Goal: Task Accomplishment & Management: Use online tool/utility

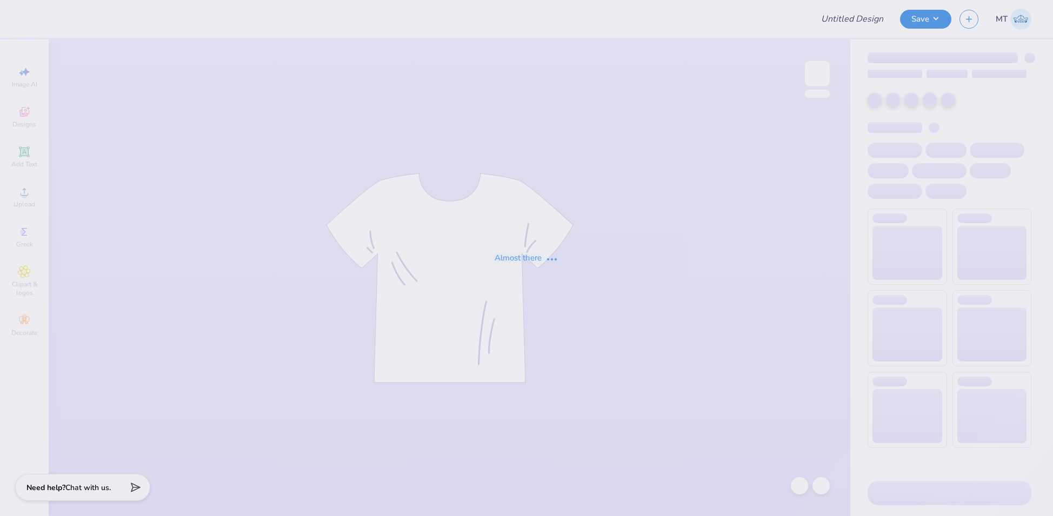
type input "FPS239958"
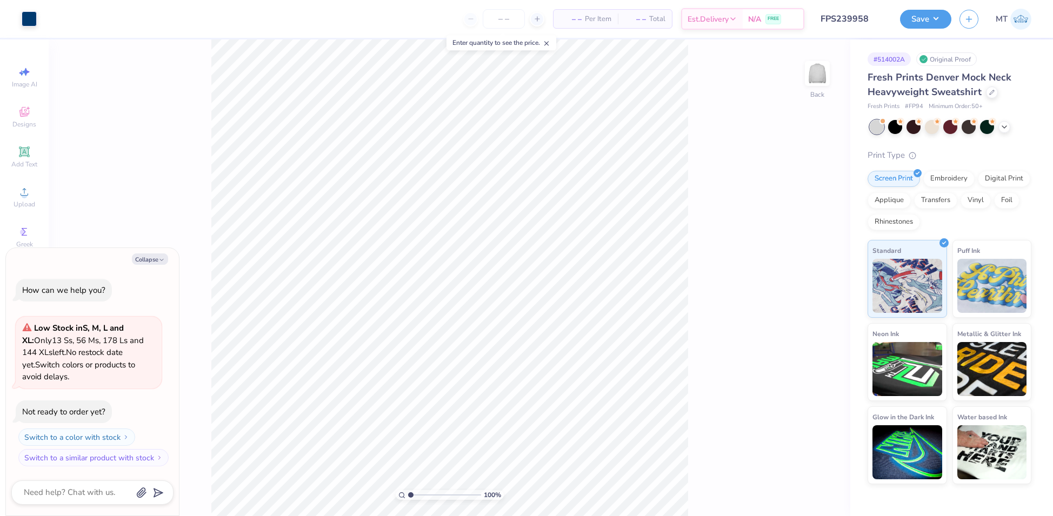
type textarea "x"
type input "1"
click at [161, 257] on icon "button" at bounding box center [161, 260] width 6 height 6
type textarea "x"
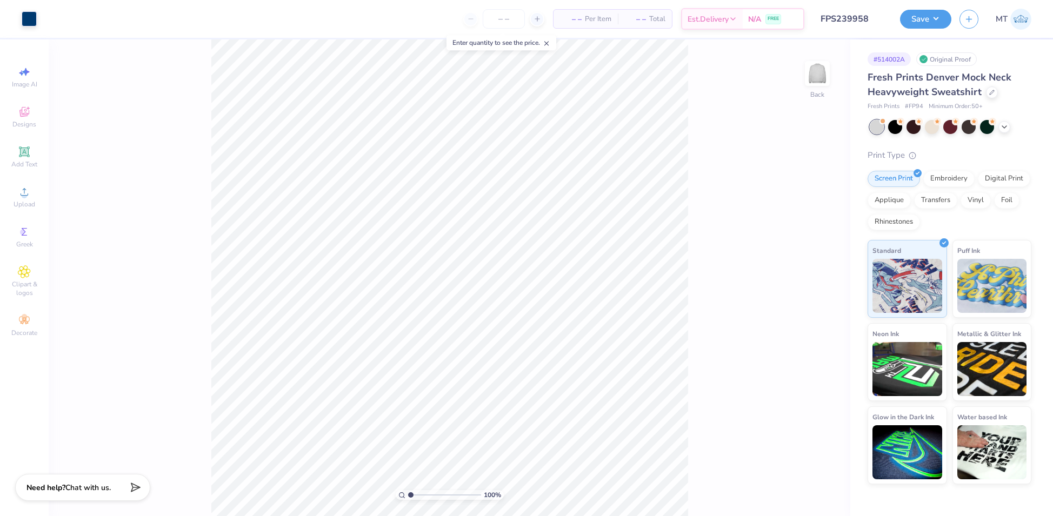
type input "2.27450552041048"
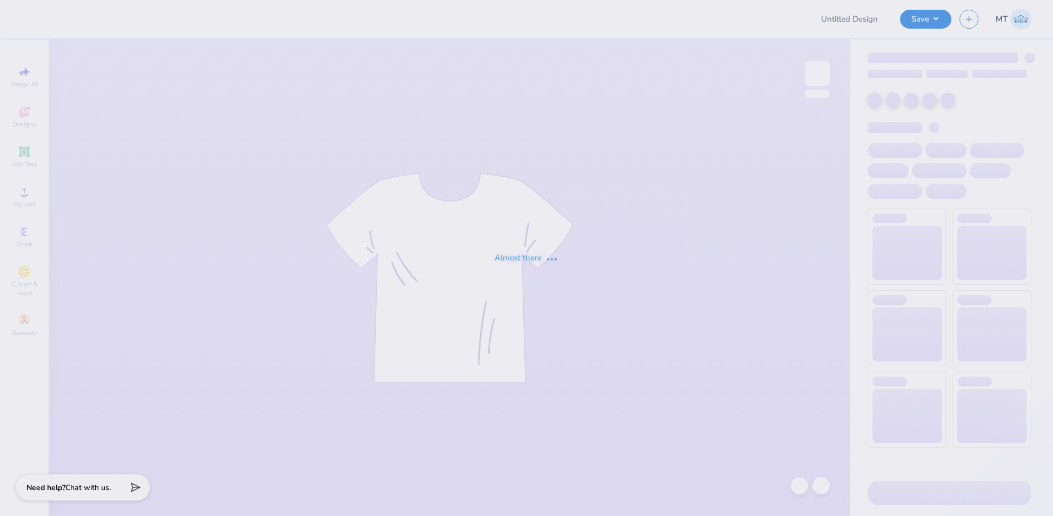
type input "FPS239959"
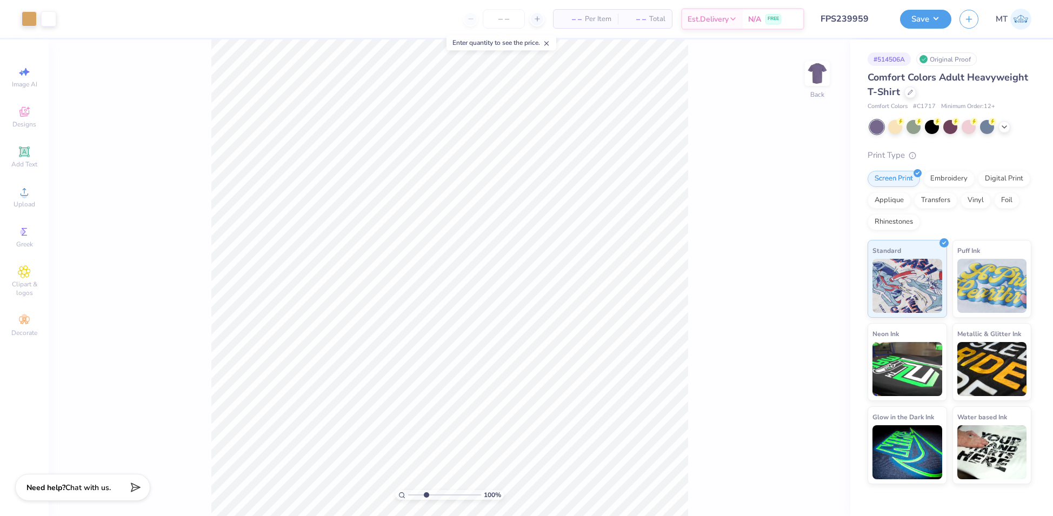
type input "1"
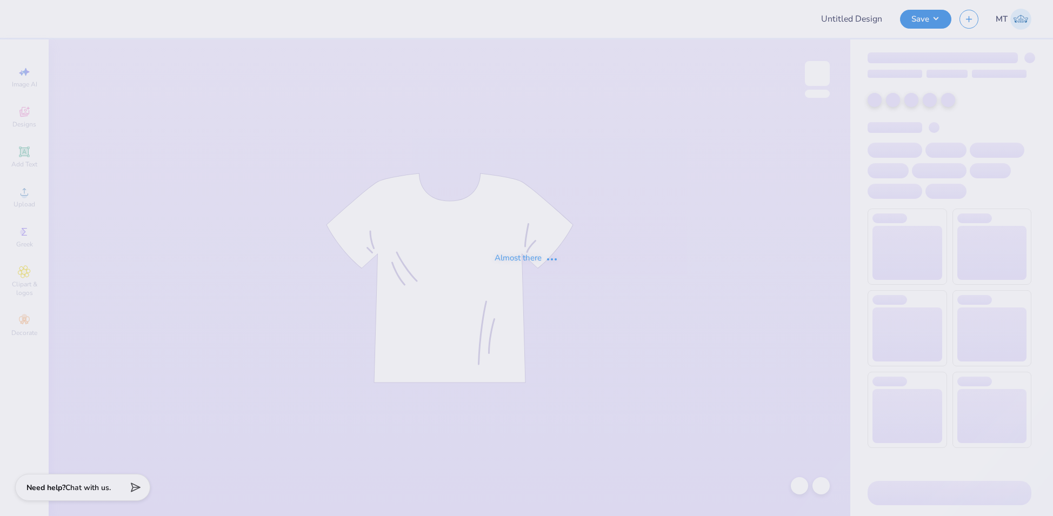
type input "FPS239960"
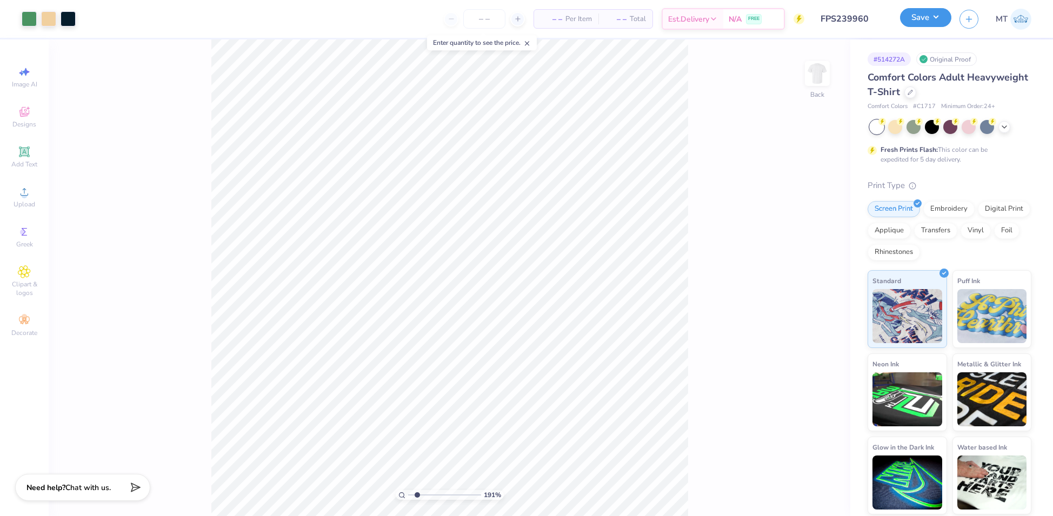
click at [929, 18] on button "Save" at bounding box center [925, 17] width 51 height 19
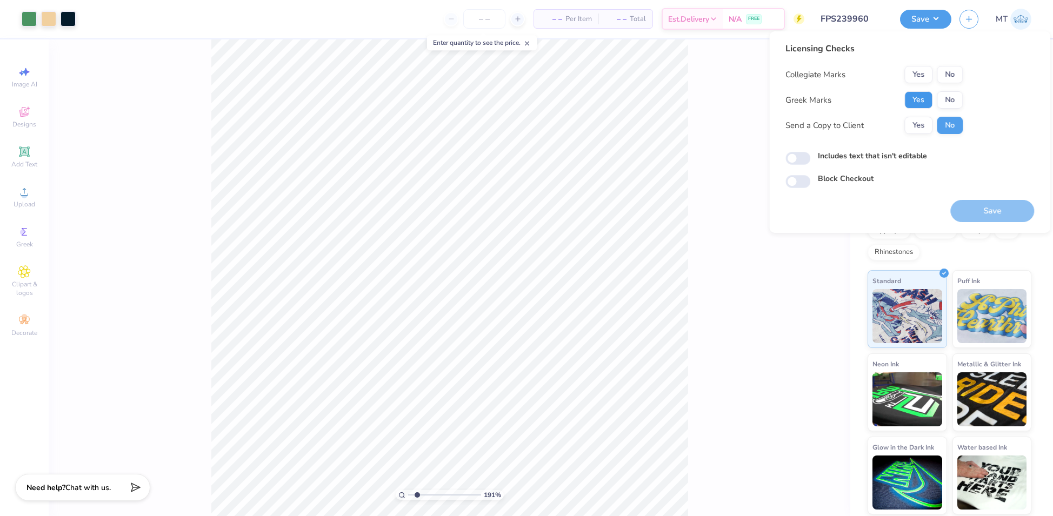
click at [924, 94] on button "Yes" at bounding box center [919, 99] width 28 height 17
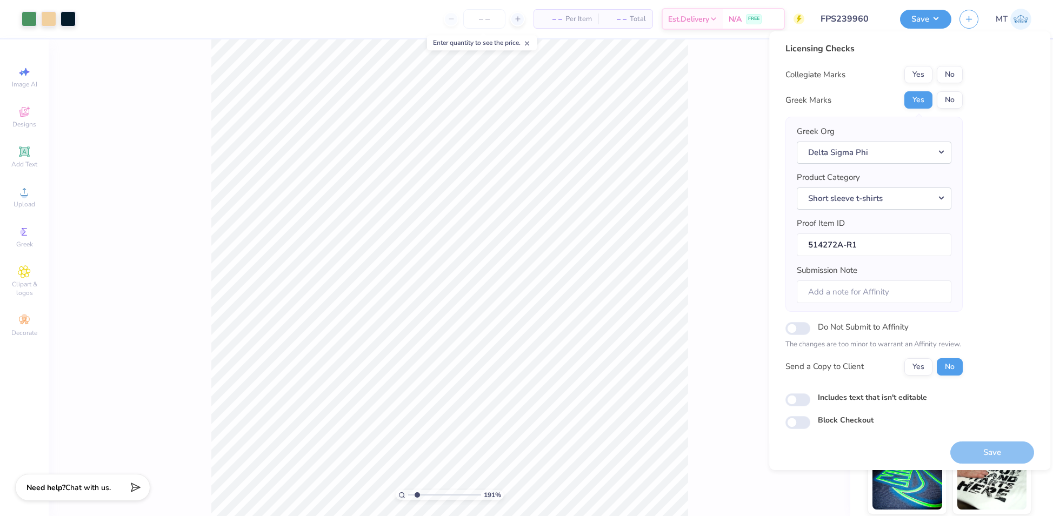
click at [708, 133] on div "191 % Back" at bounding box center [450, 277] width 802 height 477
click at [747, 65] on div "191 % Back" at bounding box center [450, 277] width 802 height 477
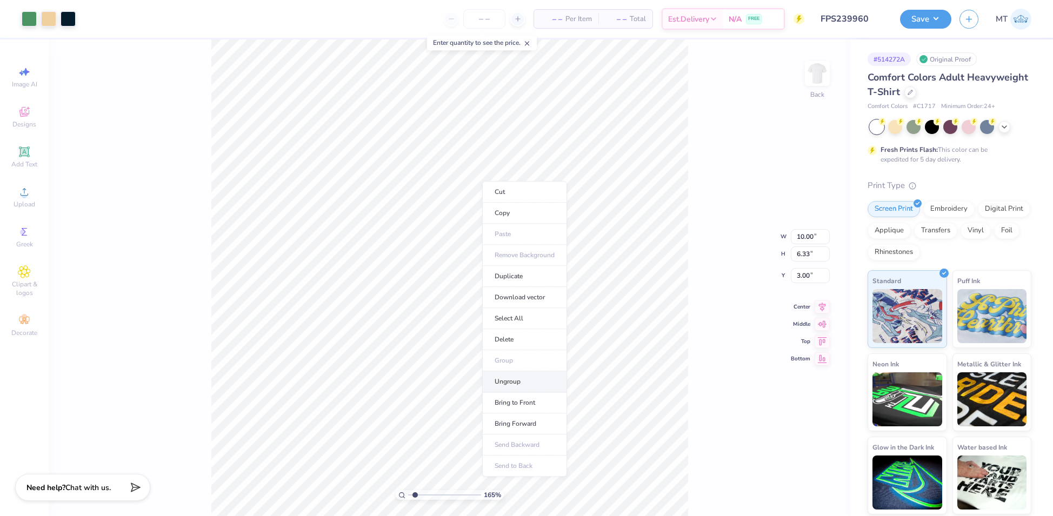
click at [516, 376] on li "Ungroup" at bounding box center [524, 381] width 85 height 21
type input "1.64529131096873"
type input "2.38"
type input "1.64529131096873"
type input "4.94"
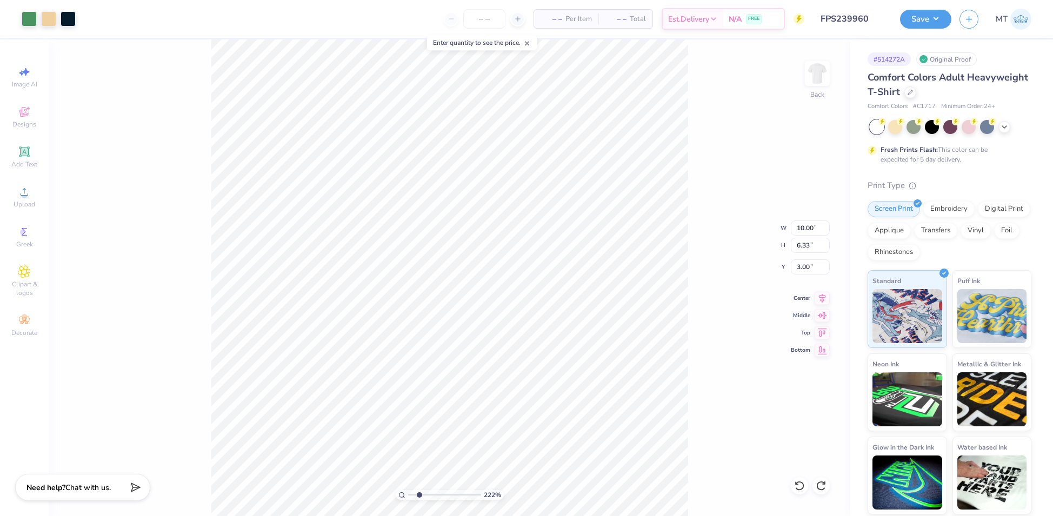
type input "2.22221937760173"
type input "3.21"
click at [545, 350] on li "Group" at bounding box center [544, 356] width 85 height 21
type input "2.22221937760173"
type input "5.32"
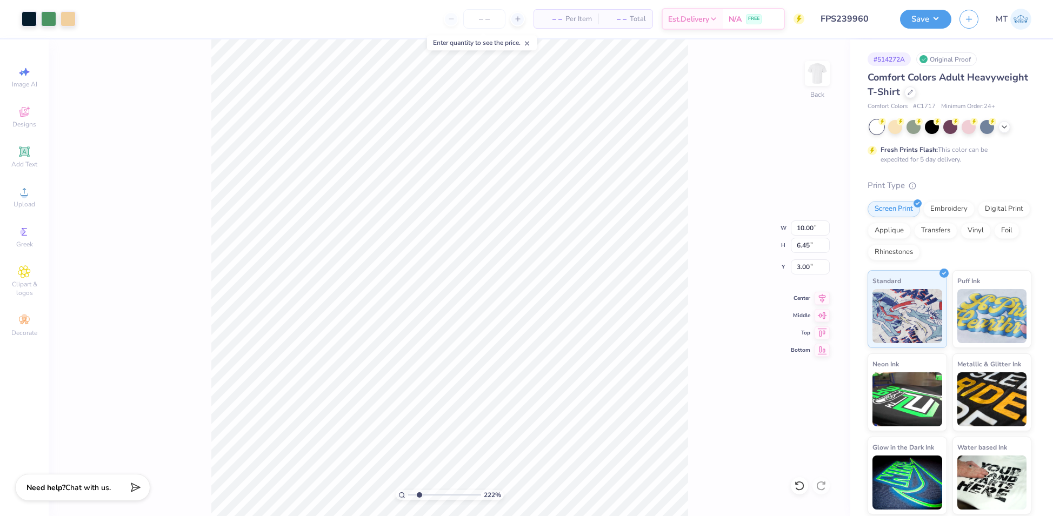
type input "4.40"
type input "4.94"
type input "2.22221937760173"
type input "3.82"
type input "2.22221937760173"
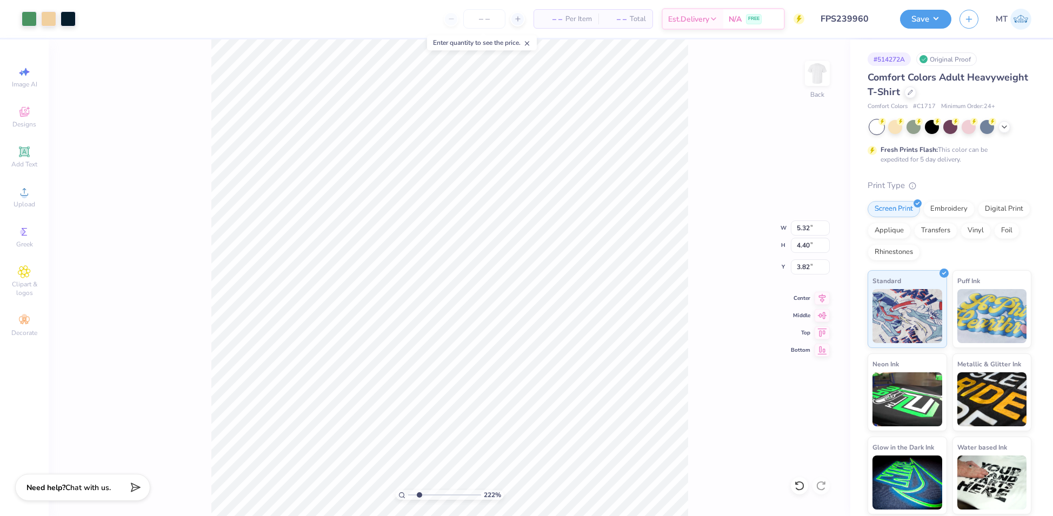
type input "4.94"
type input "2.22221937760173"
type input "10.00"
type input "4.20"
type input "3.00"
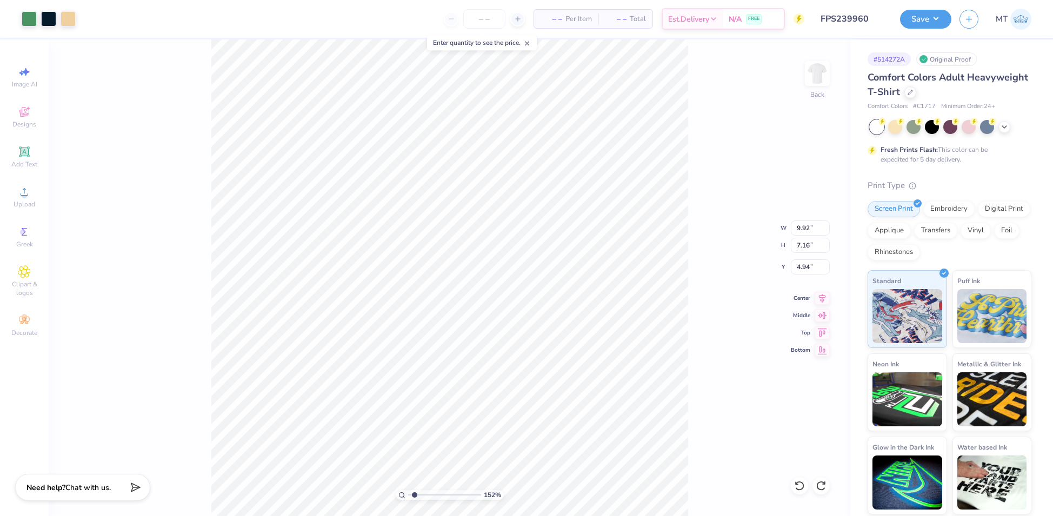
type input "1.52211905435929"
type input "7.31"
type input "5.28"
type input "1.52211905435929"
type input "5.10"
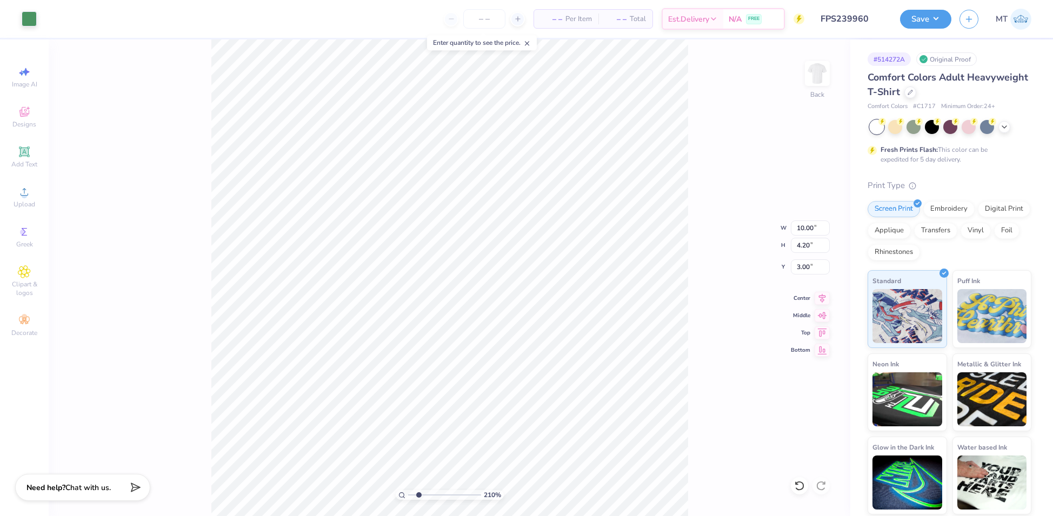
type input "2.09993214289274"
type input "4.62"
type input "2.09993214289274"
type input "3.00"
type input "2.09993214289274"
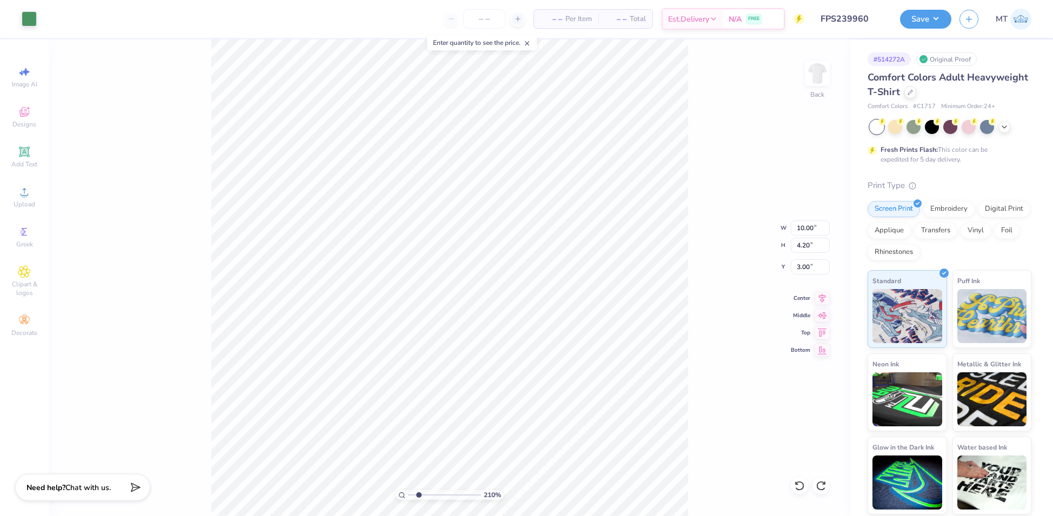
type input "4.14"
type input "2.09993214289274"
type input "4.65"
type input "2.09993214289274"
type input "3.00"
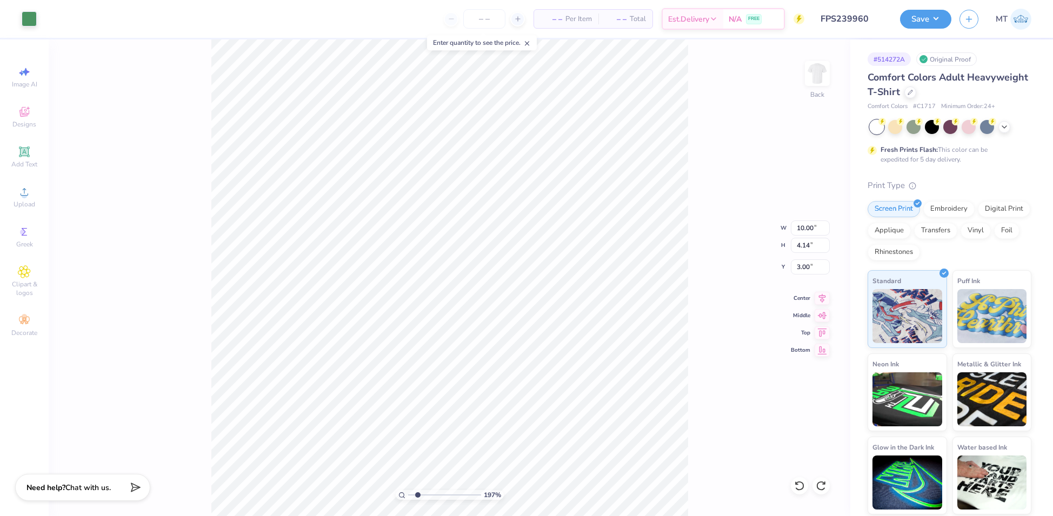
type input "1.97002090966225"
type input "10.44"
type input "4.32"
type input "2.81"
type input "1.97002090966225"
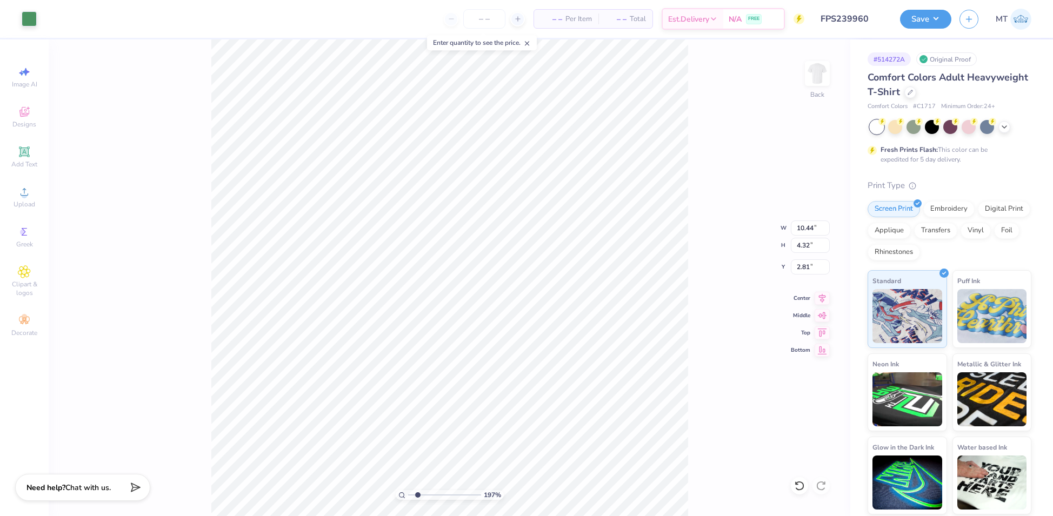
type input "3.00"
click at [50, 21] on div at bounding box center [48, 17] width 15 height 15
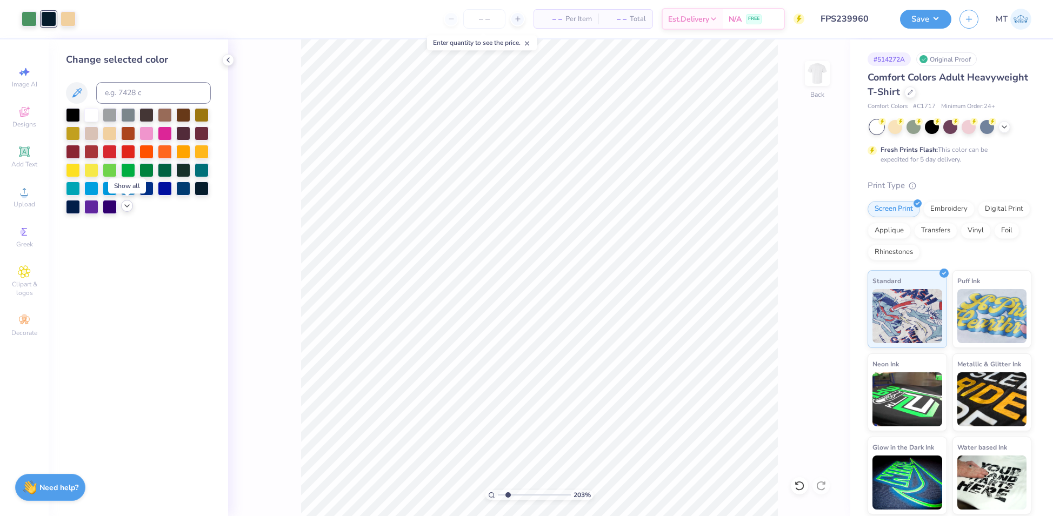
click at [128, 208] on icon at bounding box center [127, 206] width 9 height 9
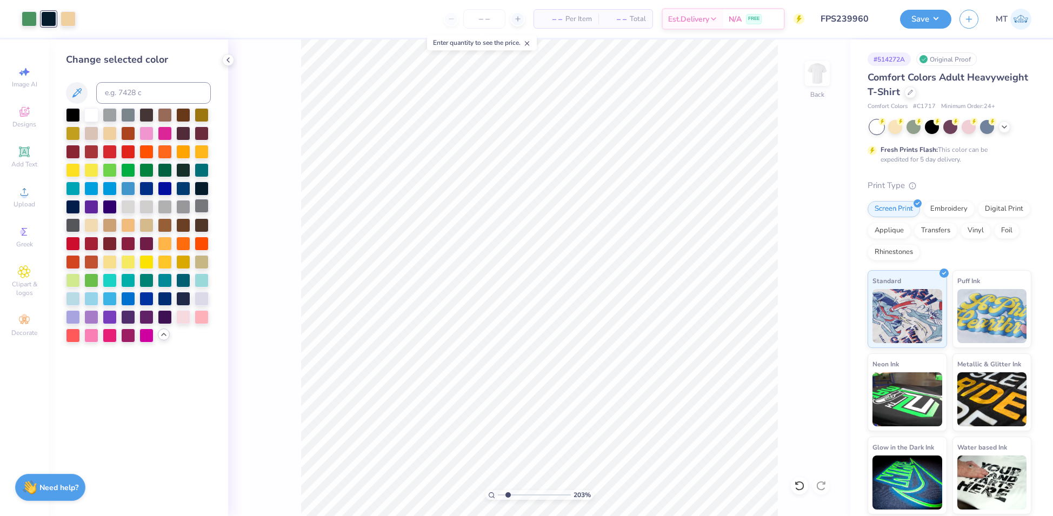
click at [200, 211] on div at bounding box center [202, 206] width 14 height 14
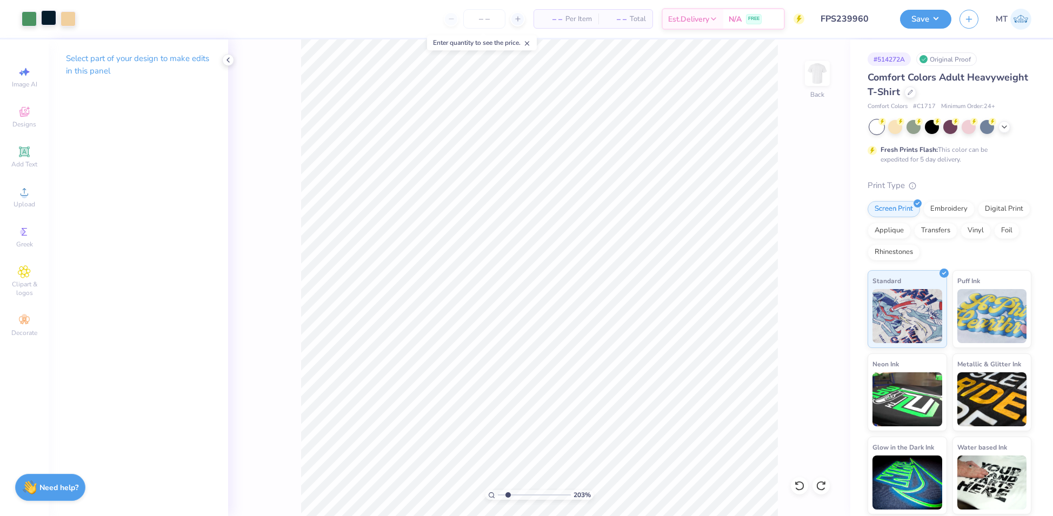
click at [48, 17] on div at bounding box center [48, 17] width 15 height 15
type input "2.03369533068928"
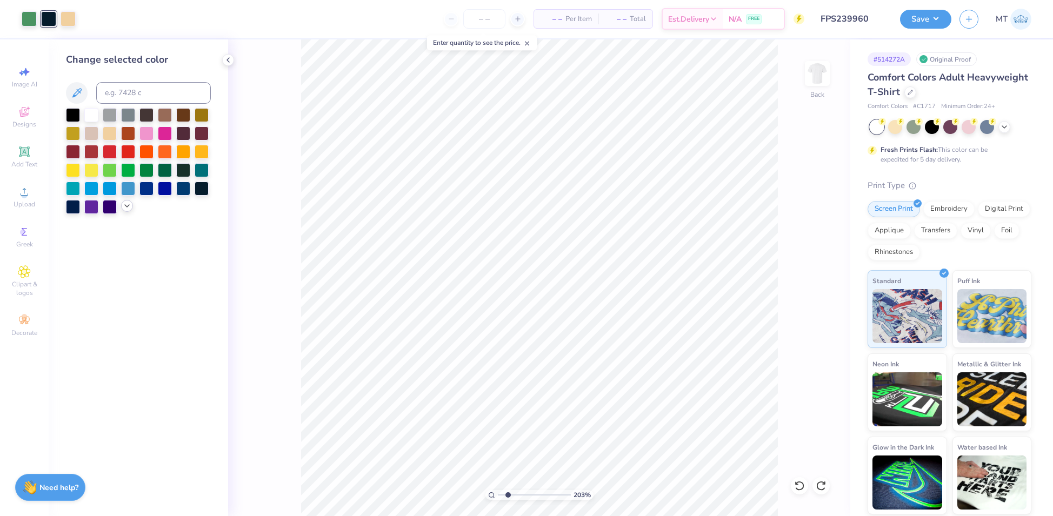
click at [124, 208] on icon at bounding box center [127, 206] width 9 height 9
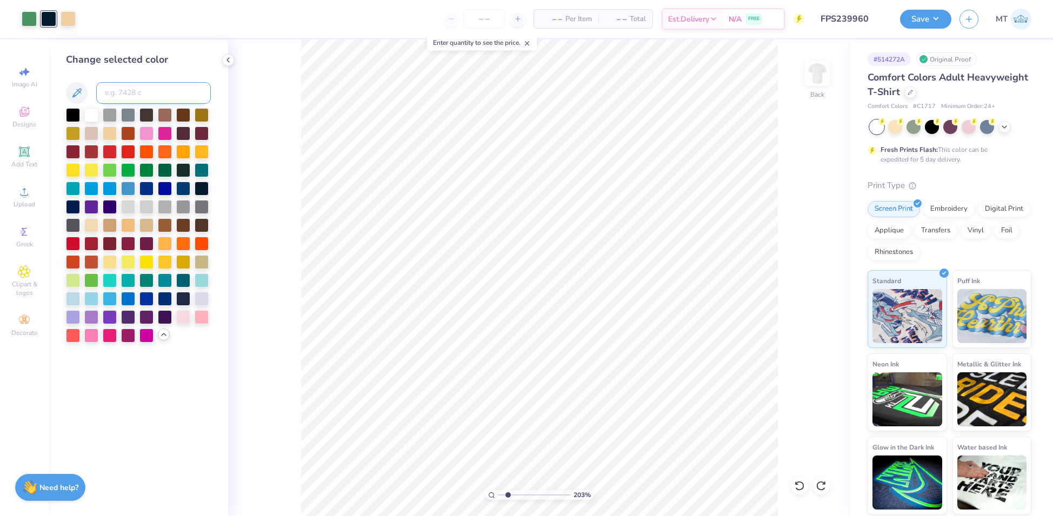
click at [134, 92] on input at bounding box center [153, 93] width 115 height 22
type input "7545"
type input "1"
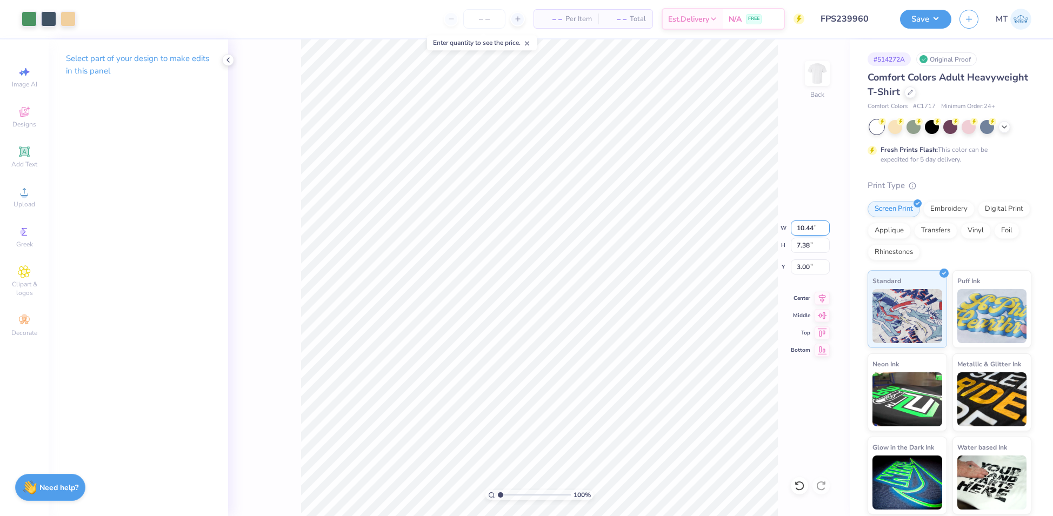
click at [802, 229] on input "10.44" at bounding box center [810, 228] width 39 height 15
drag, startPoint x: 802, startPoint y: 229, endPoint x: 876, endPoint y: 235, distance: 73.8
click at [803, 229] on input "10.44" at bounding box center [810, 228] width 39 height 15
type input "10.50"
type input "7.42"
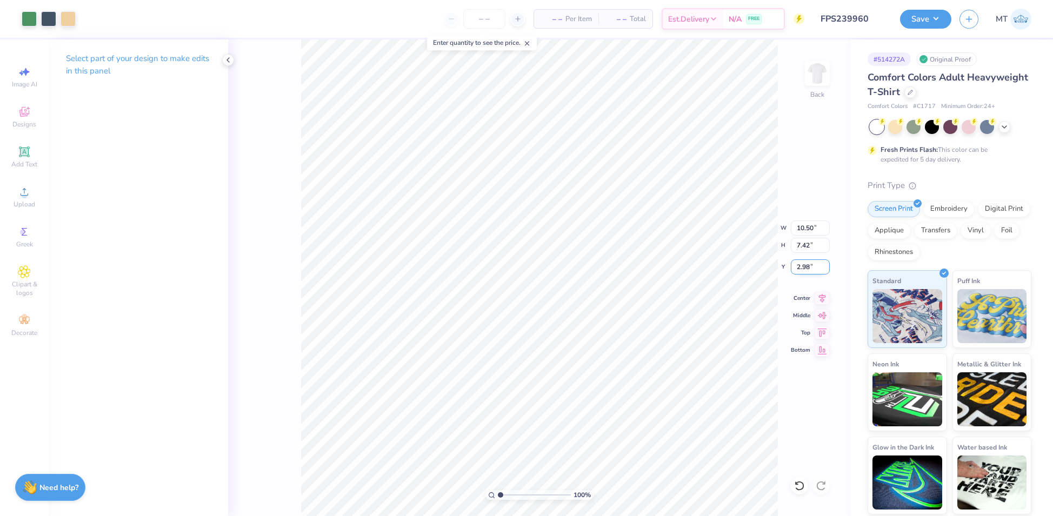
click at [804, 268] on input "2.98" at bounding box center [810, 267] width 39 height 15
type input "2.50"
click at [938, 29] on div "Save MT" at bounding box center [976, 19] width 153 height 38
click at [938, 17] on button "Save" at bounding box center [925, 17] width 51 height 19
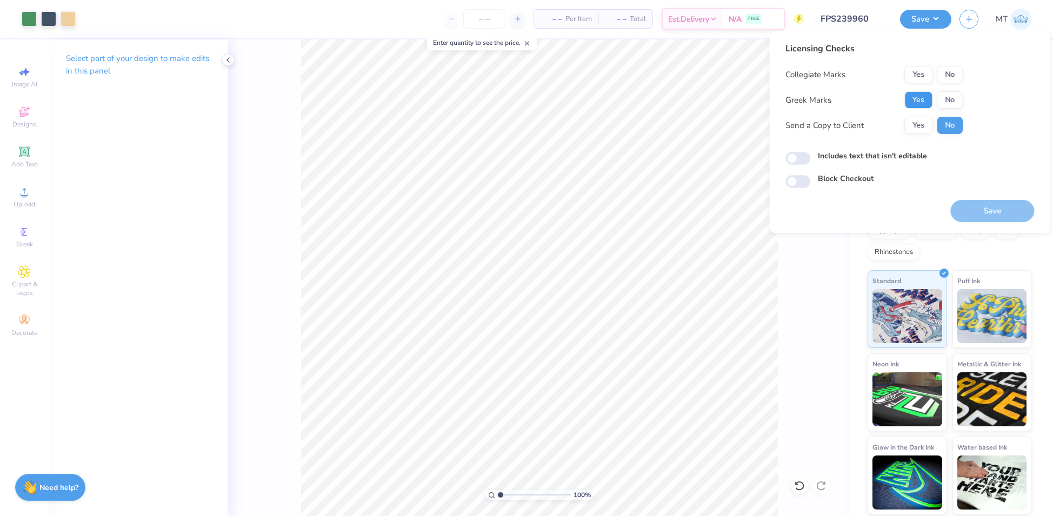
click at [927, 99] on button "Yes" at bounding box center [919, 99] width 28 height 17
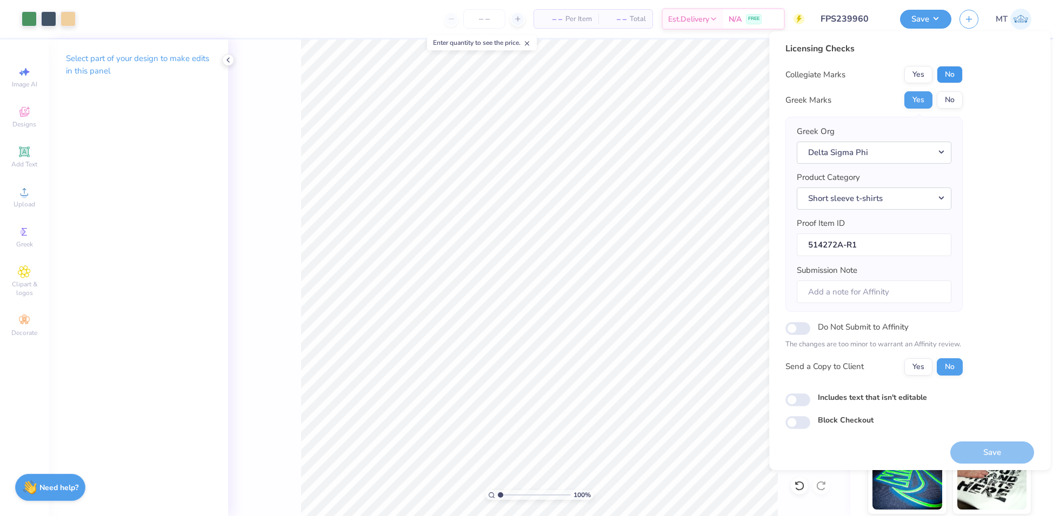
click at [951, 75] on button "No" at bounding box center [950, 74] width 26 height 17
click at [990, 453] on button "Save" at bounding box center [993, 453] width 84 height 22
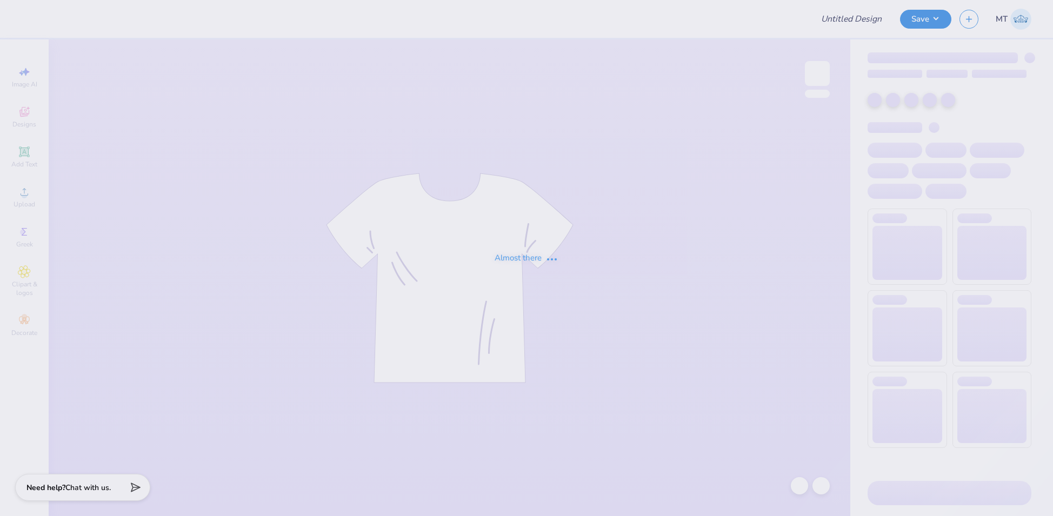
type input "FPS239961"
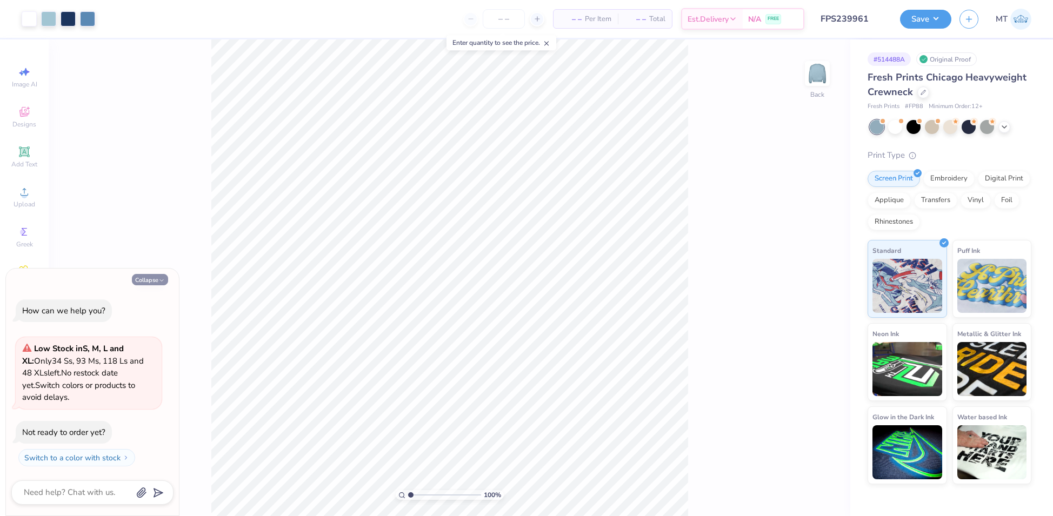
click at [145, 282] on button "Collapse" at bounding box center [150, 279] width 36 height 11
type textarea "x"
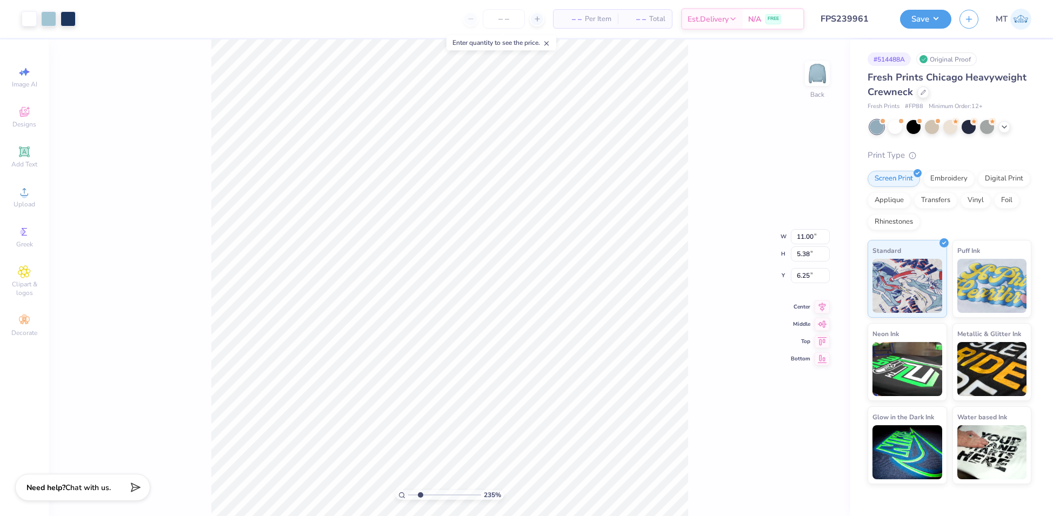
type input "2.35374075636255"
type input "6.85"
type input "1"
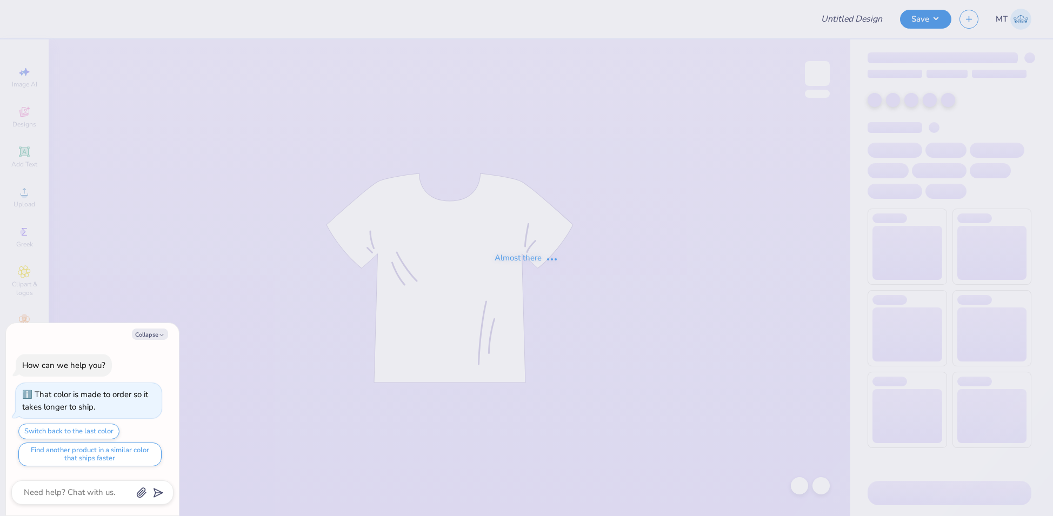
type textarea "x"
type input "FPS239962"
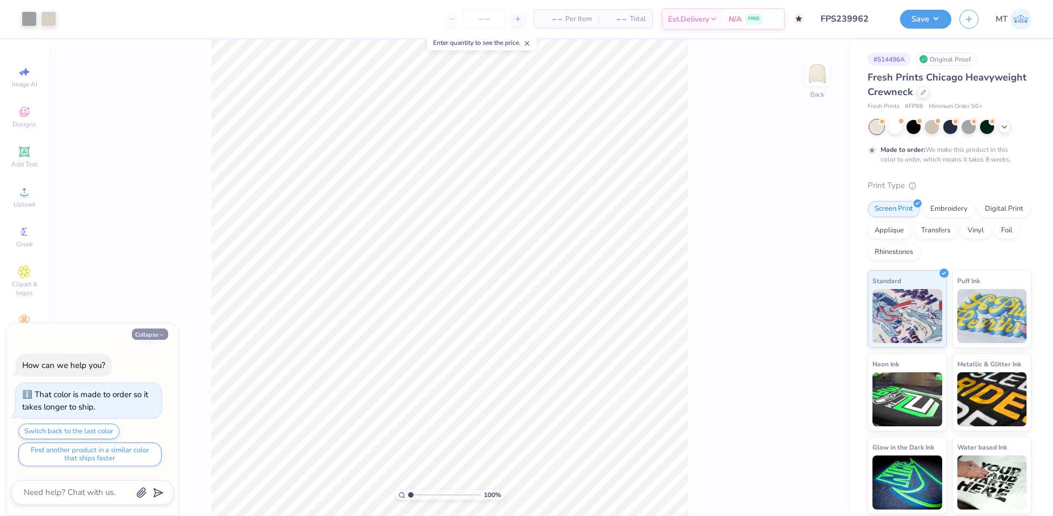
click at [150, 336] on button "Collapse" at bounding box center [150, 334] width 36 height 11
type textarea "x"
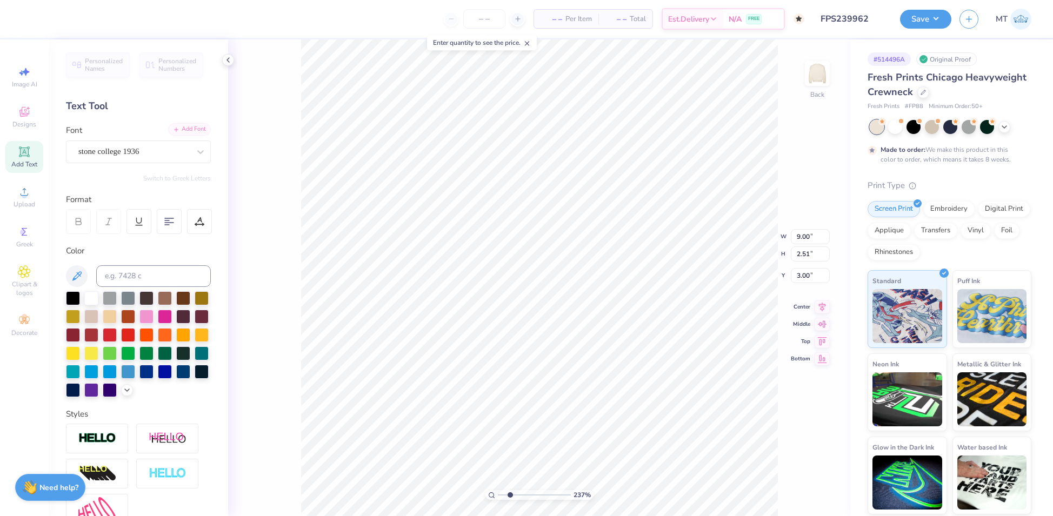
click at [190, 128] on div "Add Font" at bounding box center [189, 129] width 43 height 12
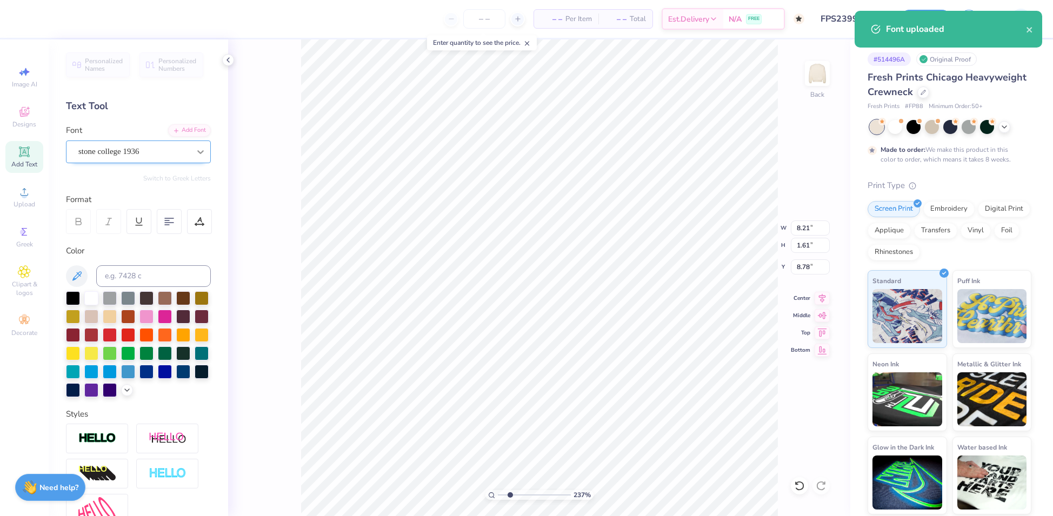
click at [195, 150] on icon at bounding box center [200, 152] width 11 height 11
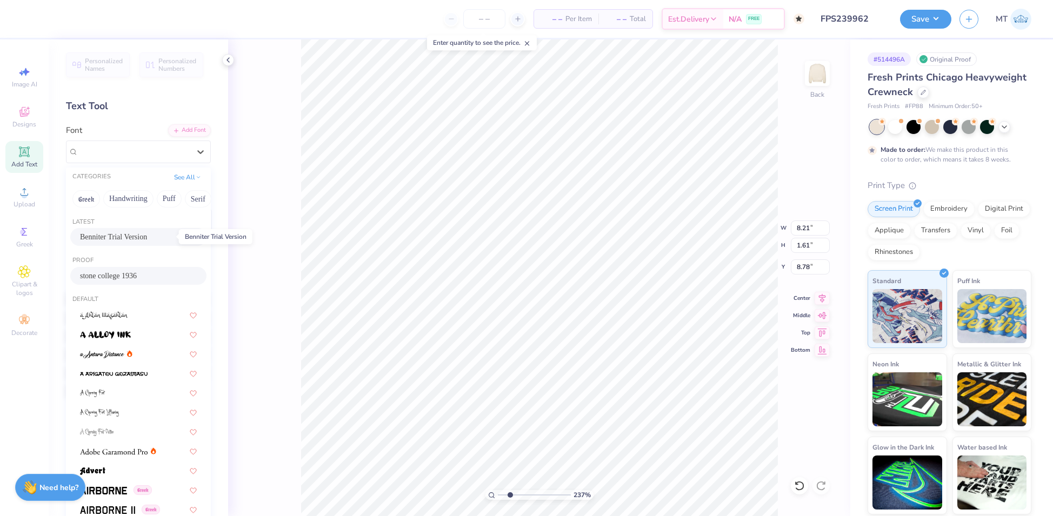
click at [142, 233] on span "Benniter Trial Version" at bounding box center [113, 236] width 67 height 11
type input "2.36682794496661"
type input "10.80"
type input "1.49"
type input "8.83"
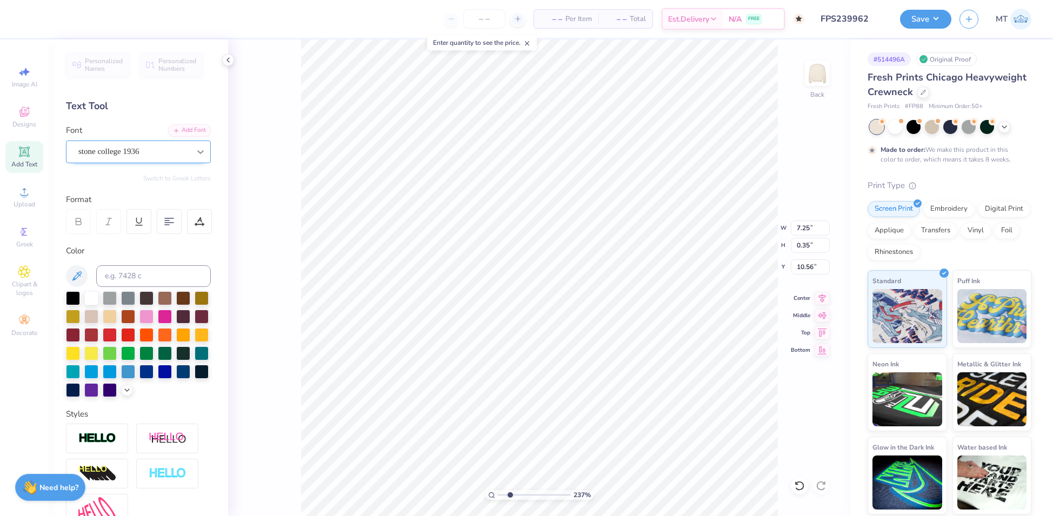
click at [191, 145] on div at bounding box center [200, 151] width 19 height 19
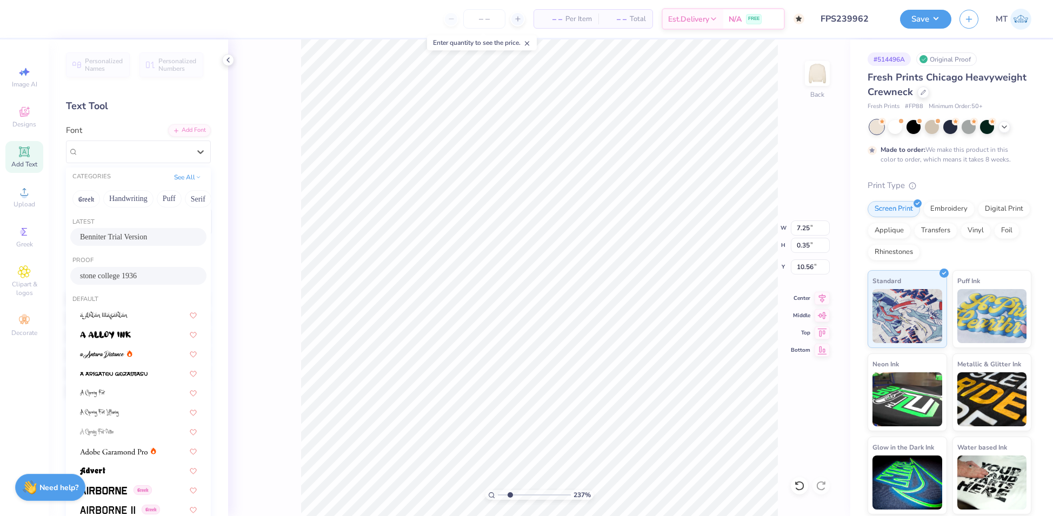
click at [135, 230] on div "Benniter Trial Version" at bounding box center [138, 237] width 136 height 18
type input "2.36682794496661"
type input "9.03"
type input "0.31"
type input "10.58"
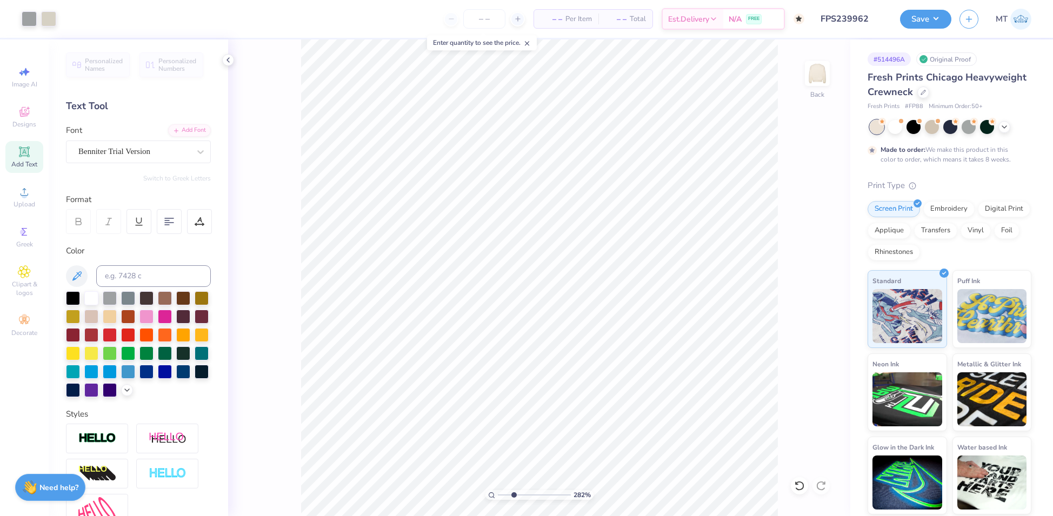
type input "4.40401708508449"
type textarea "BRiDging CultuRes, BuilDing Friendships."
type input "7.23532064996581"
type textarea "BRiDging CultuRes, BuilDing Friendships."
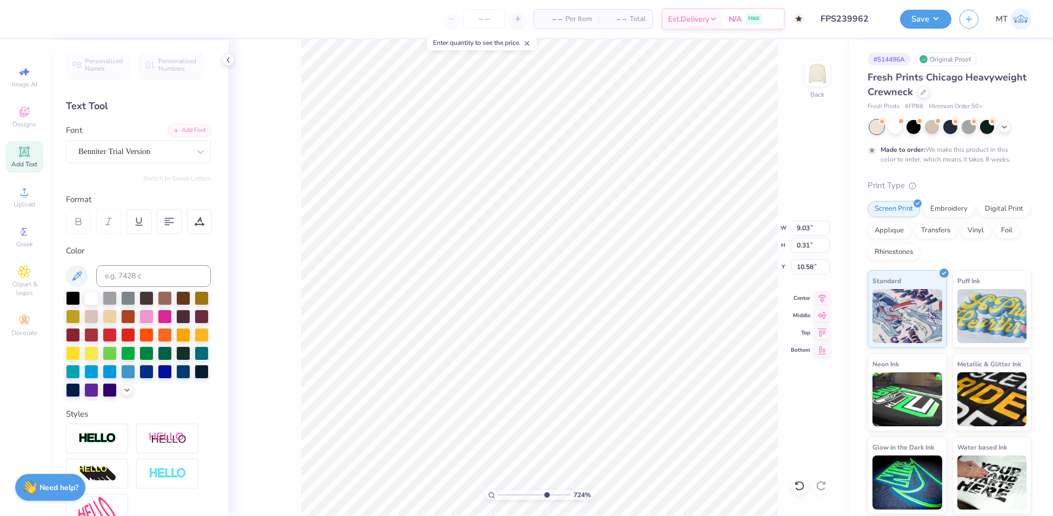
scroll to position [12, 9]
type input "7.23532064996581"
type textarea "BRiDging CultuRes, BuilDing FRiendships."
type input "7.23532064996581"
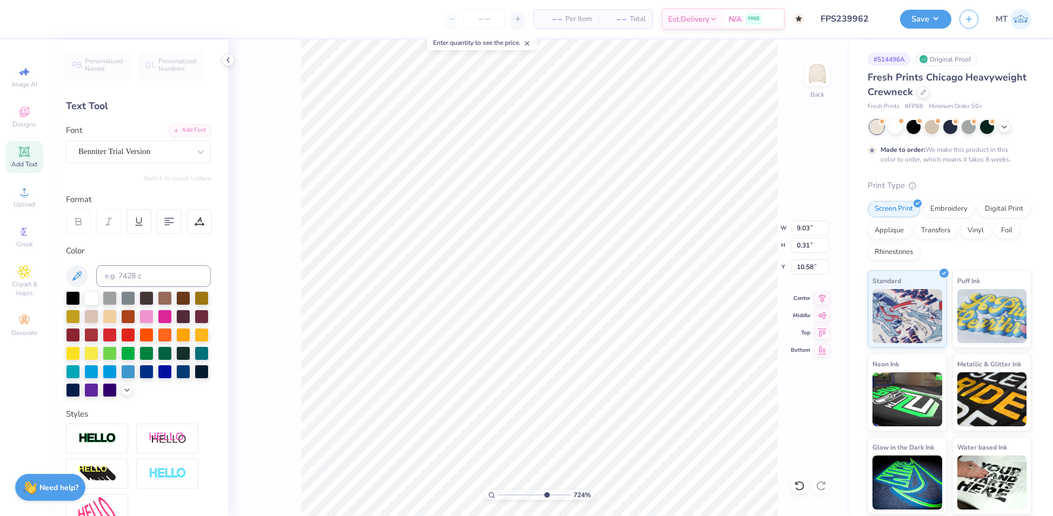
type textarea "BRiDging CultuRes, BuilDing FRienDships."
type input "10"
type textarea "BRiDging CultuRes, BuilDing FRienDshiPs."
type input "2.08042575944717"
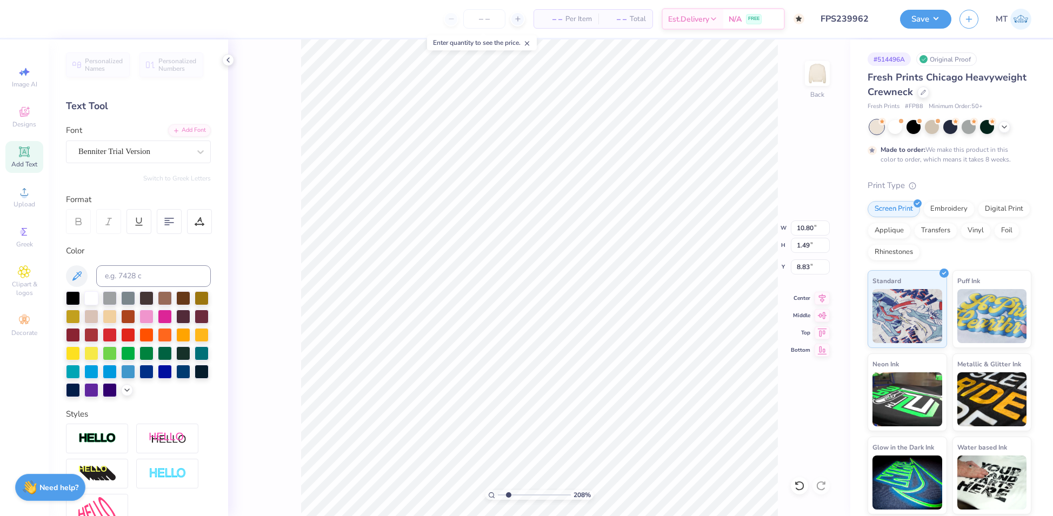
type input "9.52"
type input "1.31"
type input "9.01"
type input "2.08042575944717"
type input "10.80"
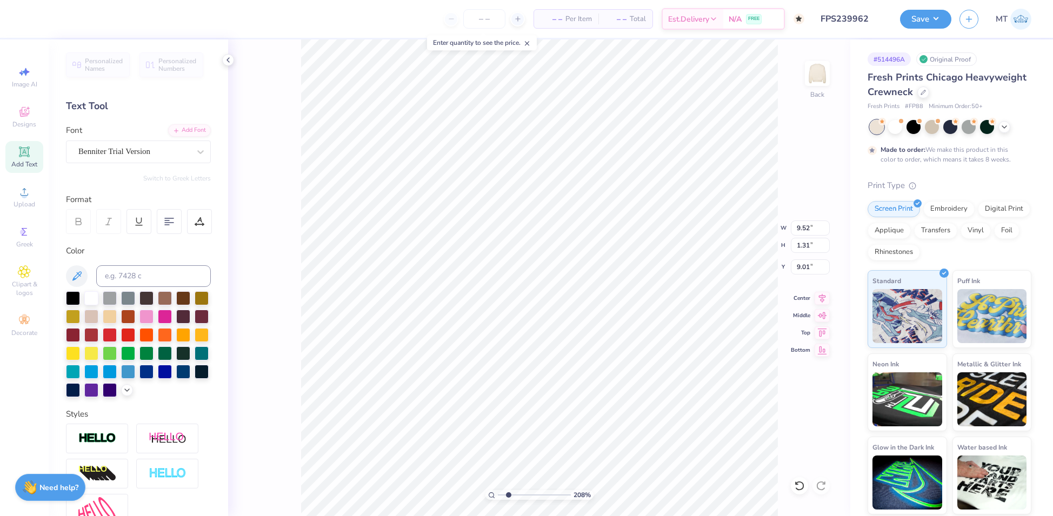
type input "1.49"
type input "8.83"
type input "2.08042575944717"
type input "12.32"
type input "2.95"
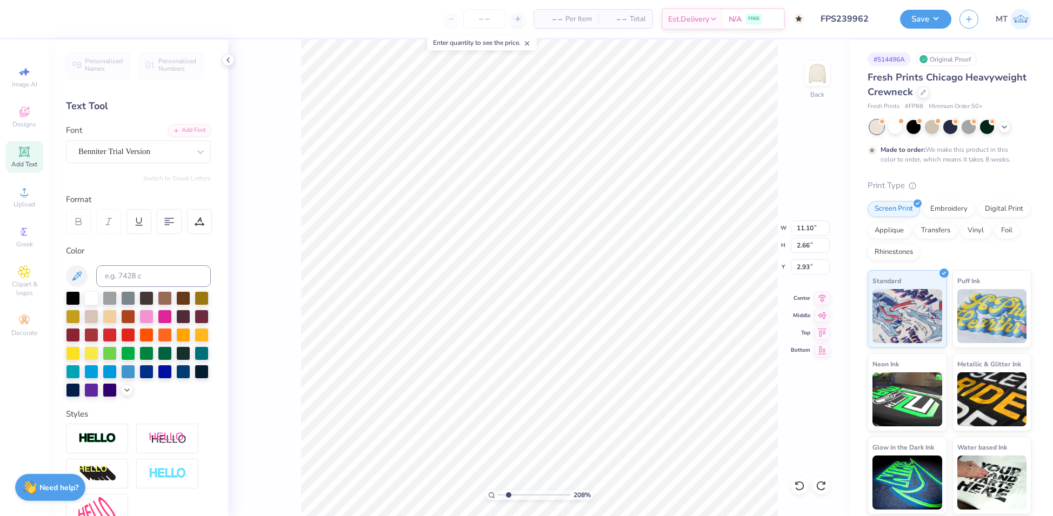
type input "2.64"
type input "2.08042575944717"
type input "2.70"
click at [818, 301] on icon at bounding box center [822, 296] width 15 height 13
type input "2.08042575944717"
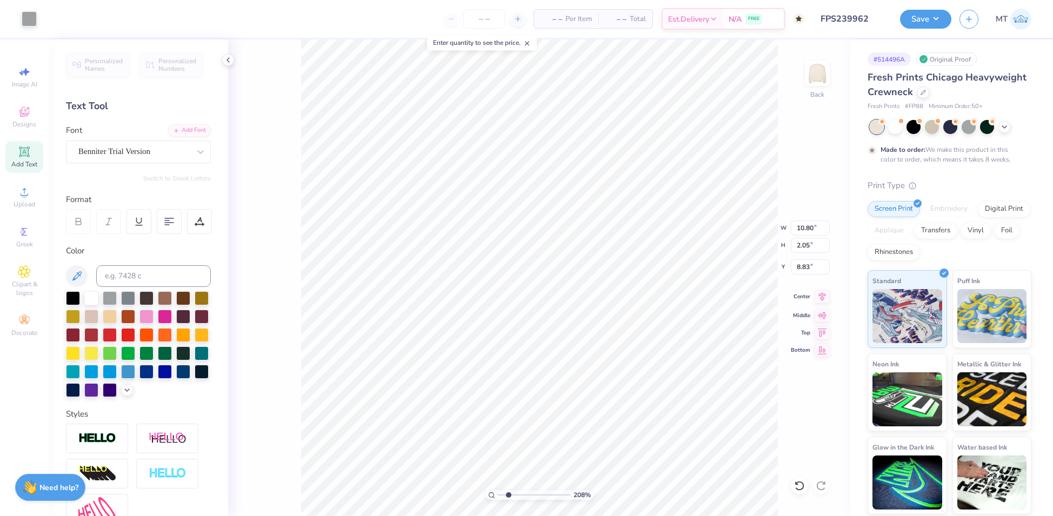
type input "7.29"
type input "3.80"
type input "4.84"
click at [822, 296] on icon at bounding box center [822, 296] width 7 height 9
click at [194, 128] on div "Add Font" at bounding box center [189, 129] width 43 height 12
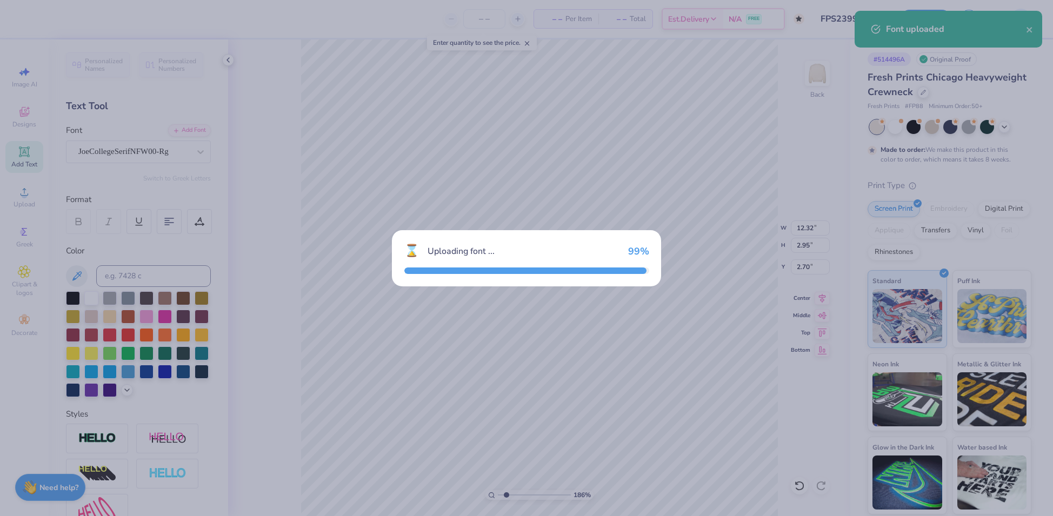
type input "1.86054521028258"
type input "13.47"
type input "3.21"
type input "2.57"
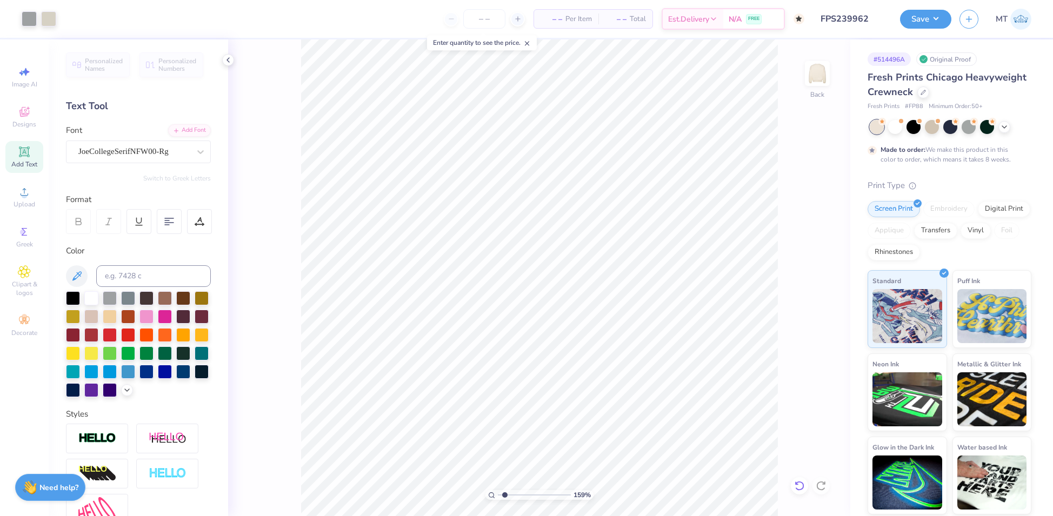
click at [796, 484] on icon at bounding box center [799, 486] width 9 height 10
type input "1.76262691175799"
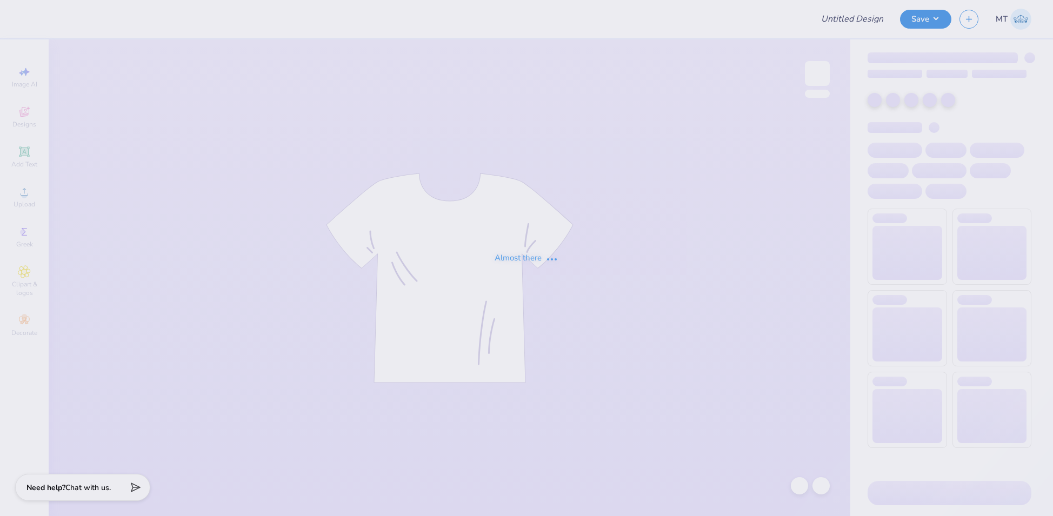
type input "FPS239962"
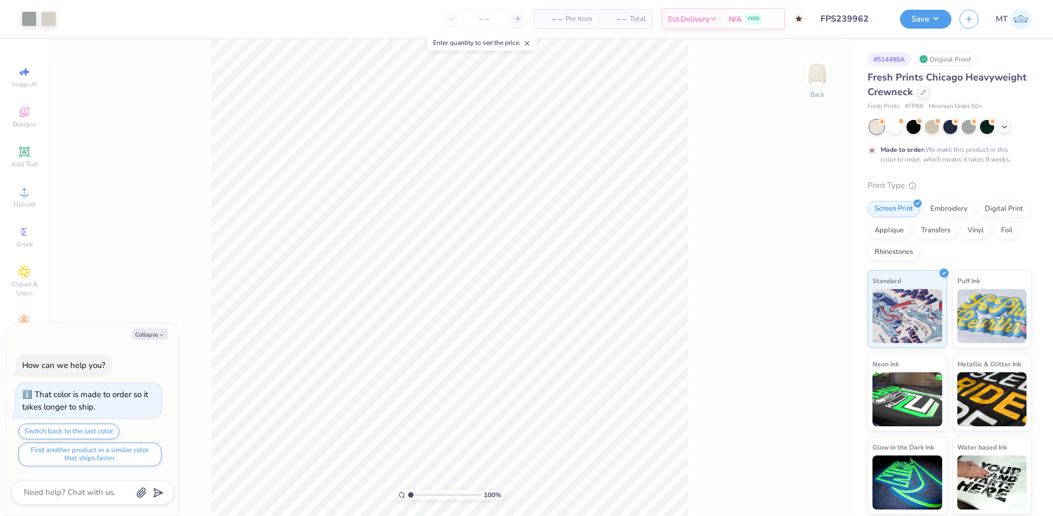
type textarea "x"
type input "3.60729019626009"
type textarea "x"
type input "1.45452643399494"
type textarea "x"
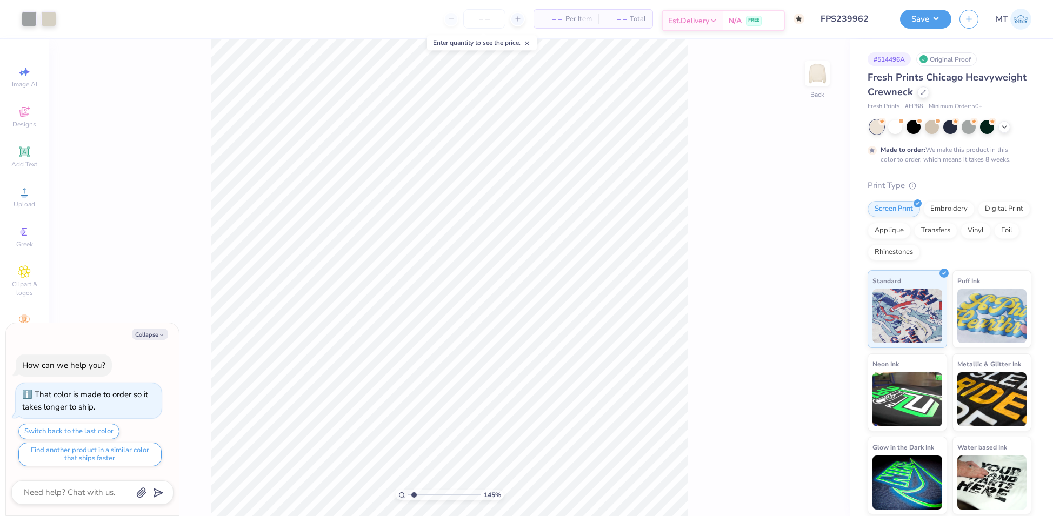
type input "1.45452643399494"
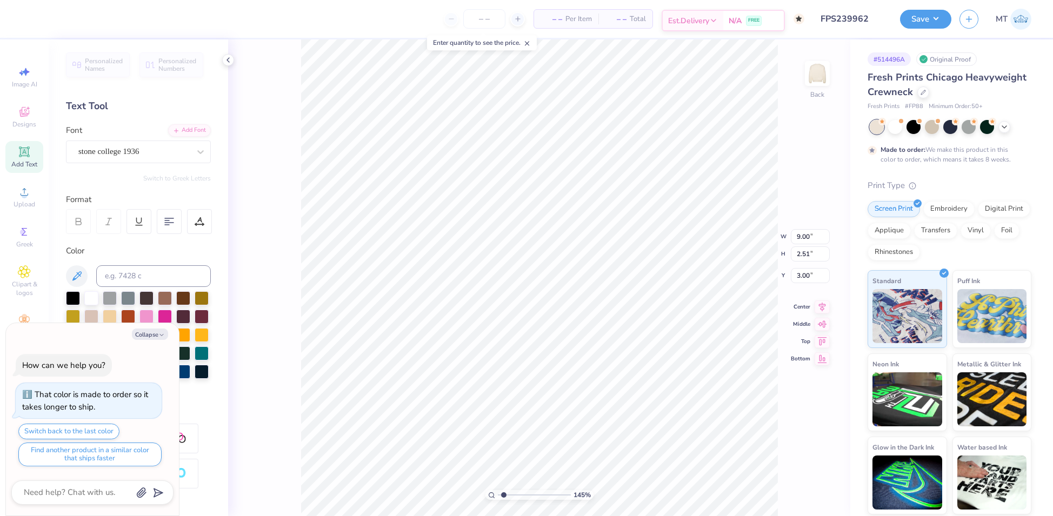
type textarea "x"
type input "1.45452643399494"
type textarea "x"
type input "2.32893570196341"
type input "9.63"
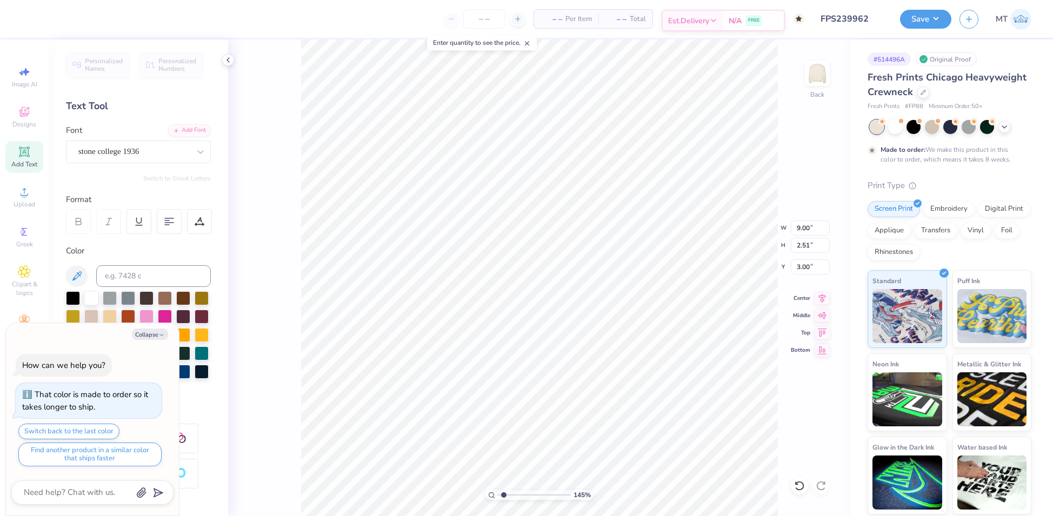
type input "2.69"
type input "2.82"
type textarea "x"
type input "2.32893570196341"
type textarea "x"
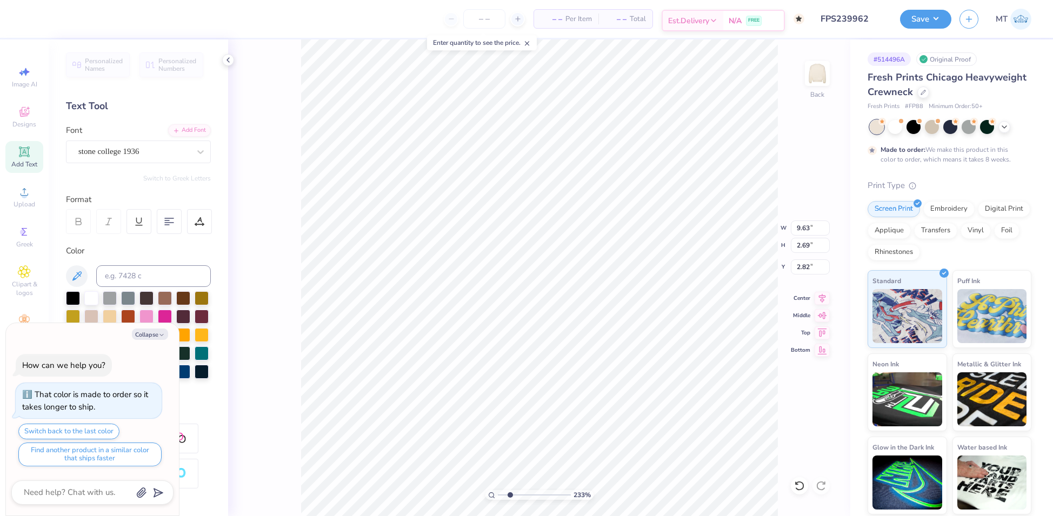
type input "2.32893570196341"
type input "2.81"
type textarea "x"
type input "2.32893570196341"
type textarea "x"
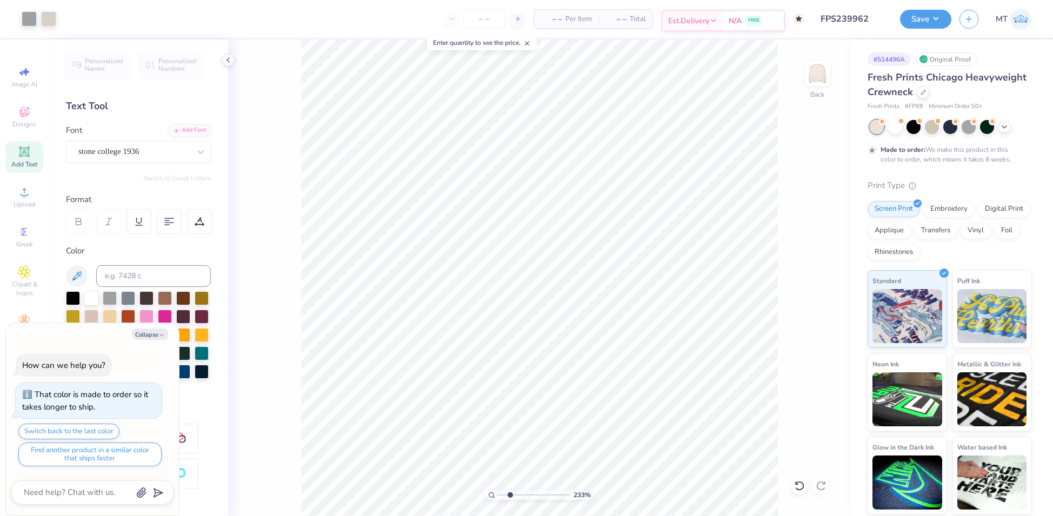
type input "2.32893570196341"
type textarea "x"
type input "2.32893570196341"
type textarea "x"
type input "2.32893570196341"
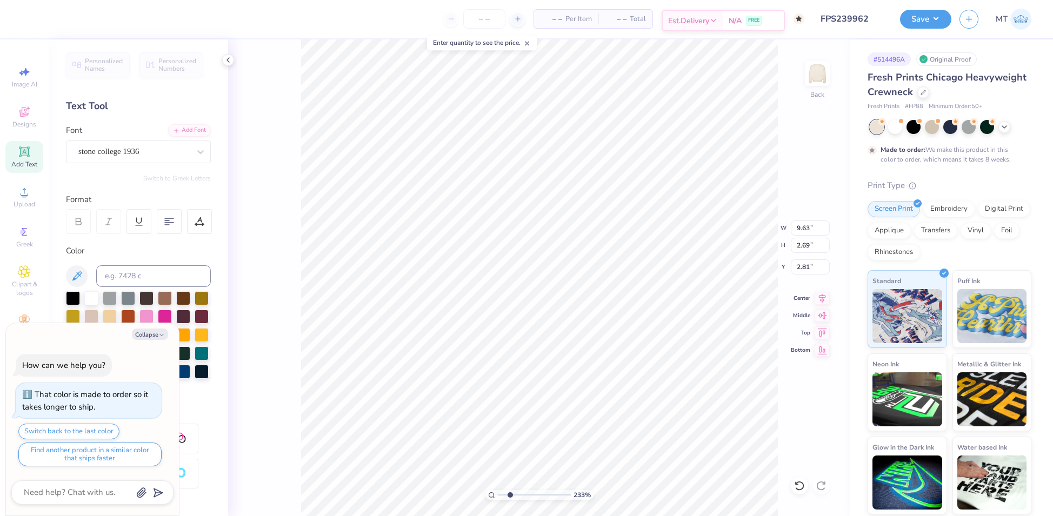
type input "10.01"
type input "2.80"
type input "2.70"
type textarea "x"
type input "2.32893570196341"
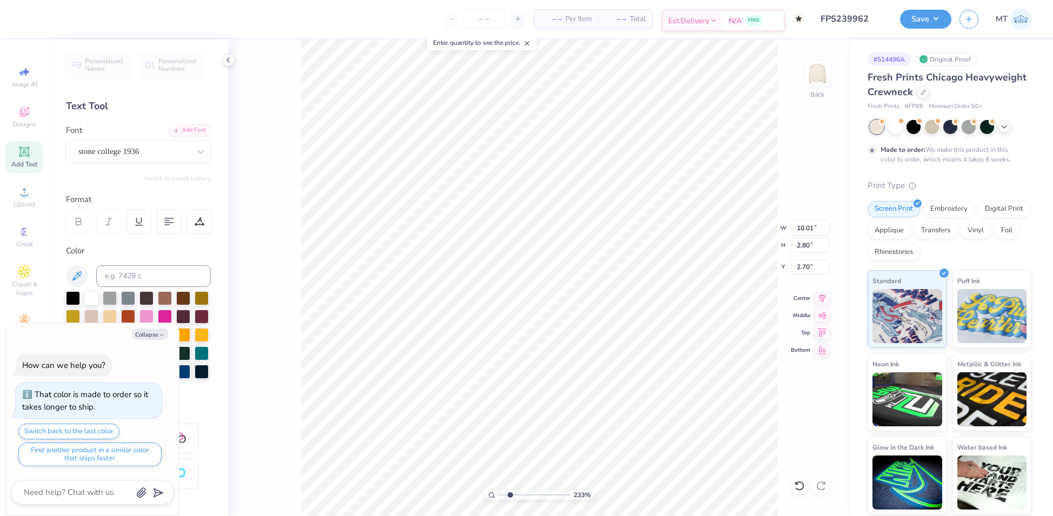
type textarea "x"
type input "2.32893570196341"
type input "2.75"
type textarea "x"
type input "2.32893570196341"
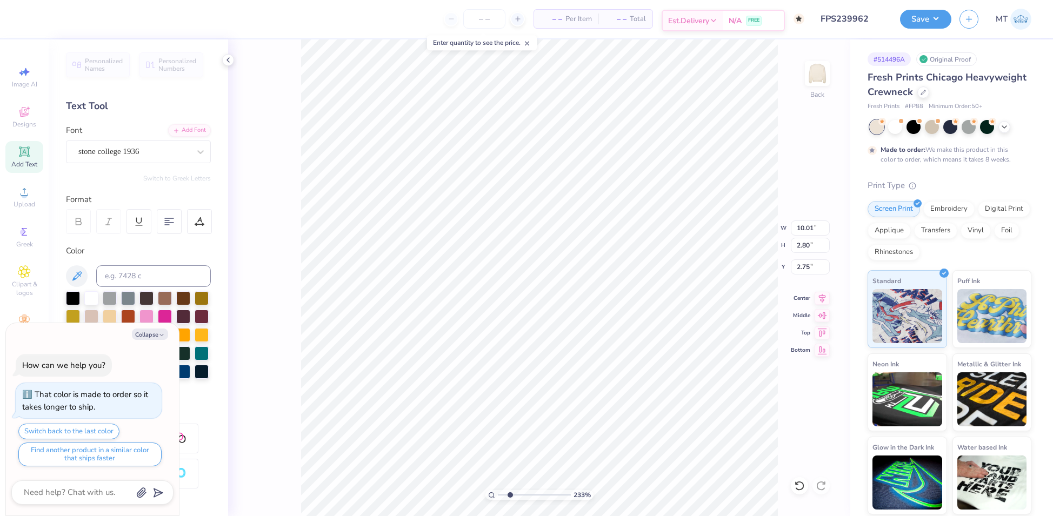
type textarea "x"
type input "2.32893570196341"
type textarea "x"
type input "1.8120726055163"
type textarea "x"
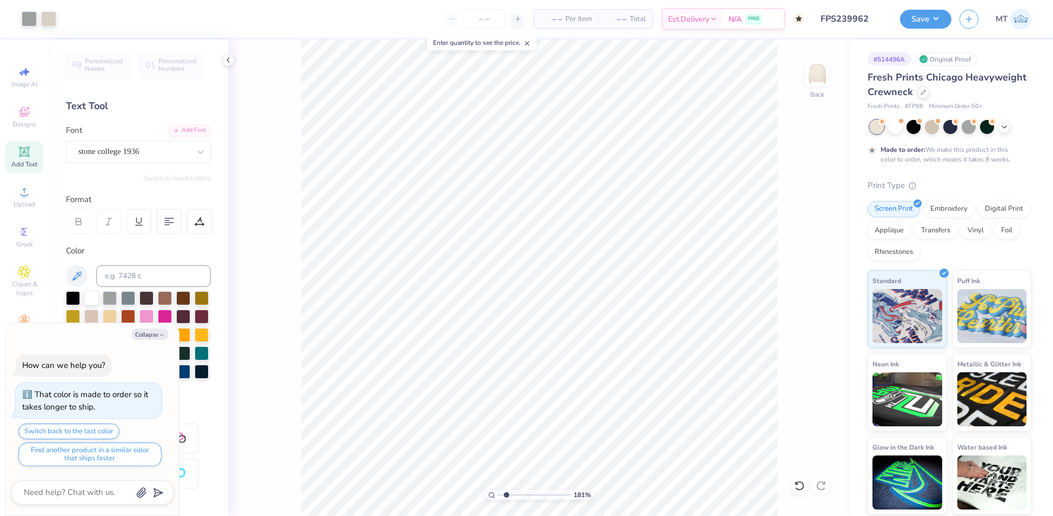
type input "1.8120726055163"
click at [823, 298] on icon at bounding box center [822, 296] width 15 height 13
type textarea "x"
type input "1.8120726055163"
type textarea "x"
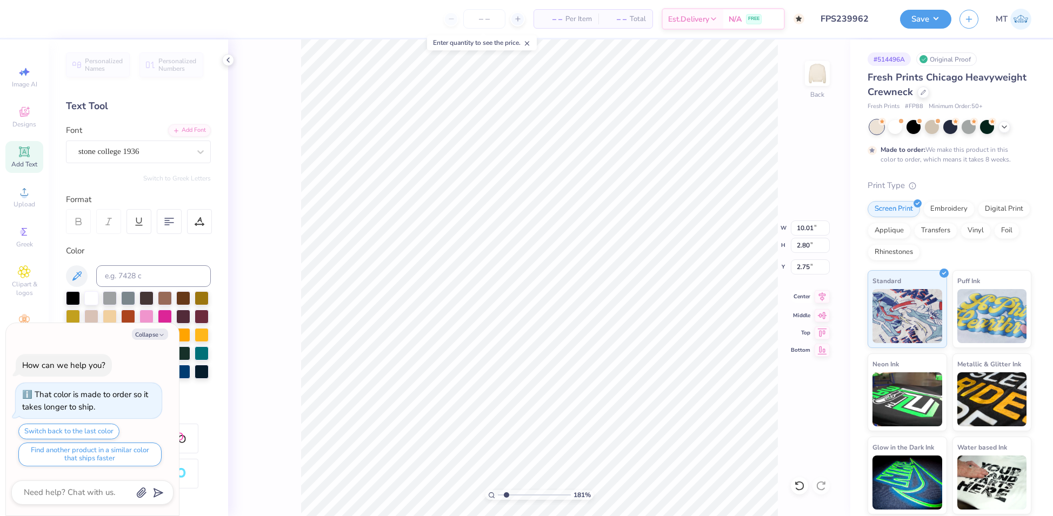
type input "1.8120726055163"
type textarea "x"
type input "1.8120726055163"
click at [821, 298] on icon at bounding box center [822, 296] width 7 height 9
type textarea "x"
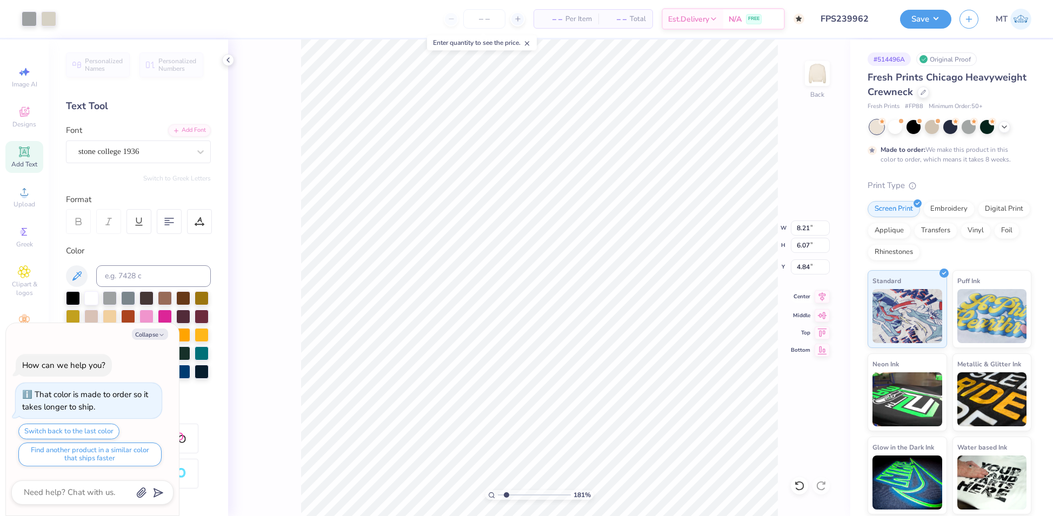
type input "1.8120726055163"
type textarea "x"
type input "1.8120726055163"
type textarea "x"
type input "1.8120726055163"
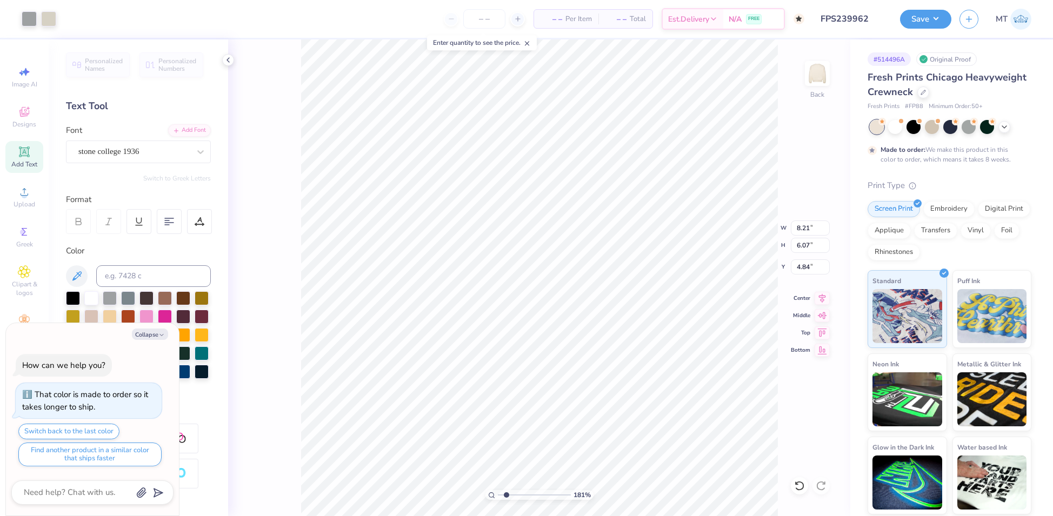
type textarea "x"
type input "1.8120726055163"
type textarea "x"
type input "1.8120726055163"
type textarea "x"
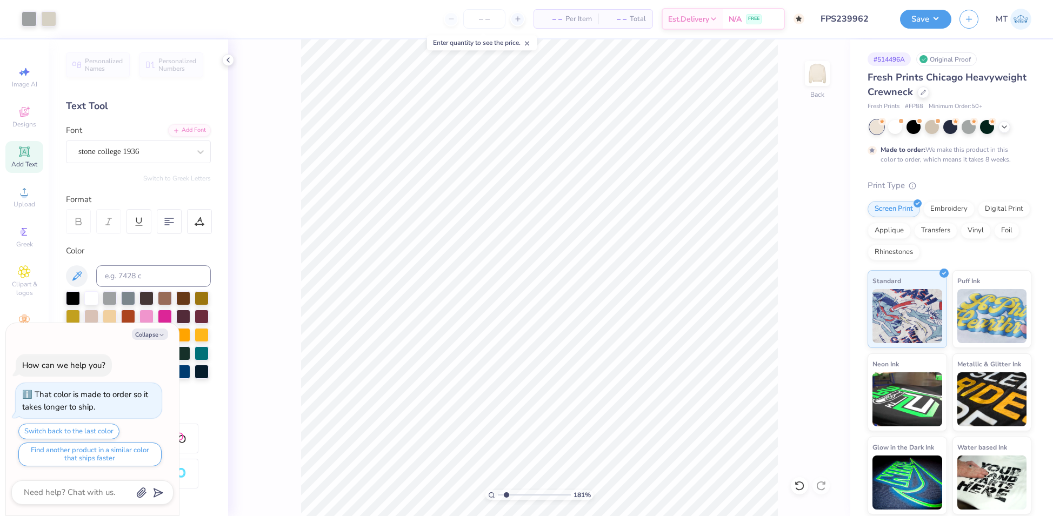
type input "1"
click at [144, 336] on button "Collapse" at bounding box center [150, 334] width 36 height 11
type textarea "x"
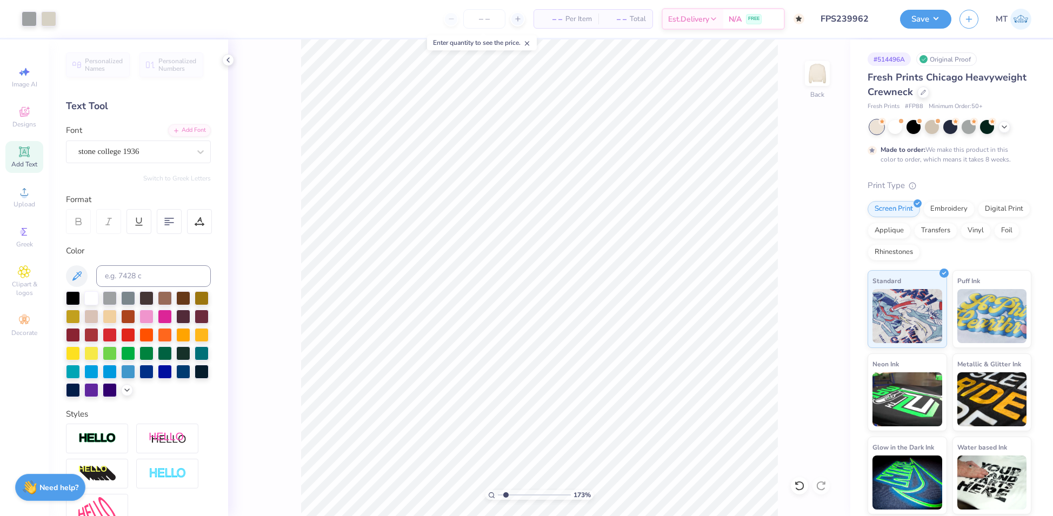
type input "1"
click at [802, 264] on input "2.75" at bounding box center [810, 267] width 39 height 15
type input "2"
click at [802, 263] on input "0.80" at bounding box center [810, 267] width 39 height 15
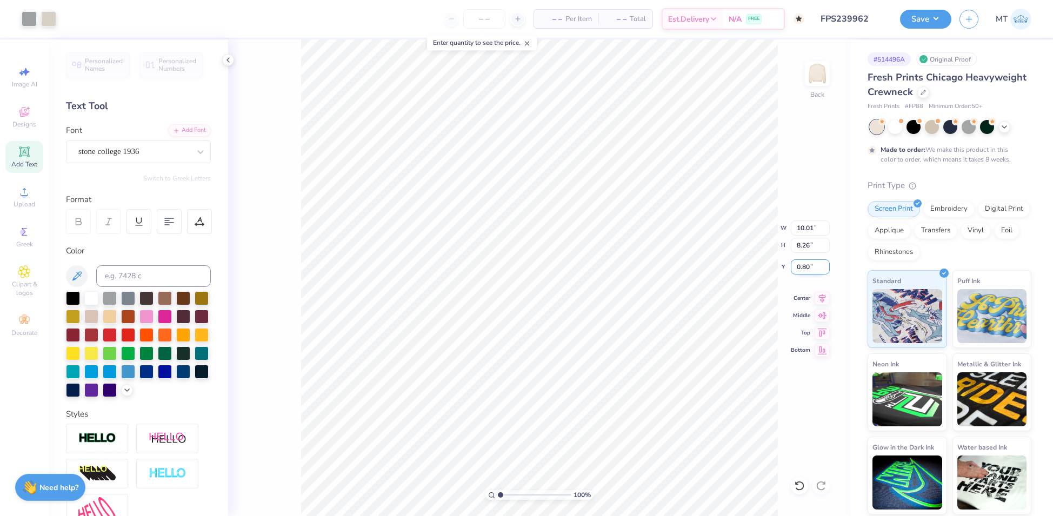
click at [802, 263] on input "0.80" at bounding box center [810, 267] width 39 height 15
type input "2.50"
click at [935, 19] on button "Save" at bounding box center [925, 17] width 51 height 19
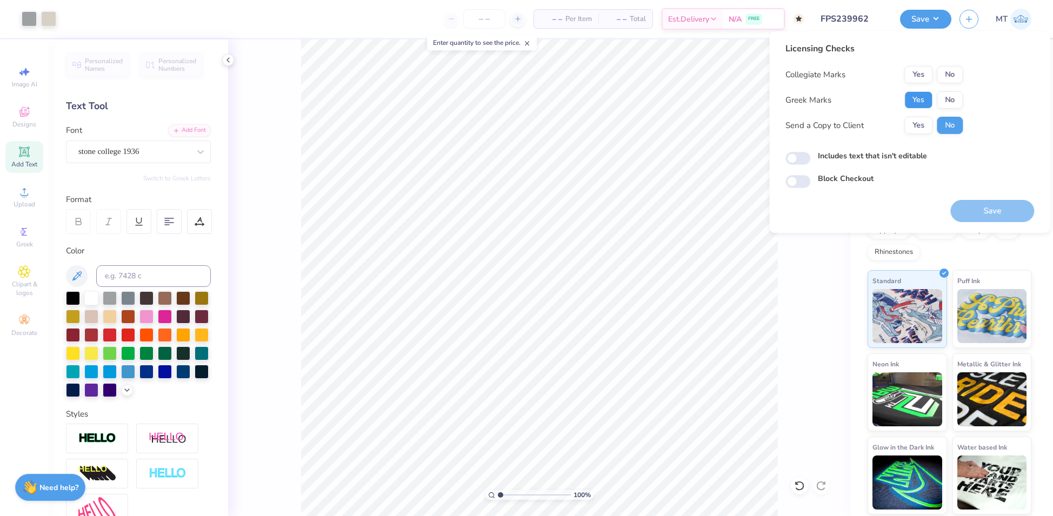
click at [925, 107] on button "Yes" at bounding box center [919, 99] width 28 height 17
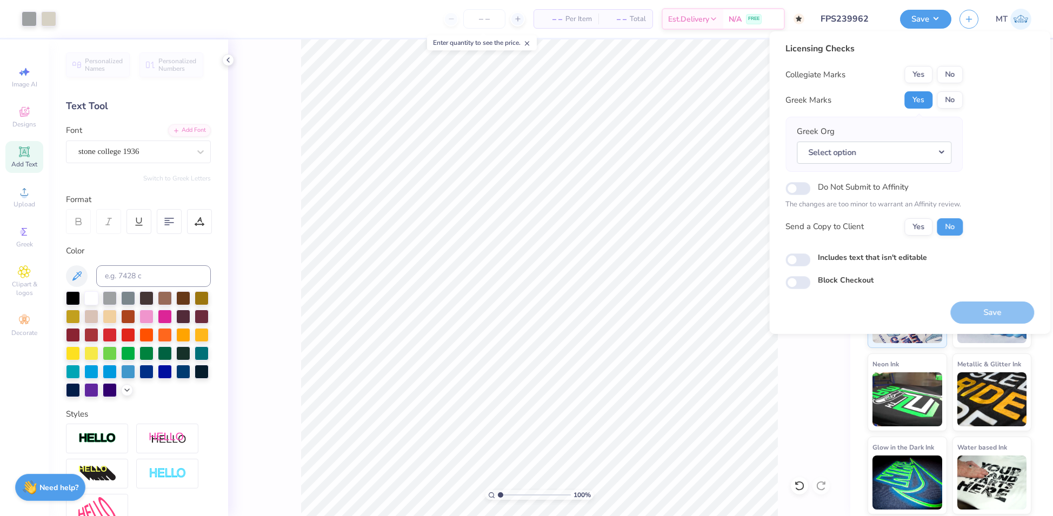
click at [923, 102] on button "Yes" at bounding box center [919, 99] width 28 height 17
click at [954, 99] on button "No" at bounding box center [950, 99] width 26 height 17
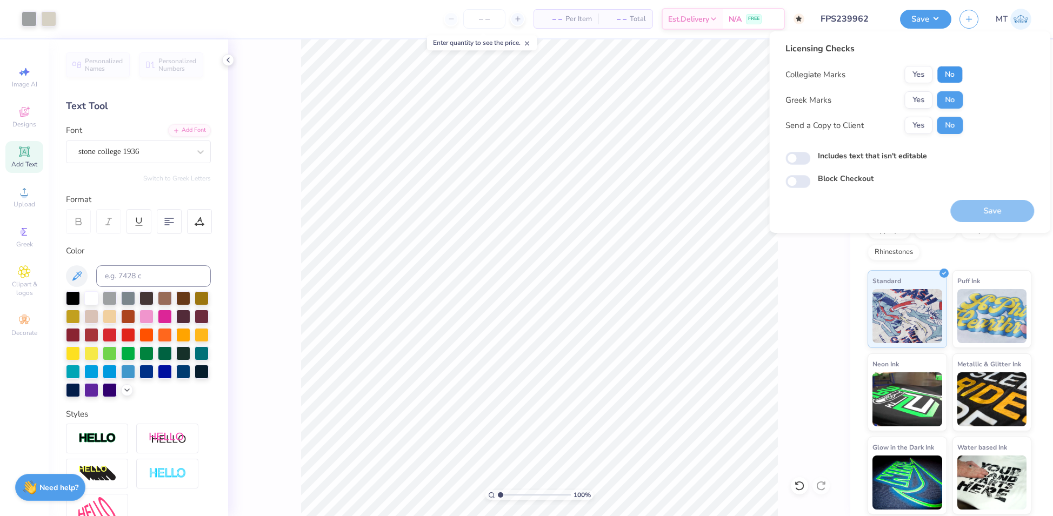
click at [951, 66] on button "No" at bounding box center [950, 74] width 26 height 17
click at [991, 209] on button "Save" at bounding box center [993, 211] width 84 height 22
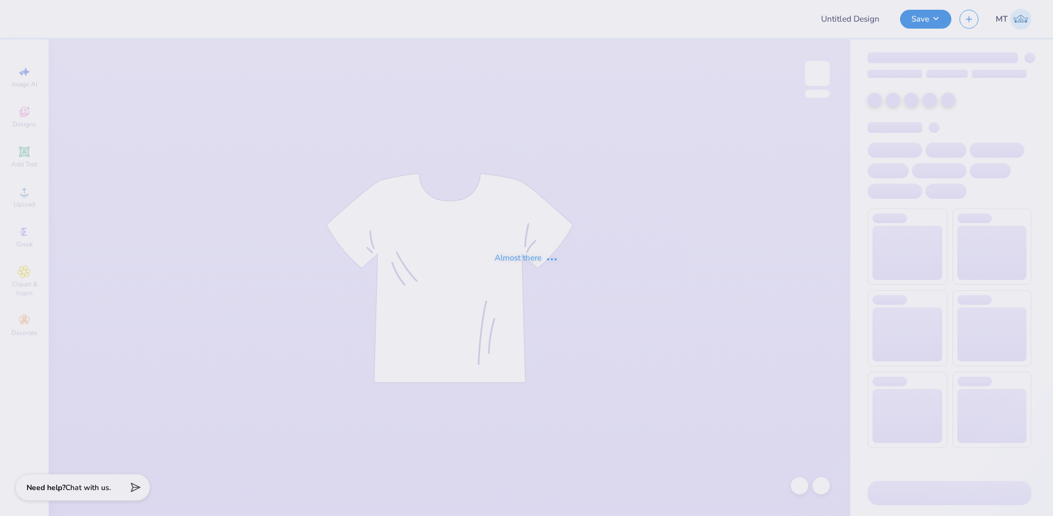
type input "FPS239963"
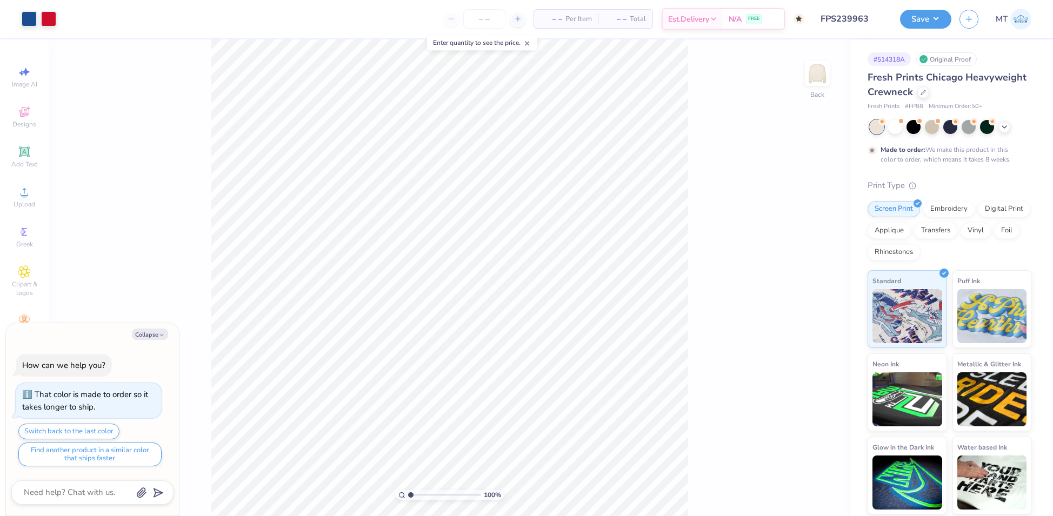
type textarea "x"
type input "1"
type textarea "x"
type input "1.59365054262524"
click at [161, 336] on polyline "button" at bounding box center [161, 335] width 3 height 2
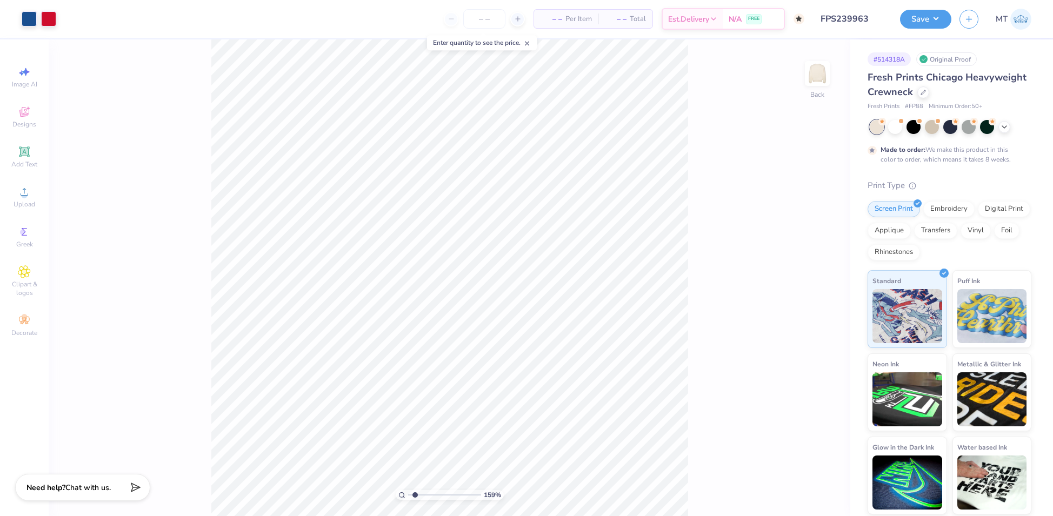
type textarea "x"
type input "1"
click at [802, 272] on input "3.00" at bounding box center [810, 275] width 39 height 15
type input "2.00"
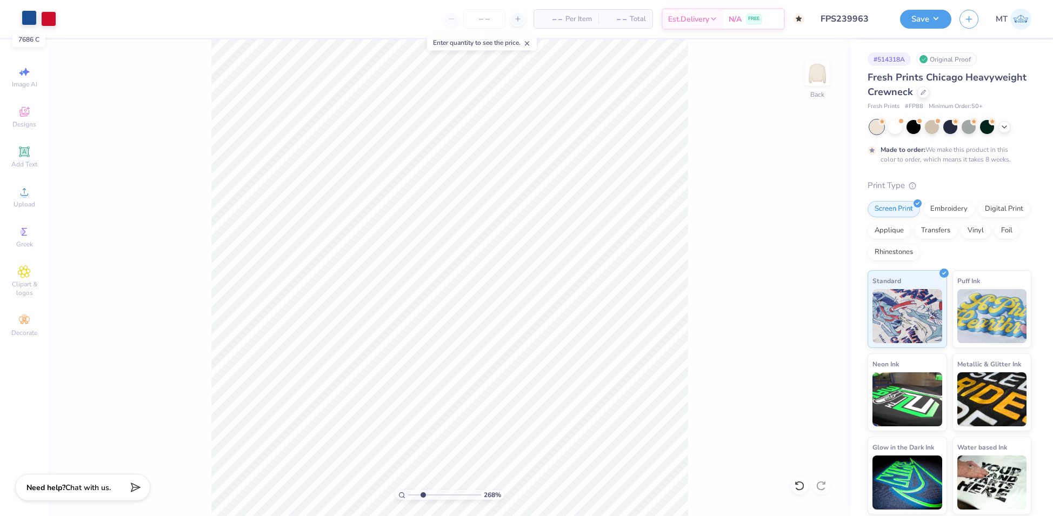
click at [23, 18] on div at bounding box center [29, 17] width 15 height 15
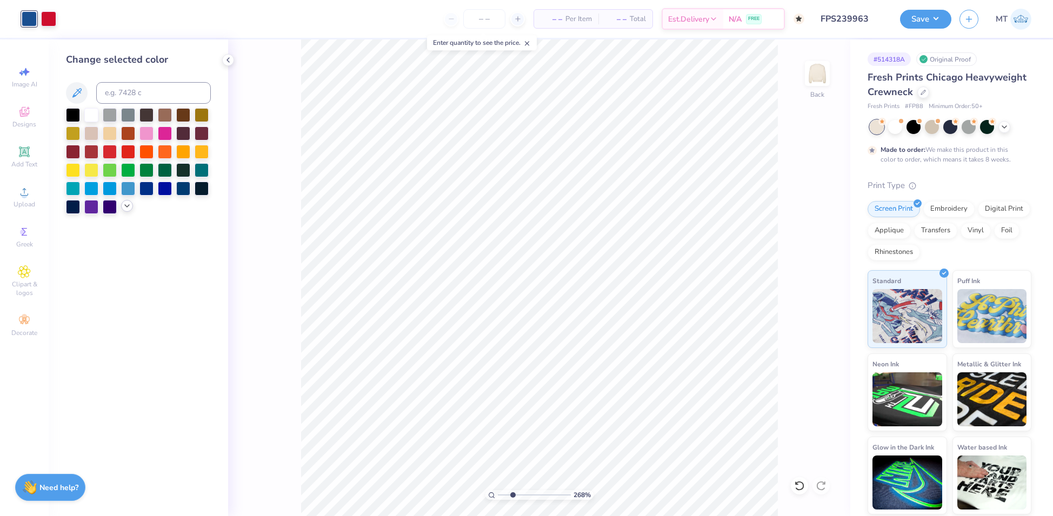
click at [127, 208] on icon at bounding box center [127, 206] width 9 height 9
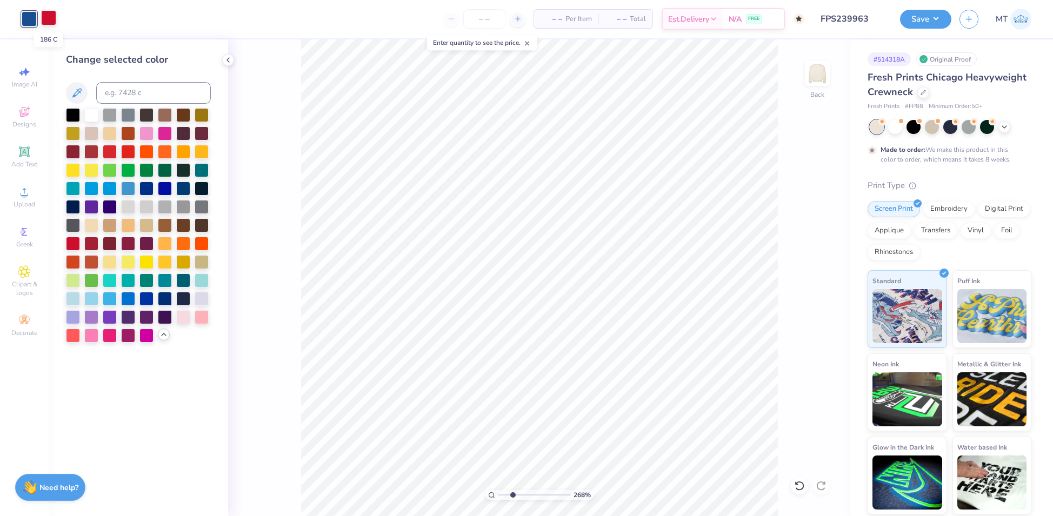
click at [49, 21] on div at bounding box center [48, 17] width 15 height 15
click at [107, 152] on div at bounding box center [110, 151] width 14 height 14
click at [89, 244] on div at bounding box center [91, 243] width 14 height 14
click at [798, 488] on icon at bounding box center [799, 486] width 11 height 11
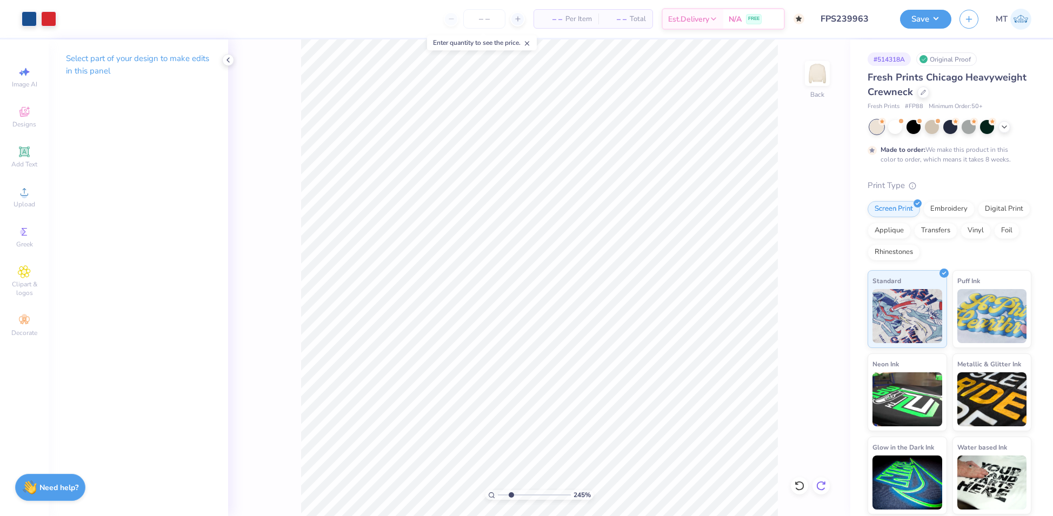
click at [824, 486] on icon at bounding box center [821, 486] width 11 height 11
type input "1"
click at [933, 22] on button "Save" at bounding box center [925, 17] width 51 height 19
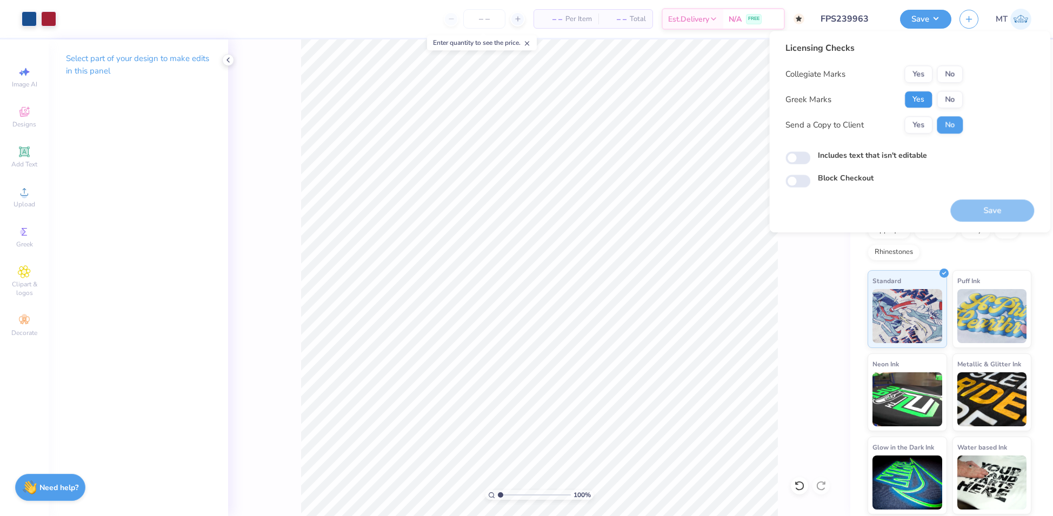
click at [929, 99] on button "Yes" at bounding box center [919, 99] width 28 height 17
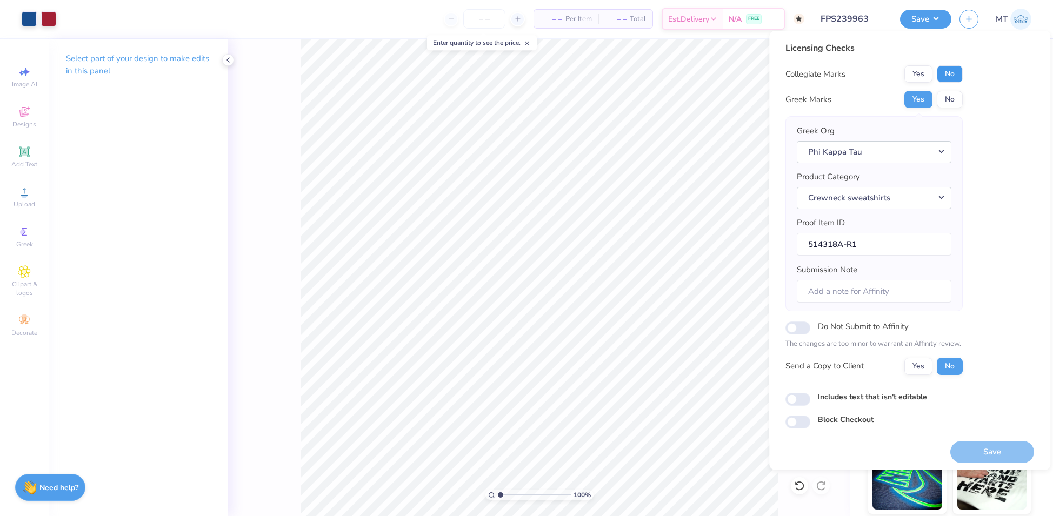
click at [945, 78] on button "No" at bounding box center [950, 73] width 26 height 17
click at [974, 443] on button "Save" at bounding box center [993, 452] width 84 height 22
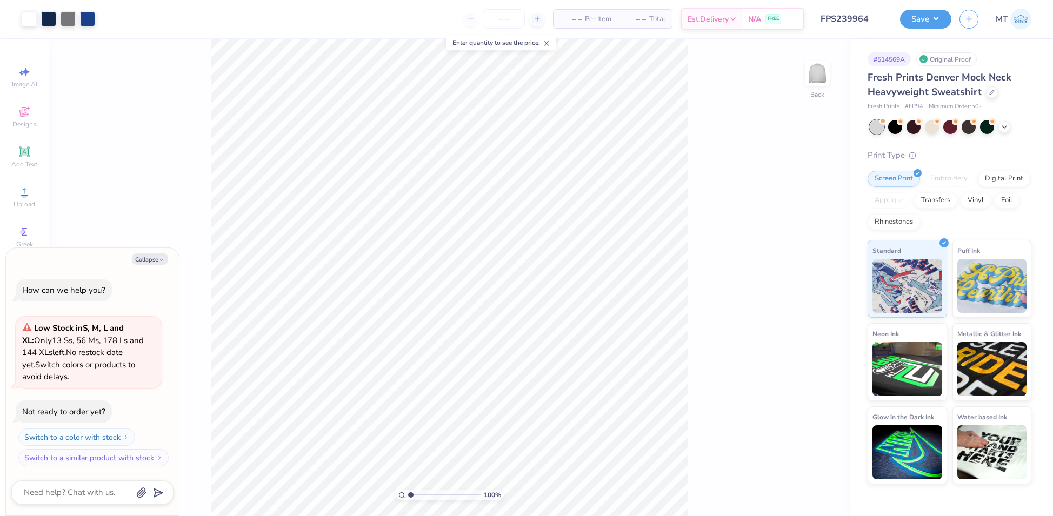
type textarea "x"
type input "1.48350547121533"
type textarea "x"
type input "5.48334021255871"
type textarea "x"
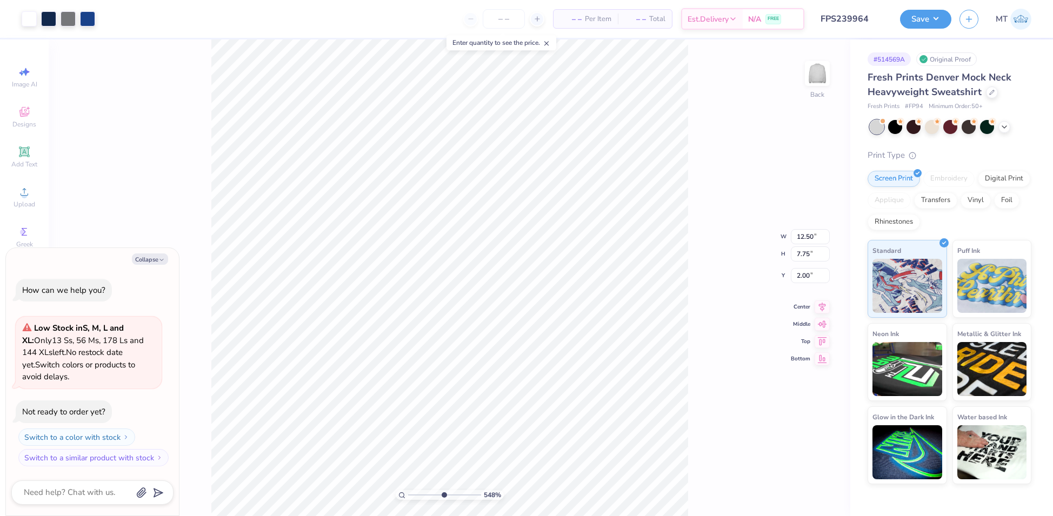
type input "5.48334021255871"
type textarea "x"
type input "2.44677588024808"
type textarea "x"
type input "2.44677588024808"
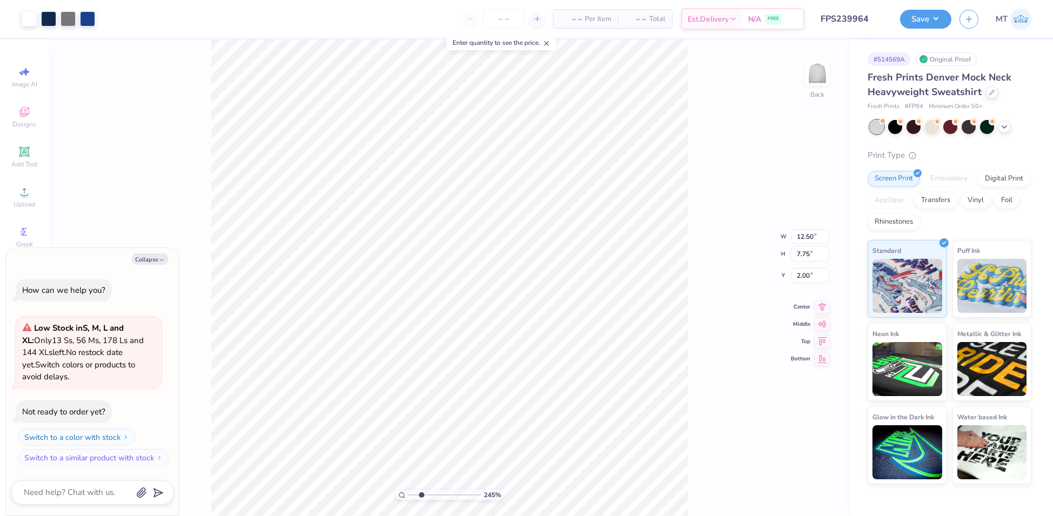
type textarea "x"
type input "2.44677588024808"
type textarea "x"
type input "2.44677588024808"
type textarea "x"
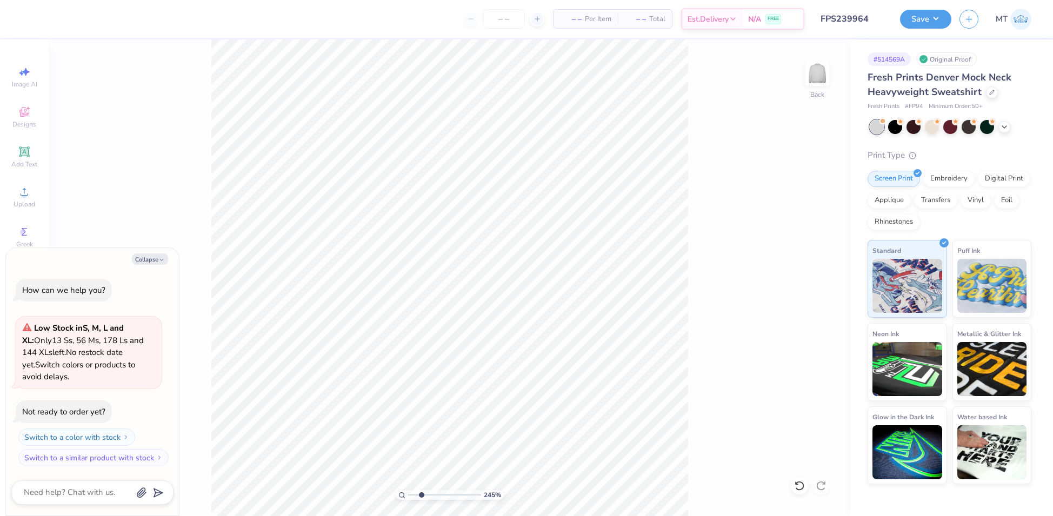
type input "2.44677588024808"
type textarea "x"
type input "2.44677588024808"
type textarea "x"
type input "3.52795777354872"
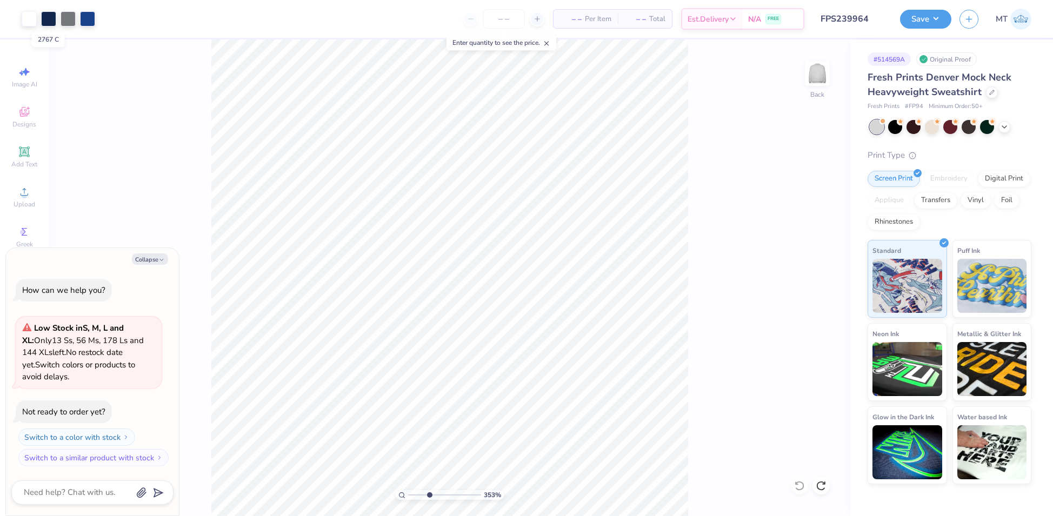
type textarea "x"
type input "2.62309345127197"
type textarea "x"
type input "1"
type textarea "x"
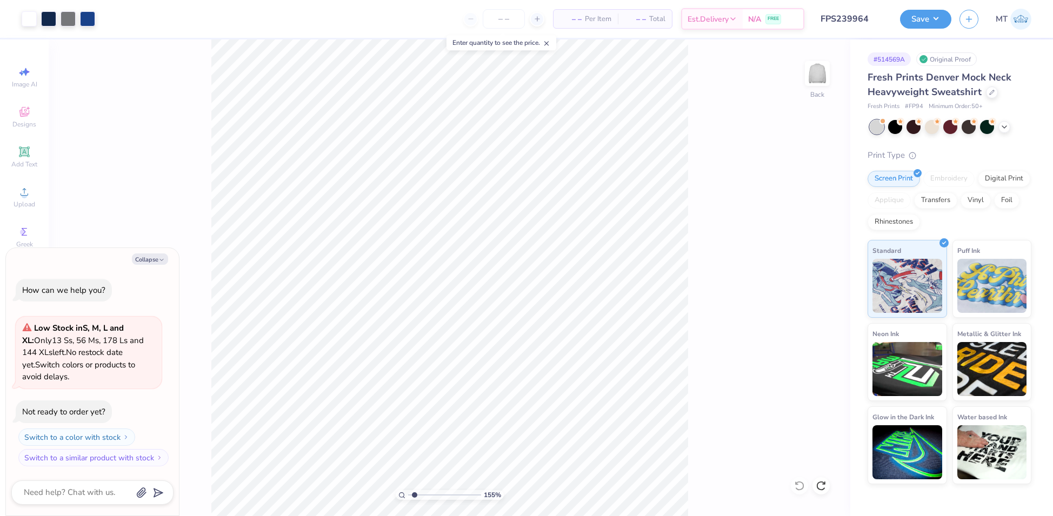
type input "1.54833962368989"
type textarea "x"
type input "1.18066077659791"
type textarea "x"
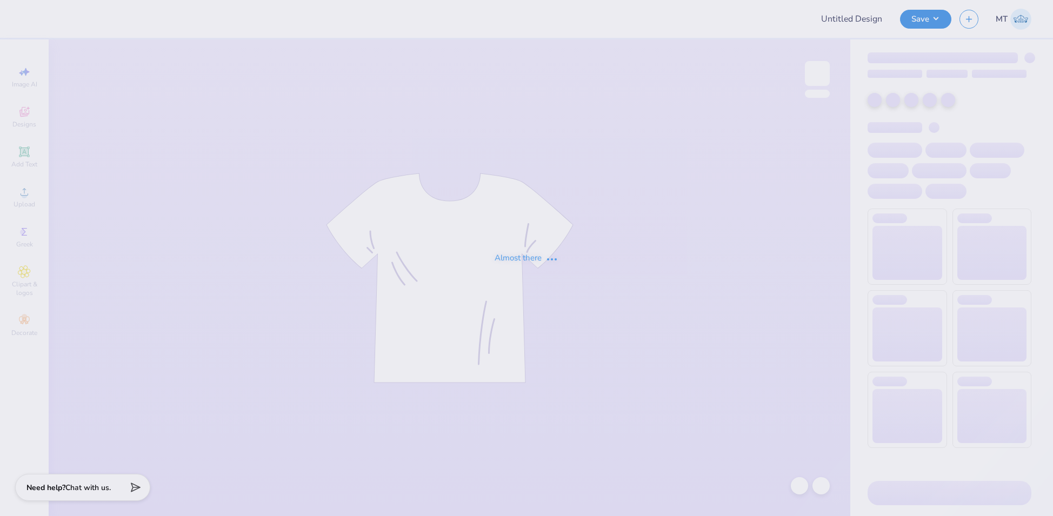
type input "FPS239965"
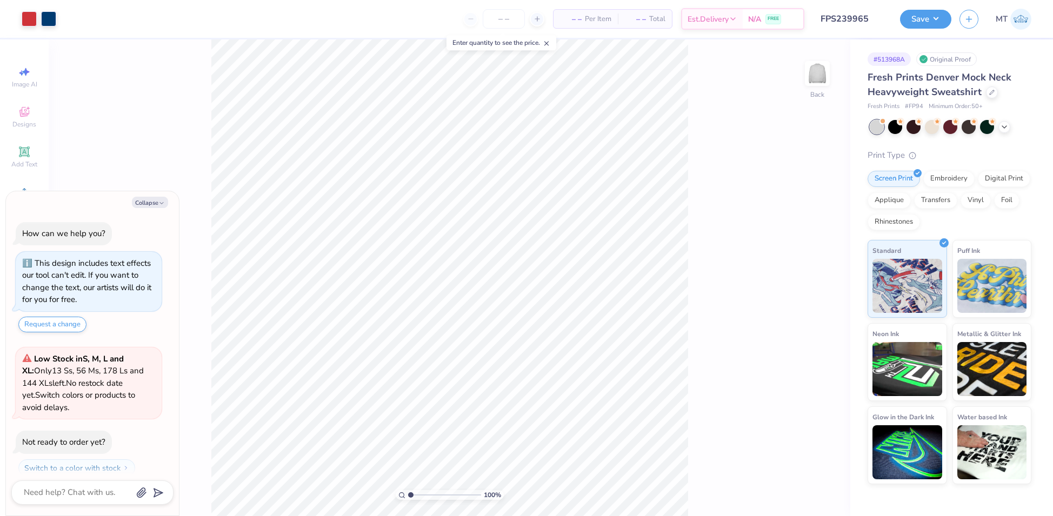
scroll to position [30, 0]
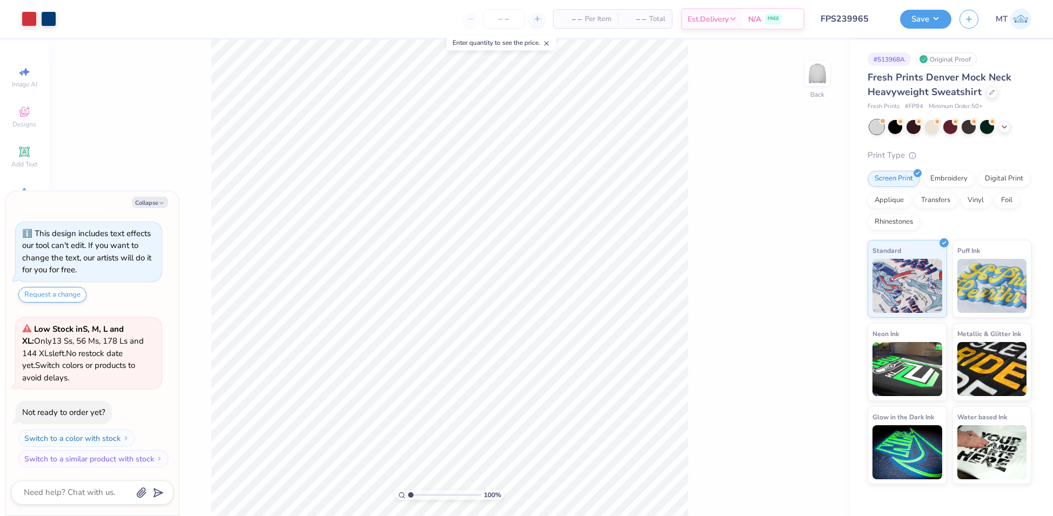
type textarea "x"
type input "2.01062044879487"
type textarea "x"
type input "4.99817526973983"
type textarea "x"
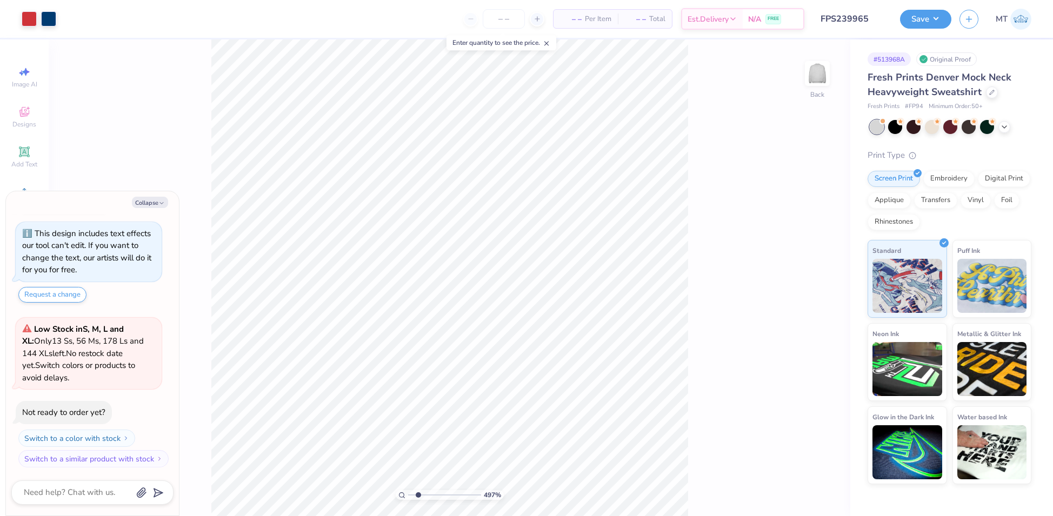
type input "1.43976390453382"
click at [155, 203] on button "Collapse" at bounding box center [150, 202] width 36 height 11
type textarea "x"
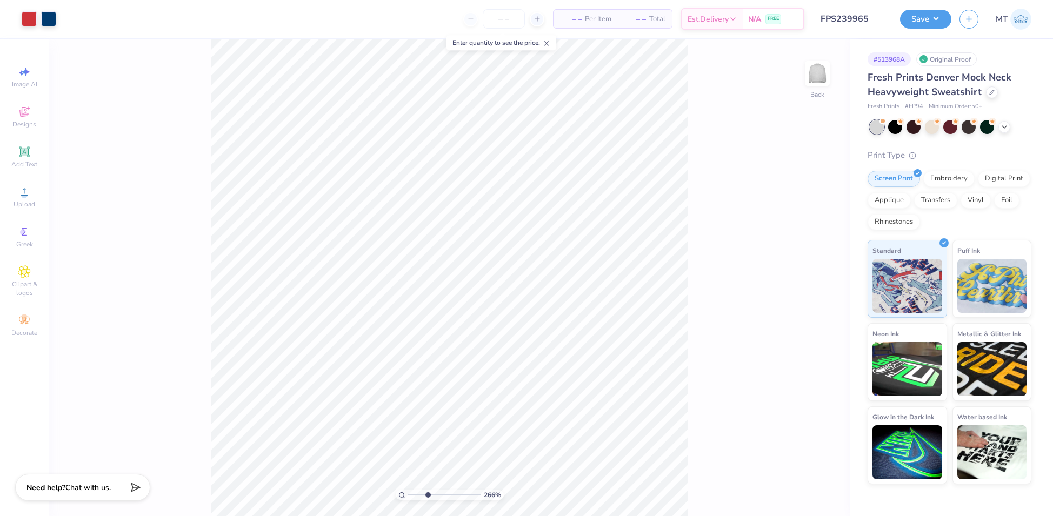
type input "4.03625023457754"
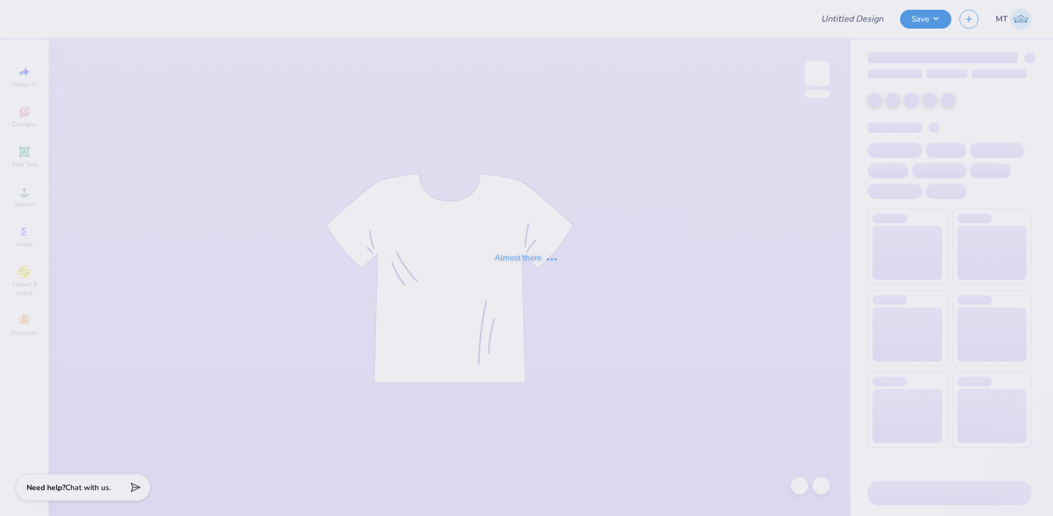
type input "FPS239966"
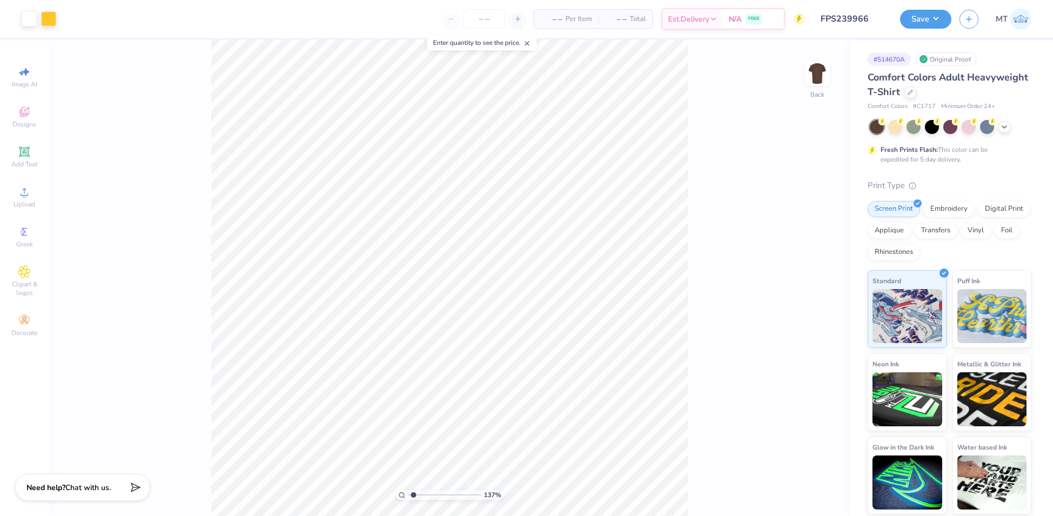
type input "1.65672424603557"
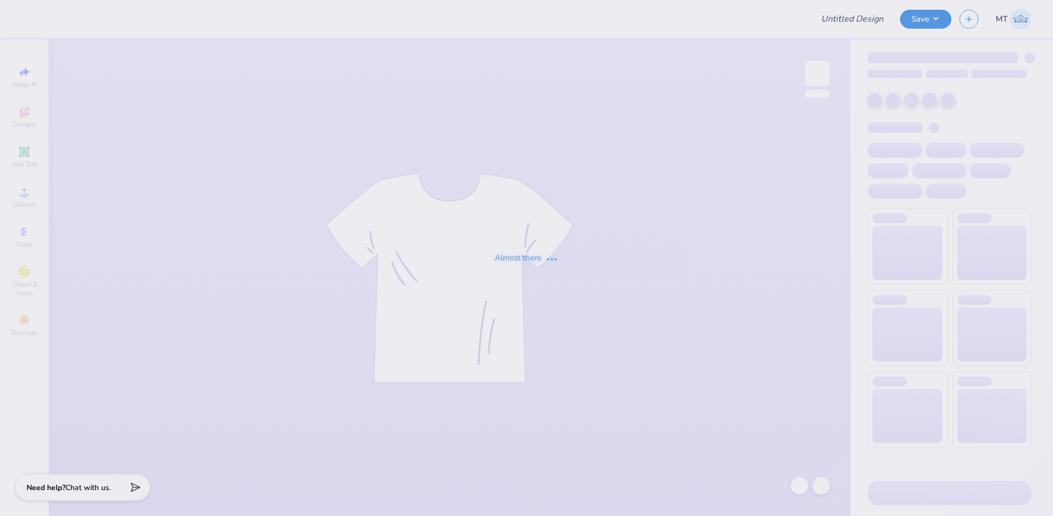
type input "FPS239967"
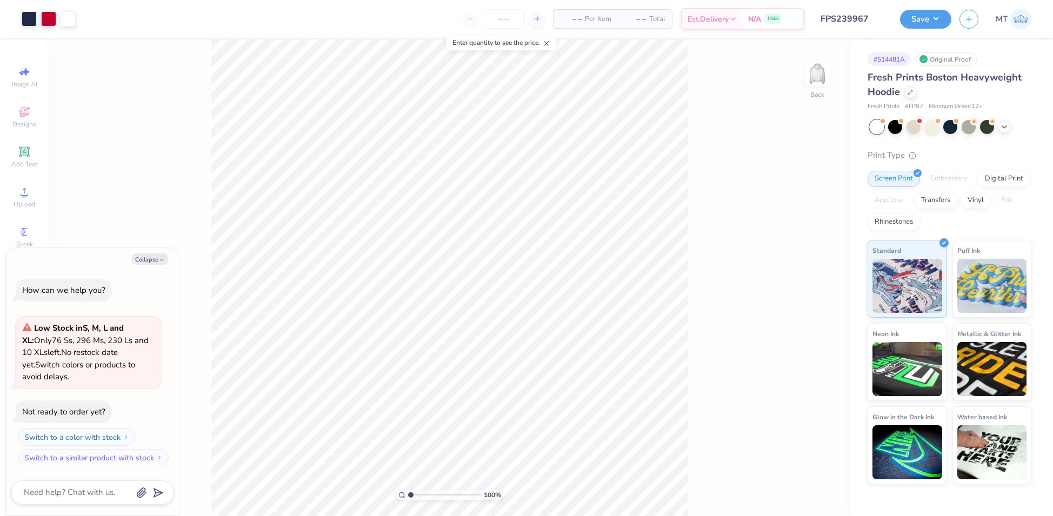
type textarea "x"
type input "2.26451417955527"
type textarea "x"
type input "1"
type textarea "x"
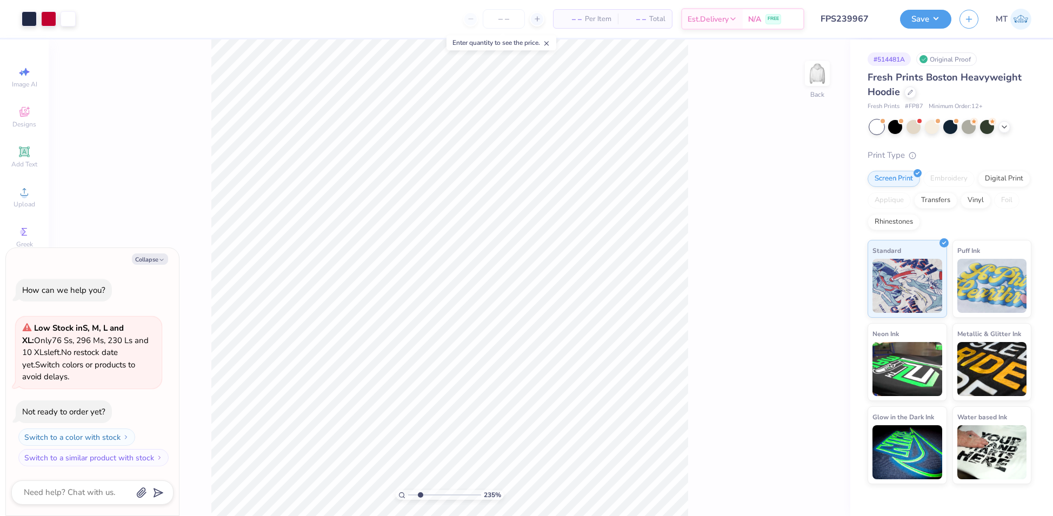
type input "1"
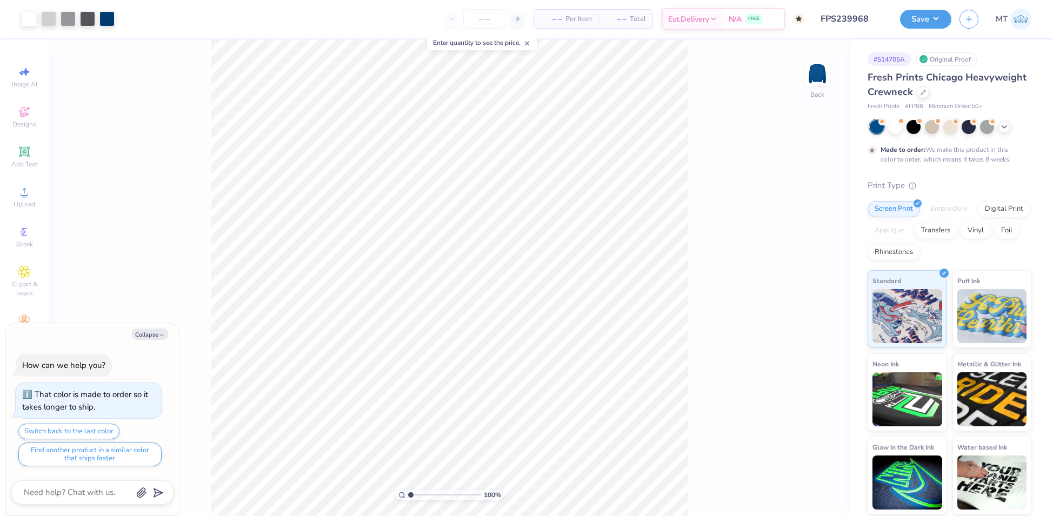
type textarea "x"
type input "1"
type textarea "x"
type input "1"
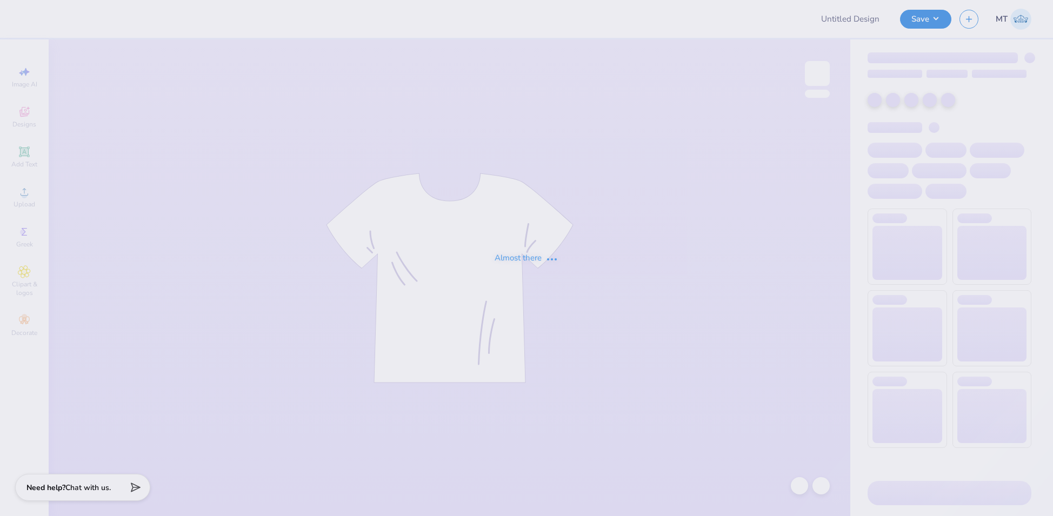
type input "FPS239969"
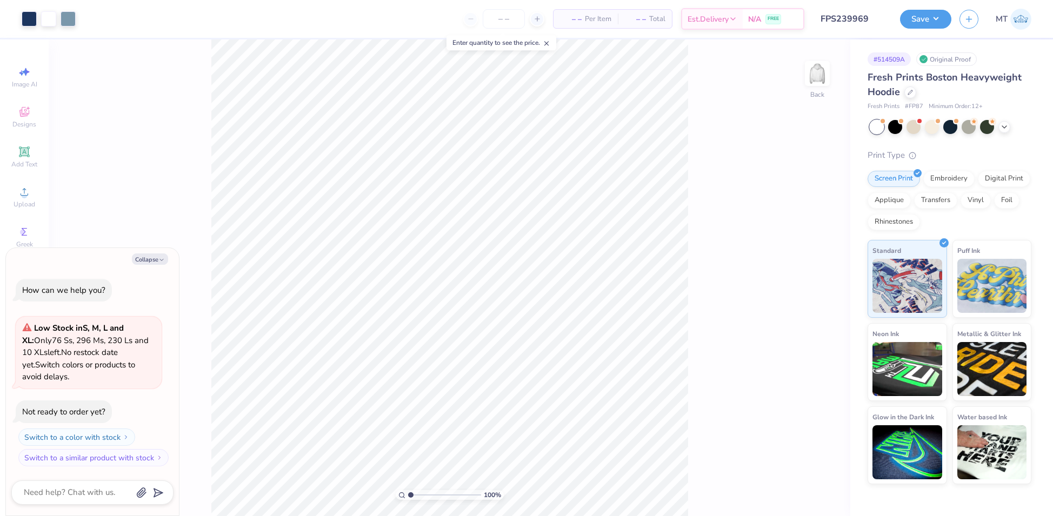
type textarea "x"
type input "3.18172043965449"
type textarea "x"
type input "1.98822661444593"
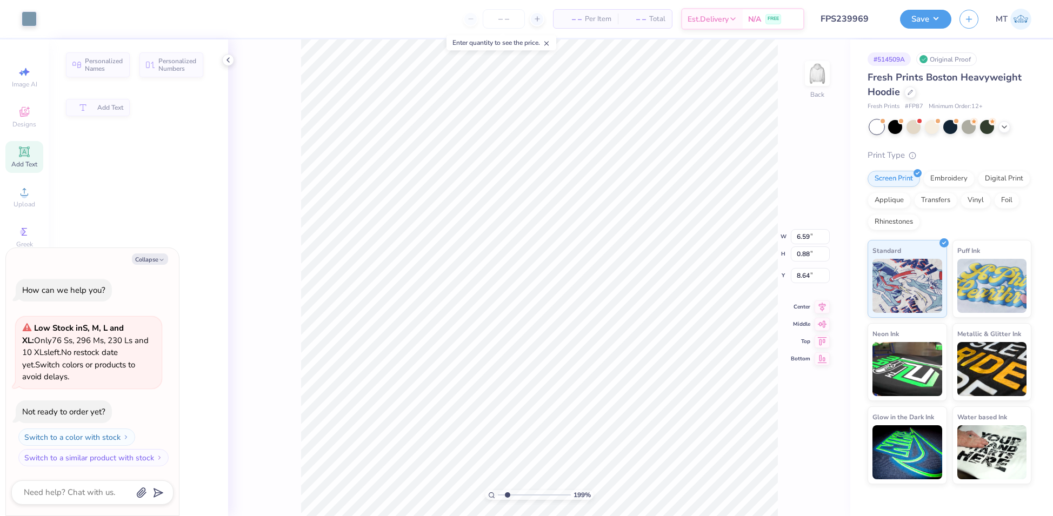
type textarea "x"
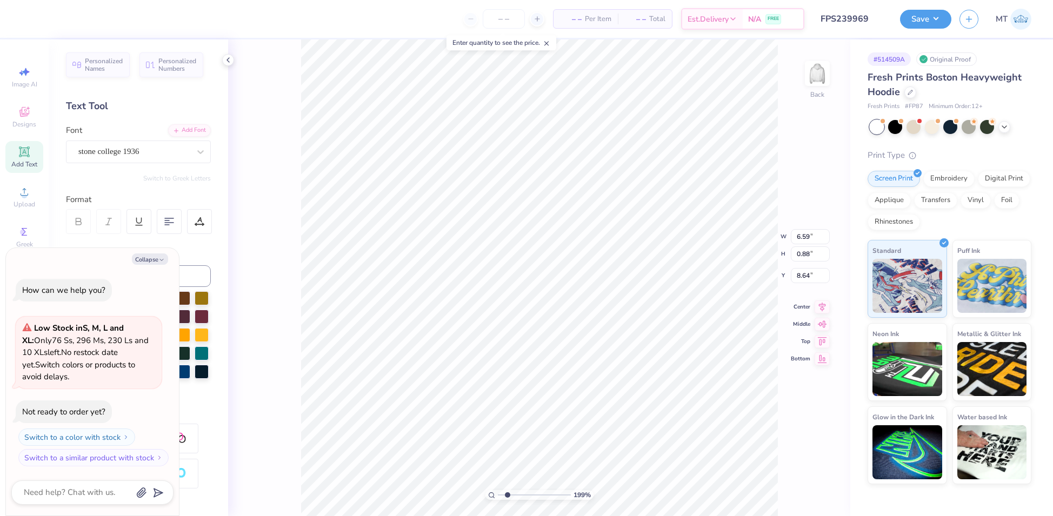
type input "1.98822661444593"
type textarea "x"
type input "1.98822661444593"
type textarea "x"
type input "8.53"
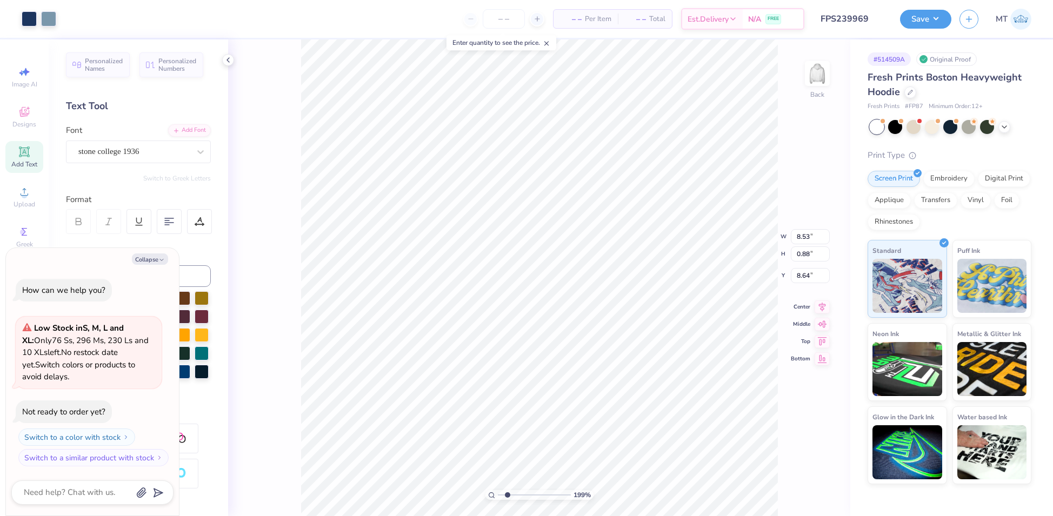
type input "1.98822661444593"
type textarea "x"
type input "3.00376234210123"
type textarea "x"
type input "3.00376234210123"
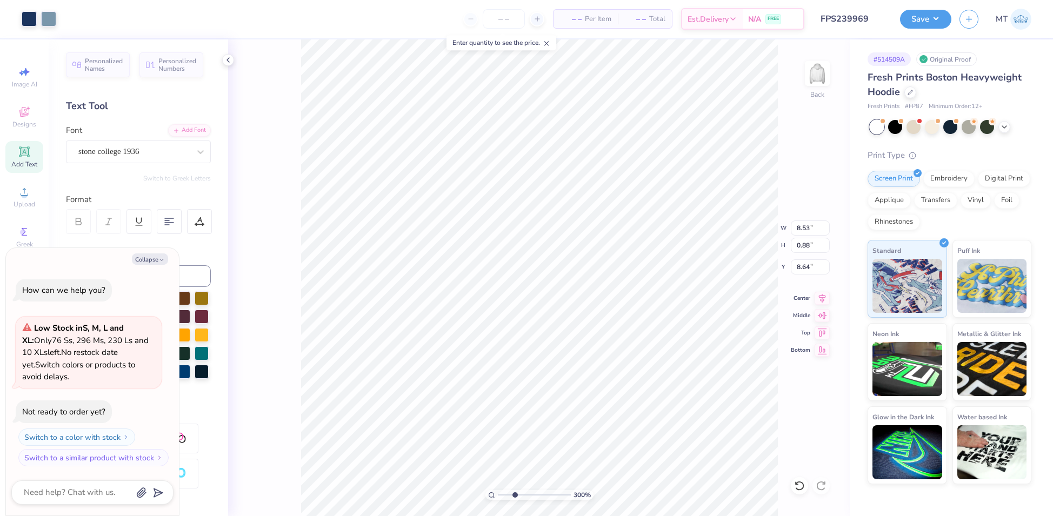
type textarea "x"
type input "3.00376234210123"
type textarea "x"
type input "3.00376234210123"
type textarea "x"
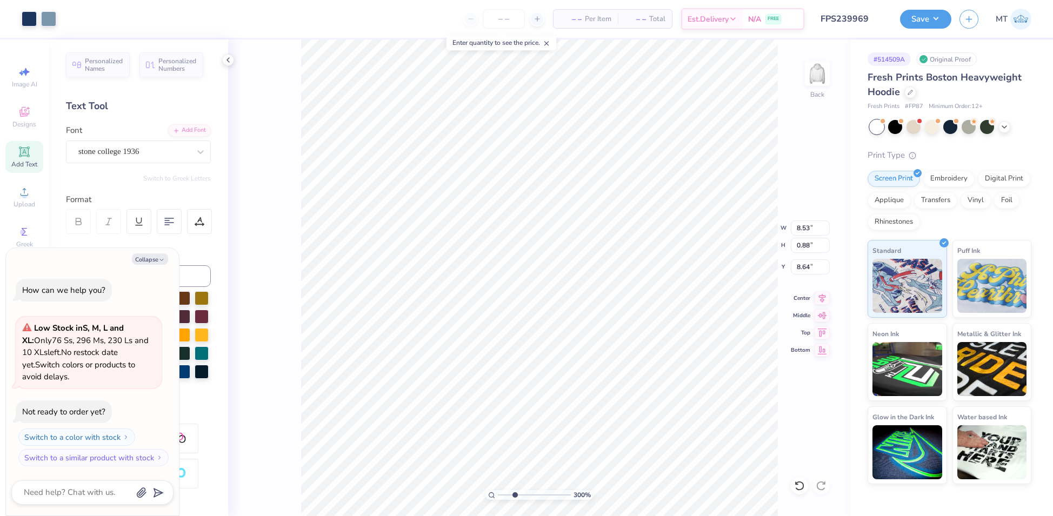
type input "3.00376234210123"
type textarea "x"
type input "1.94309563972379"
type textarea "x"
click at [806, 230] on input "11.00" at bounding box center [810, 228] width 39 height 15
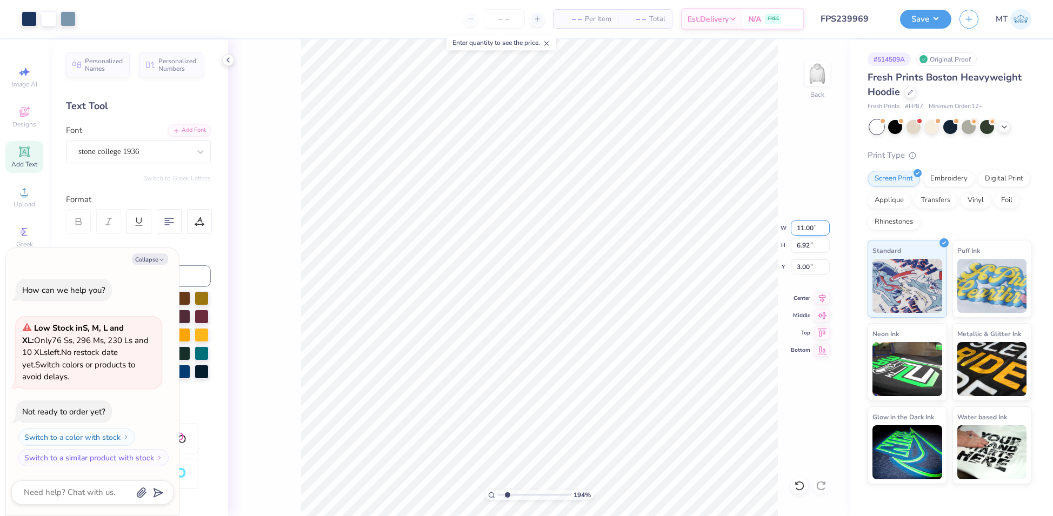
click at [806, 230] on input "11.00" at bounding box center [810, 228] width 39 height 15
type input "10"
type input "1.94309563972379"
type textarea "x"
type input "10.00"
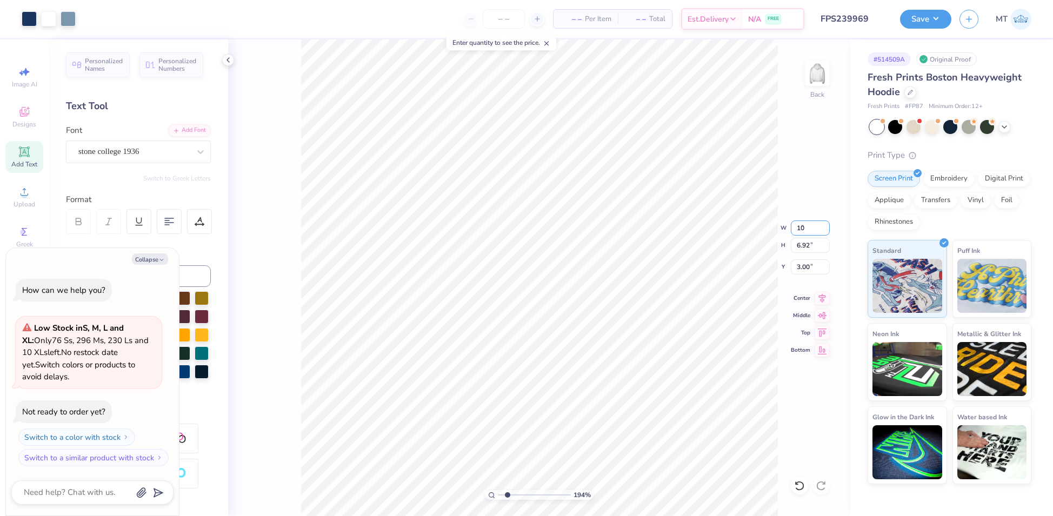
type input "6.29"
click at [805, 267] on input "3.31" at bounding box center [810, 267] width 39 height 15
type input "2"
type input "1.94309563972379"
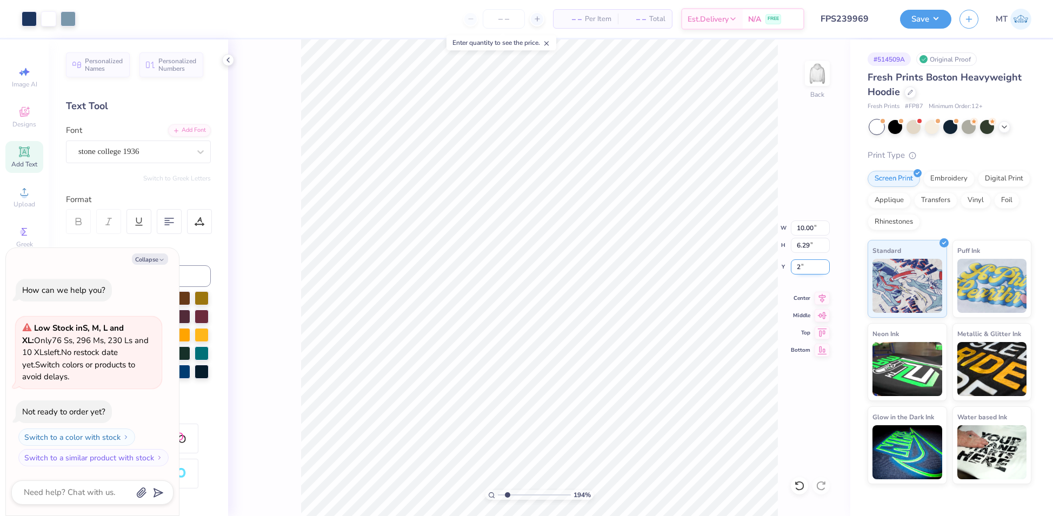
type textarea "x"
type input "2.00"
type input "1.94309563972379"
type textarea "x"
type input "1.56366278334237"
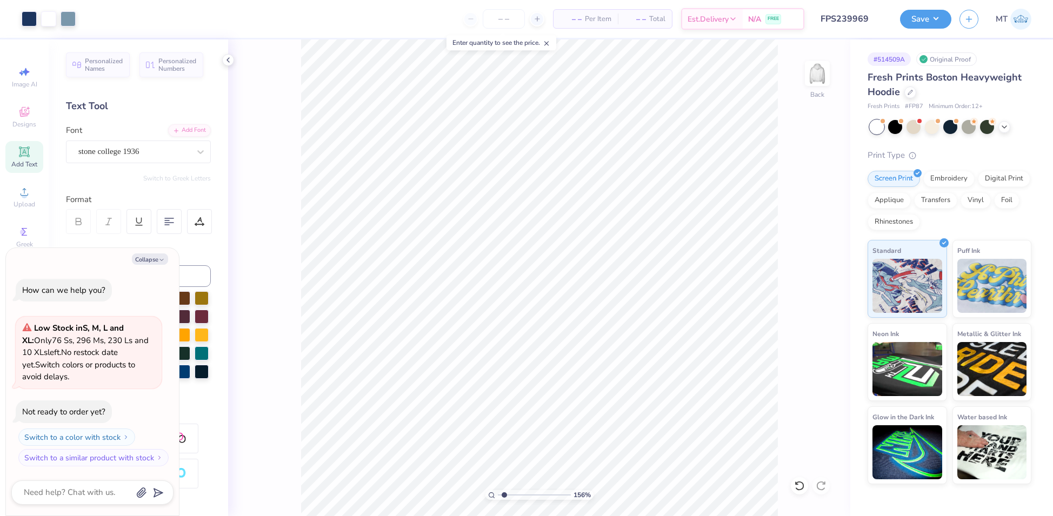
type textarea "x"
type input "1.56366278334237"
type textarea "x"
type input "1.56366278334237"
type textarea "x"
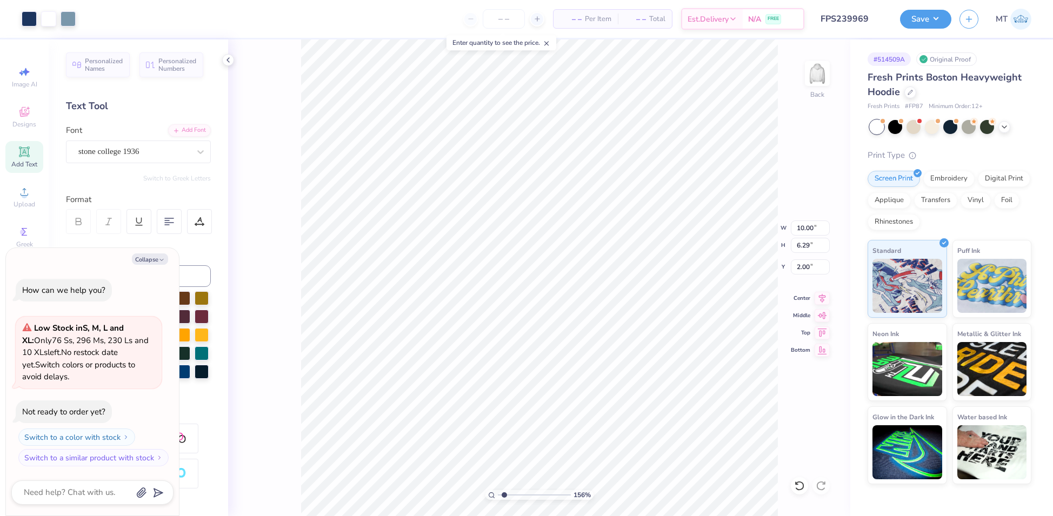
type input "1.56366278334237"
type textarea "x"
type input "1.56366278334237"
type textarea "x"
type input "1.56366278334237"
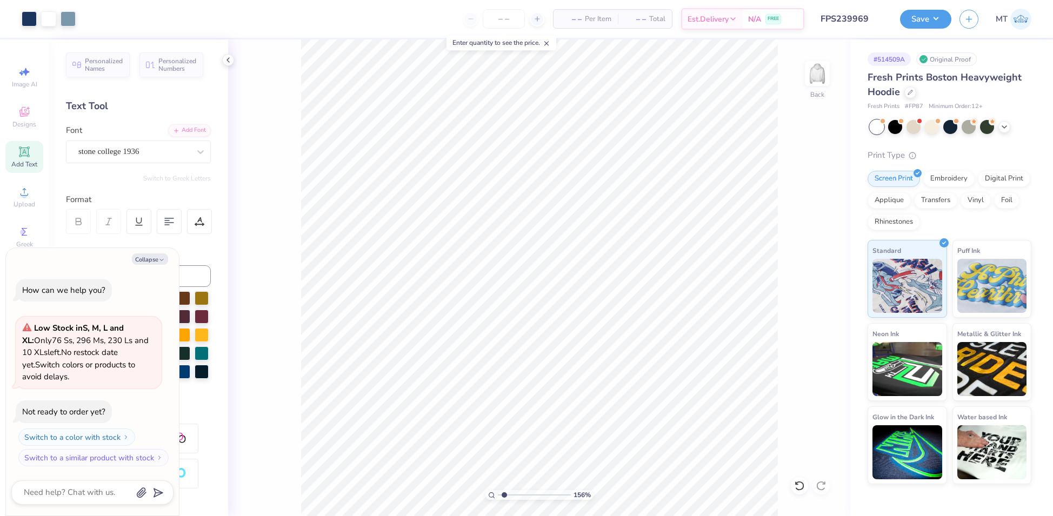
type textarea "x"
type input "2.50702632721424"
type textarea "x"
type input "2.50702632721424"
type textarea "x"
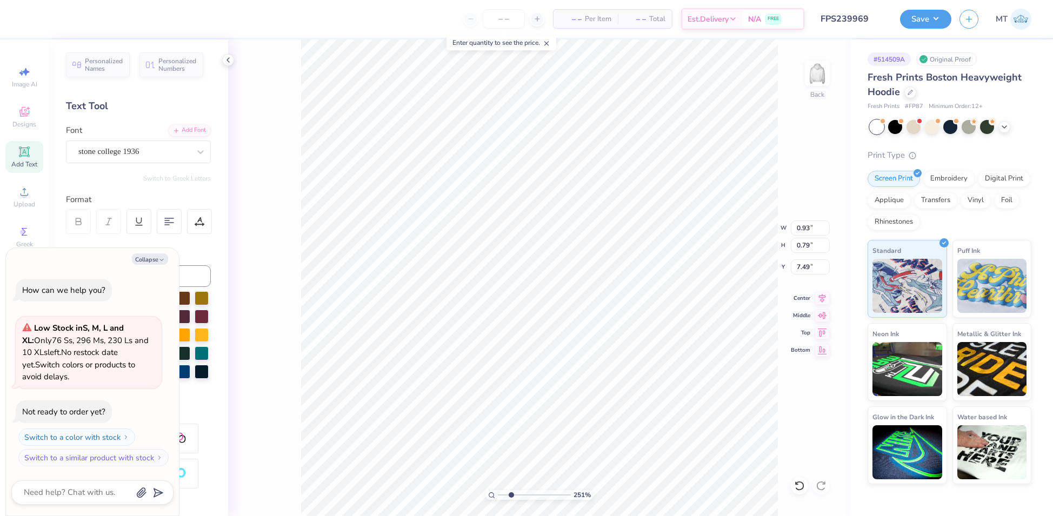
type input "2.50702632721424"
type textarea "x"
type input "9.46"
type input "2.50702632721424"
type textarea "x"
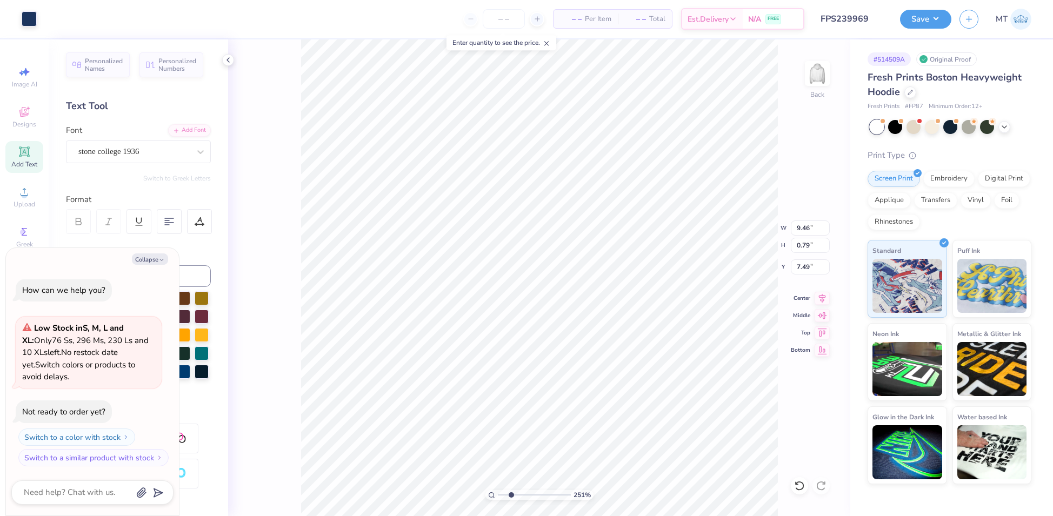
type input "2.50702632721424"
type textarea "x"
type input "2.50702632721424"
type textarea "x"
type input "2.50702632721424"
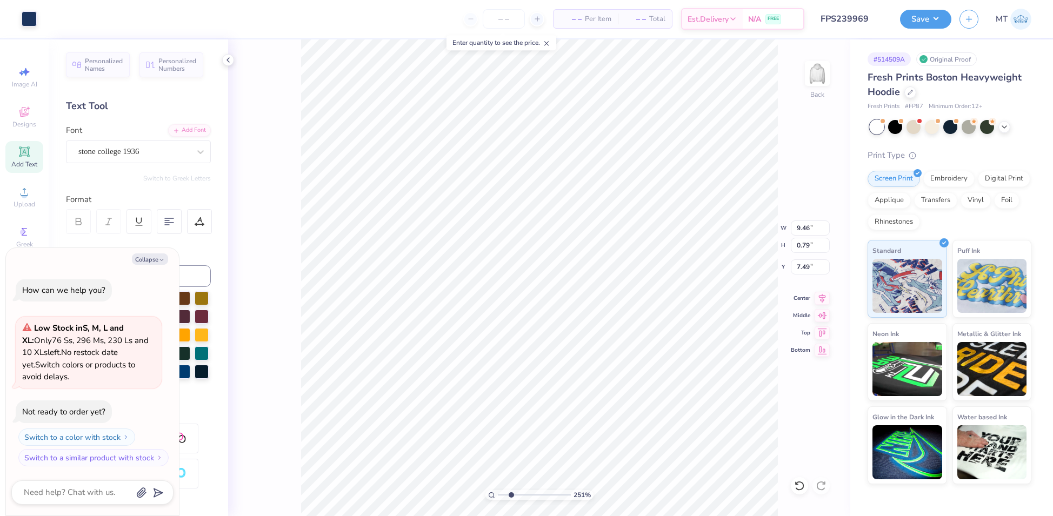
type textarea "x"
type input "2.50702632721424"
type textarea "x"
type input "2.50702632721424"
type textarea "x"
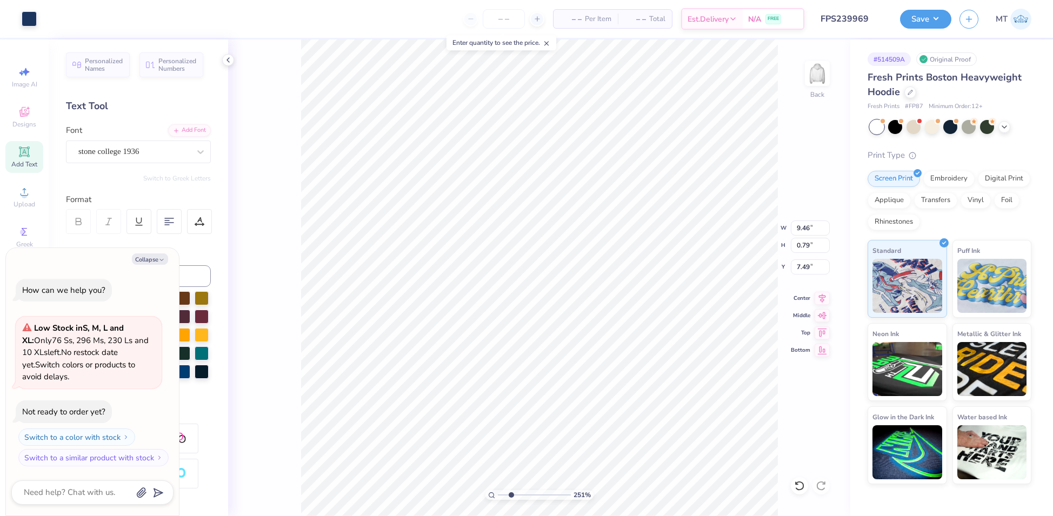
type input "2.50702632721424"
type textarea "x"
type input "2.50702632721424"
type textarea "x"
type input "2.50702632721424"
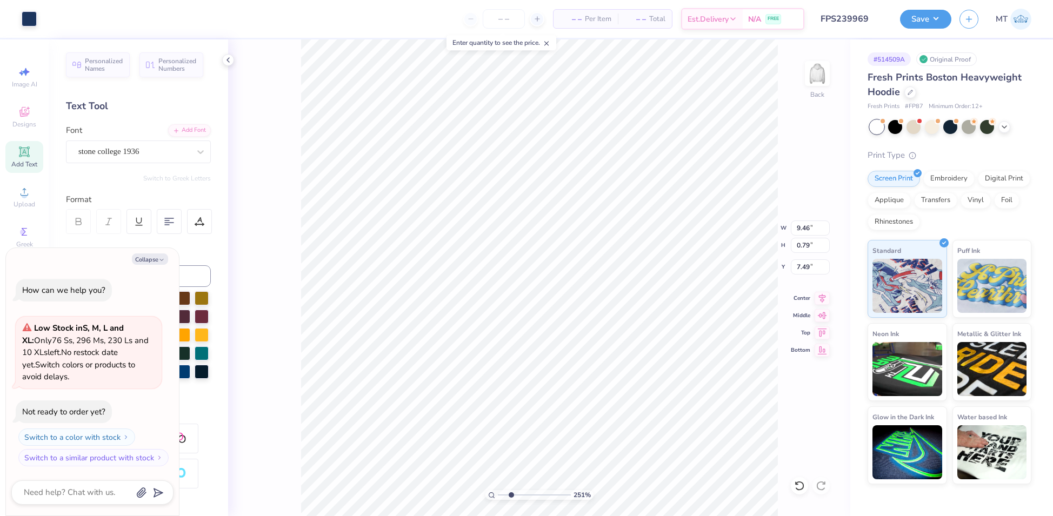
type textarea "x"
type input "2.50702632721424"
type textarea "x"
type input "2.50702632721424"
type textarea "x"
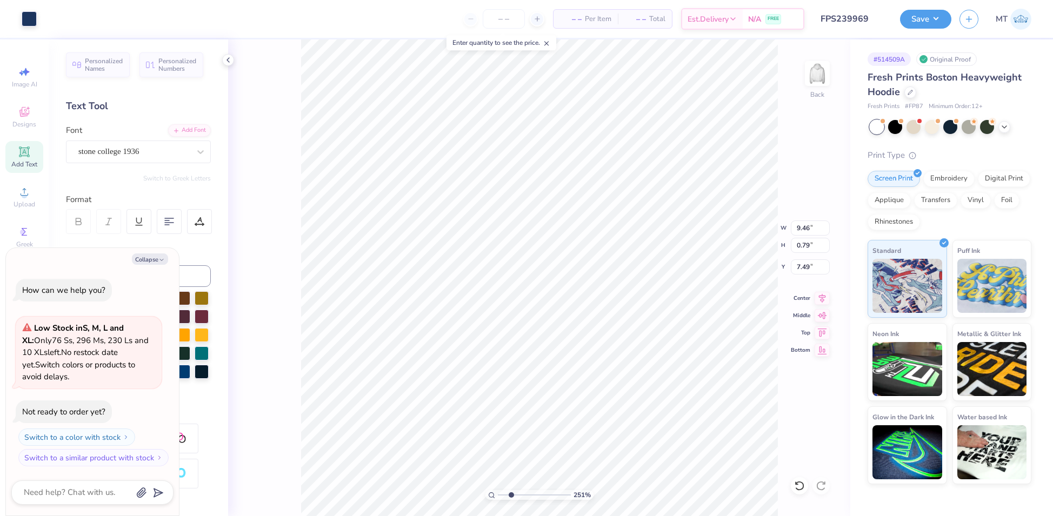
type input "2.50702632721424"
type textarea "x"
type input "2.50702632721424"
type textarea "x"
type input "2.50702632721424"
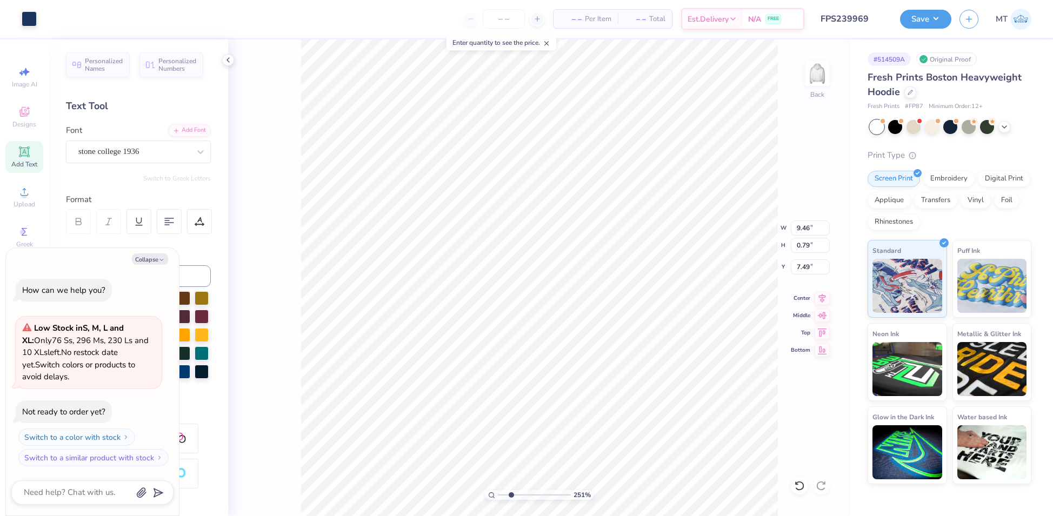
type textarea "x"
type input "2.50702632721424"
type textarea "x"
type input "2.50702632721424"
type textarea "x"
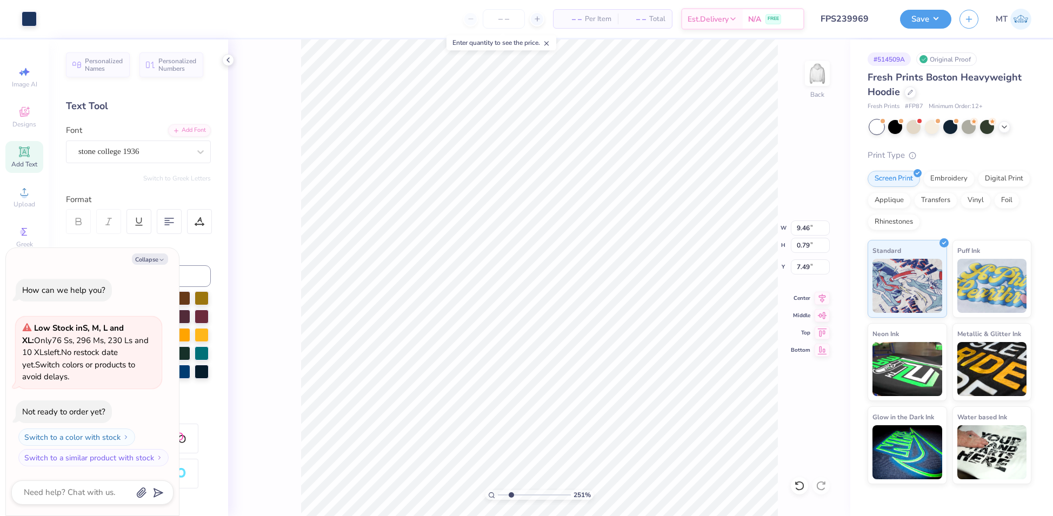
type input "2.50702632721424"
type textarea "x"
type input "2.50702632721424"
type textarea "x"
type input "2.50702632721424"
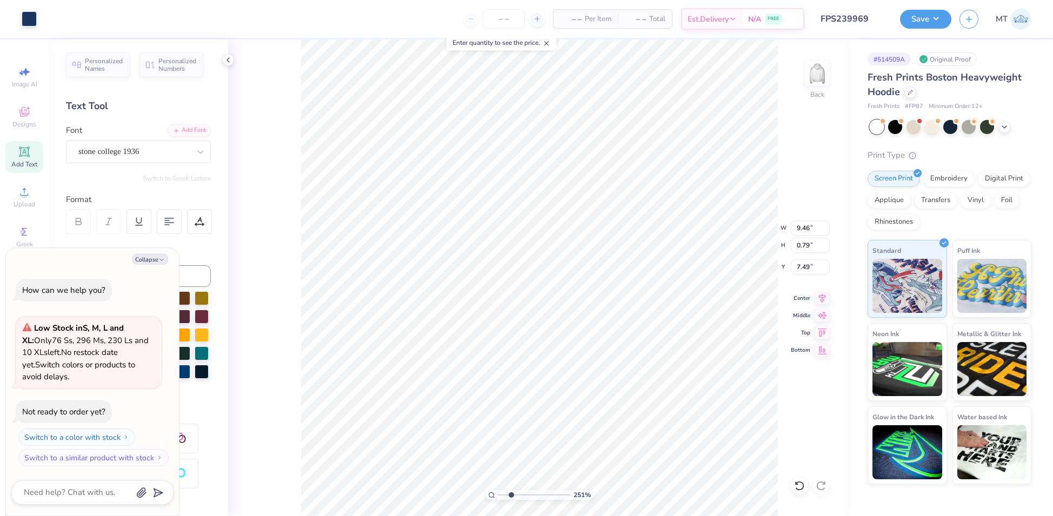
type textarea "x"
type input "5.99"
type input "0.80"
type input "2.50702632721424"
type textarea "x"
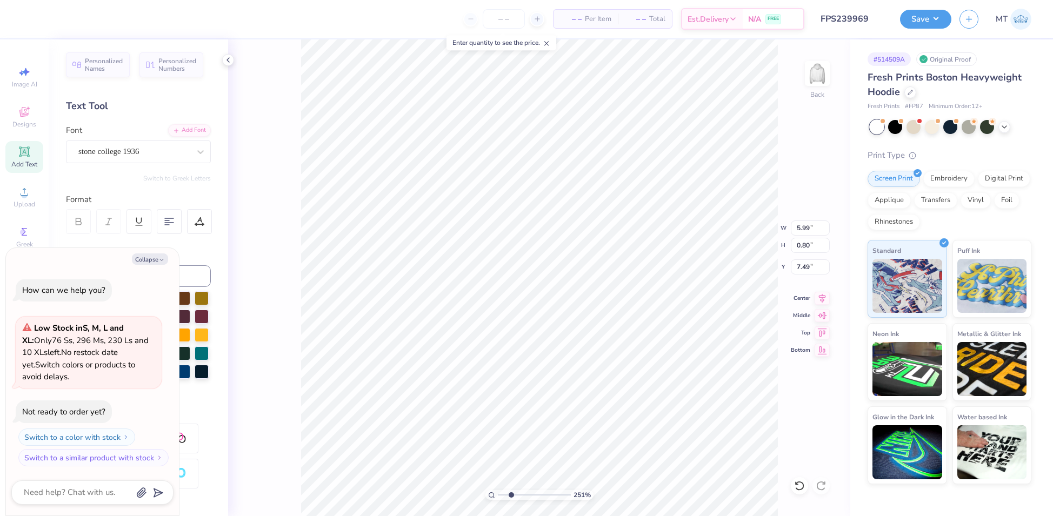
type input "2.50702632721424"
type textarea "x"
type input "8.07"
type input "1.08"
type input "2.50702632721424"
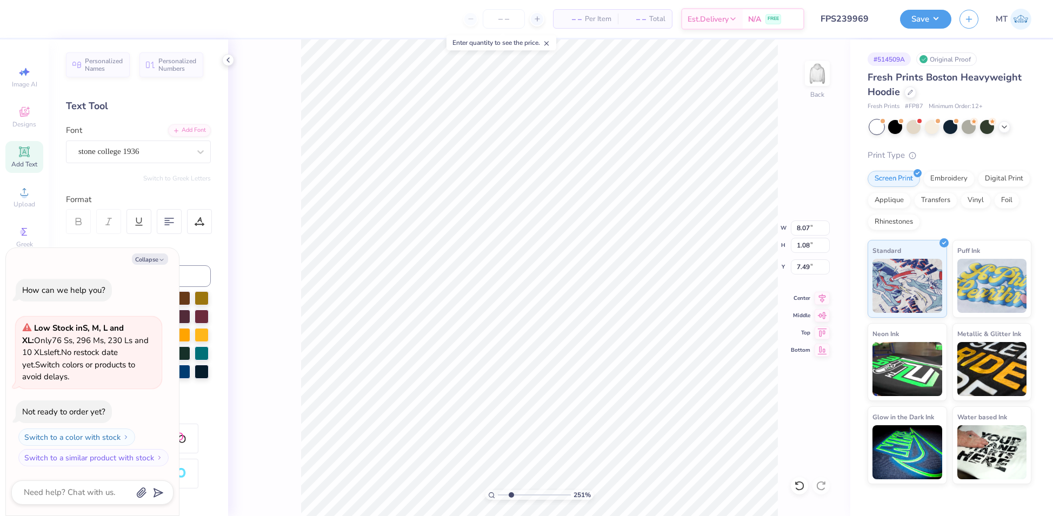
type textarea "x"
type input "2.50702632721424"
type textarea "x"
type input "9.79"
type input "1.31"
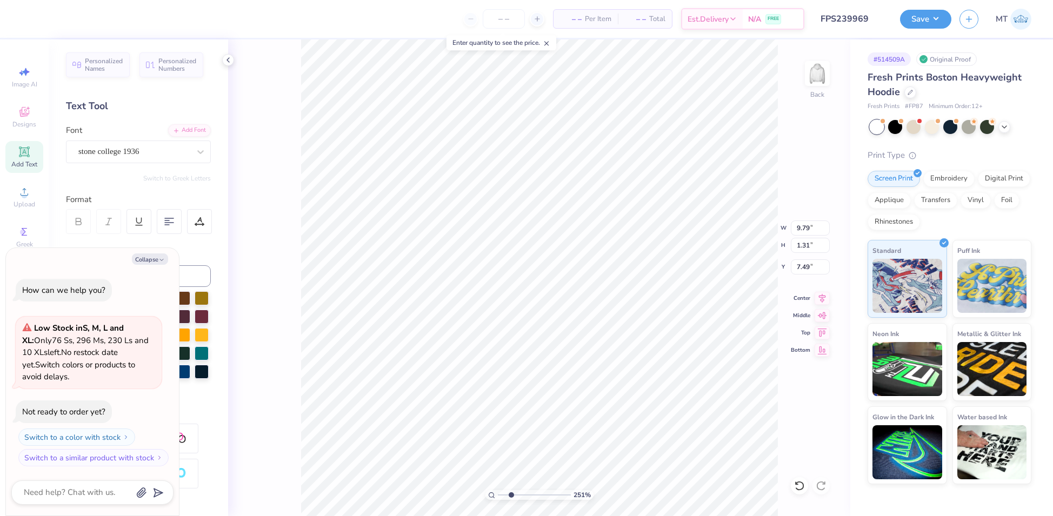
type input "2.50702632721424"
type textarea "x"
type input "2.50702632721424"
type textarea "x"
type input "1.84818117897448"
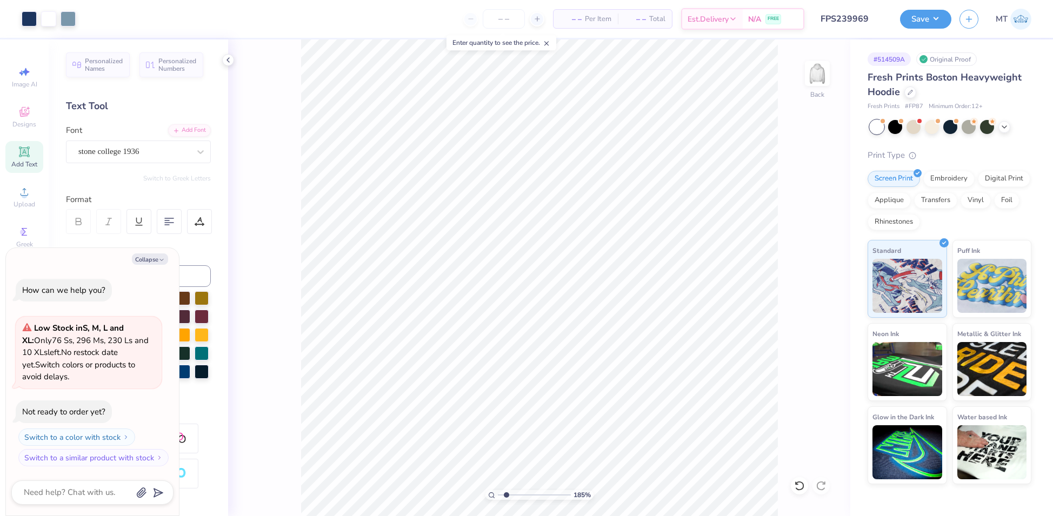
type textarea "x"
type input "2.17604448800234"
type textarea "x"
type input "2.17604448800234"
type textarea "x"
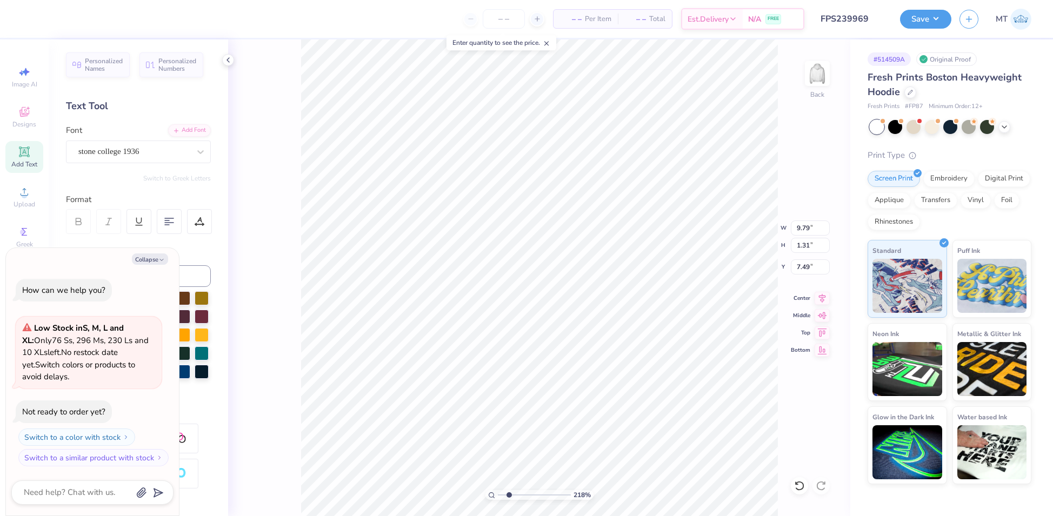
type input "2.17604448800234"
type textarea "x"
type input "8.07"
type input "1.08"
type input "2.17604448800234"
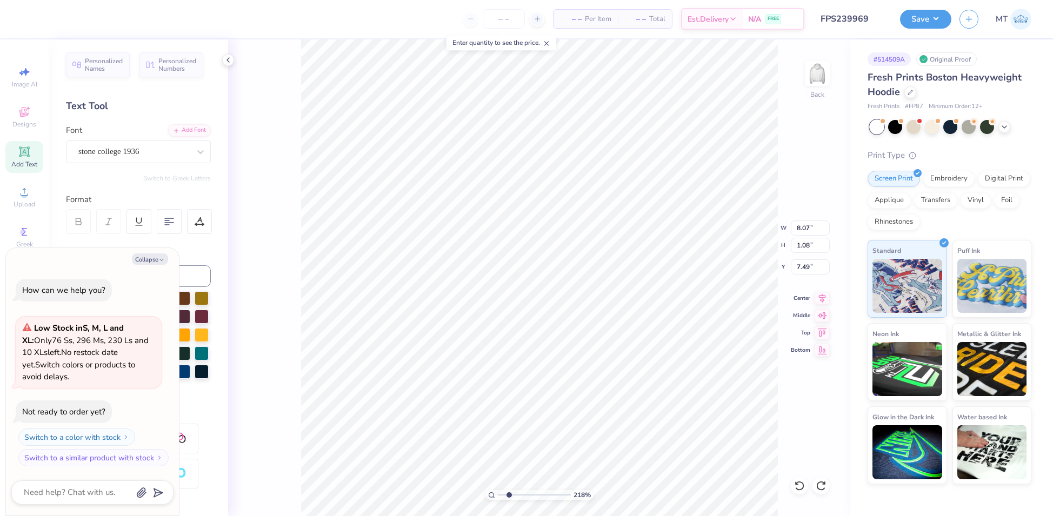
type textarea "x"
type input "5.99"
type input "0.80"
click at [200, 217] on icon at bounding box center [200, 222] width 10 height 10
click at [156, 258] on button "Collapse" at bounding box center [150, 259] width 36 height 11
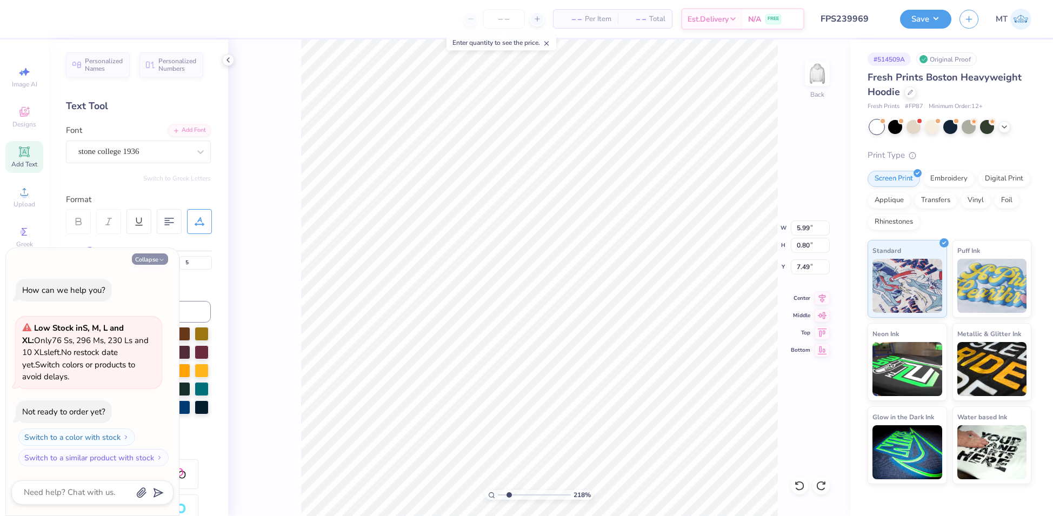
type textarea "x"
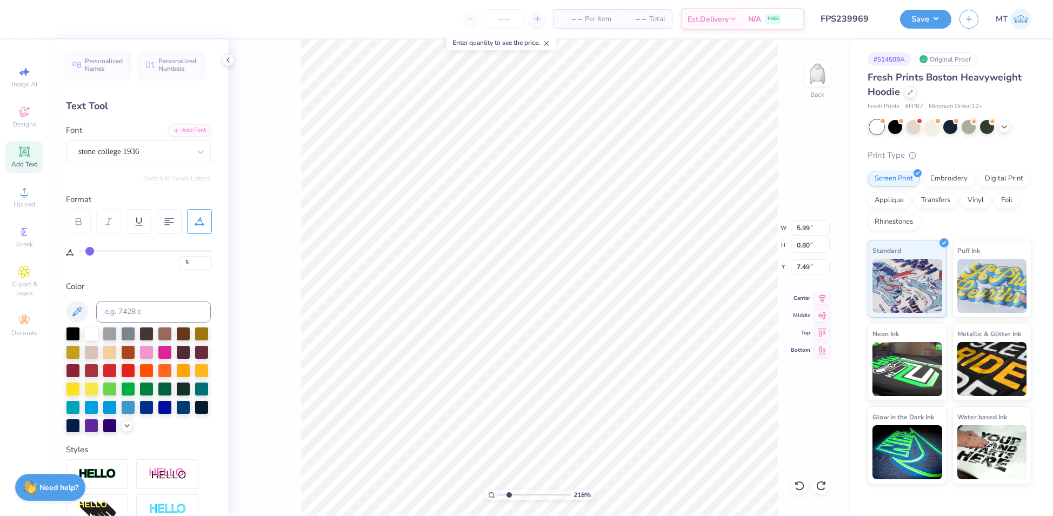
type input "7"
type input "9"
type input "10"
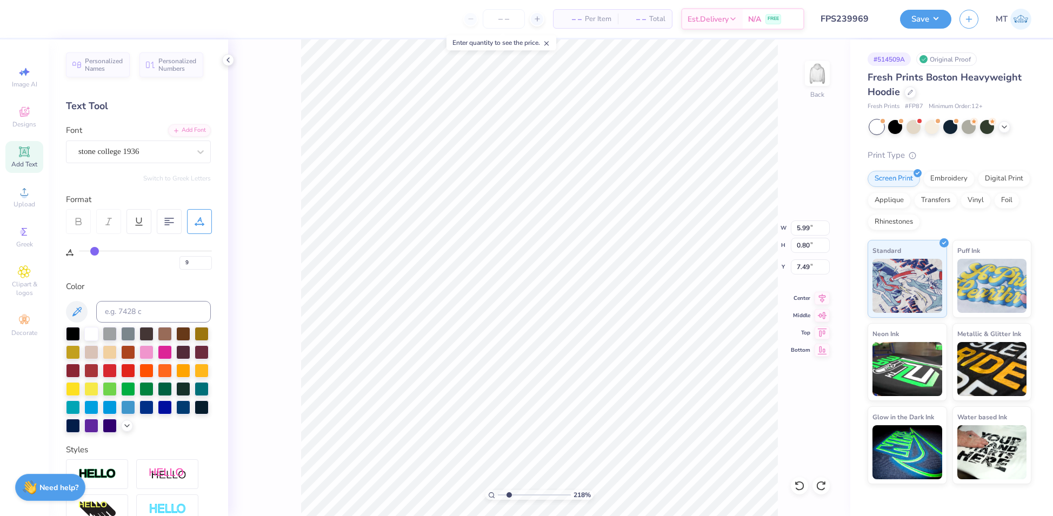
type input "10"
type input "11"
type input "12"
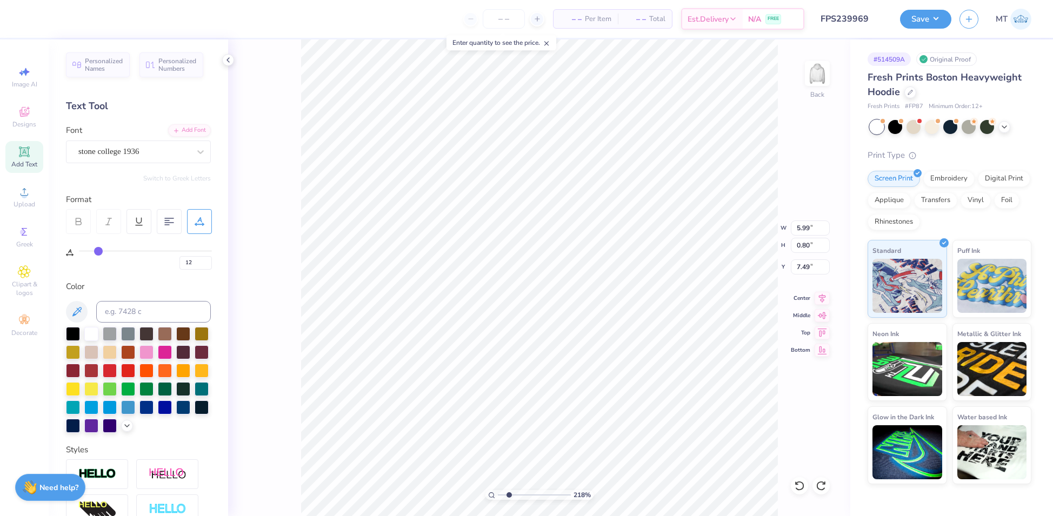
type input "13"
type input "14"
type input "15"
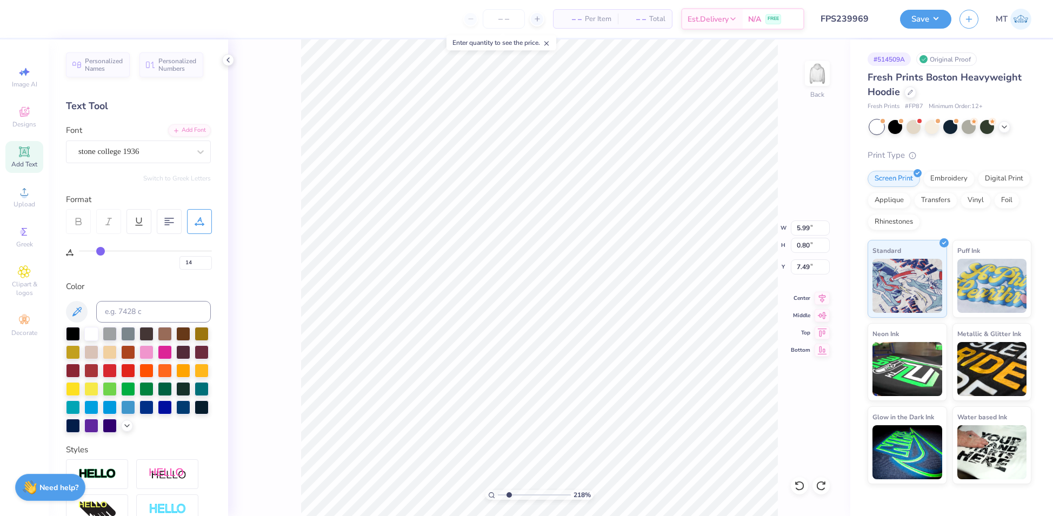
type input "15"
type input "16"
type input "17"
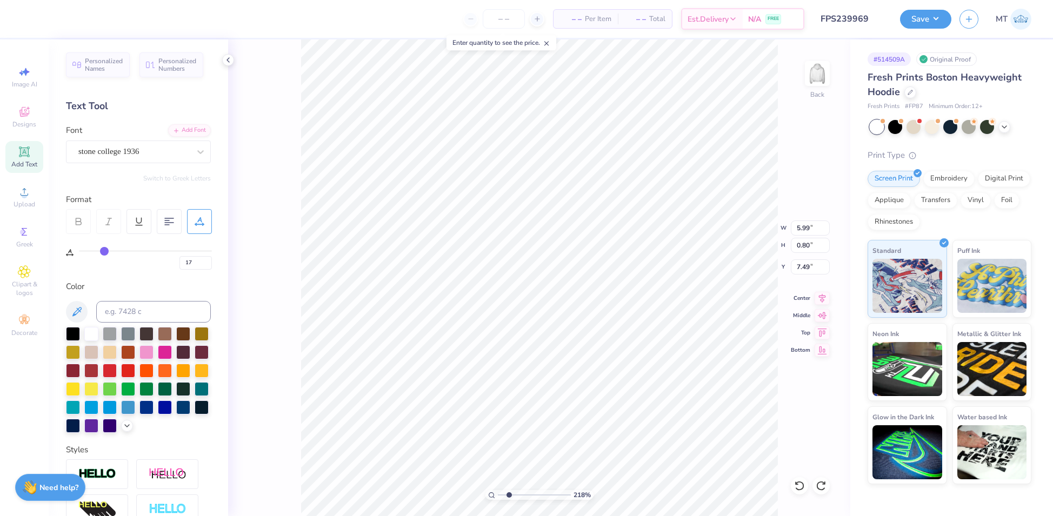
type input "18"
type input "19"
drag, startPoint x: 91, startPoint y: 251, endPoint x: 107, endPoint y: 251, distance: 15.7
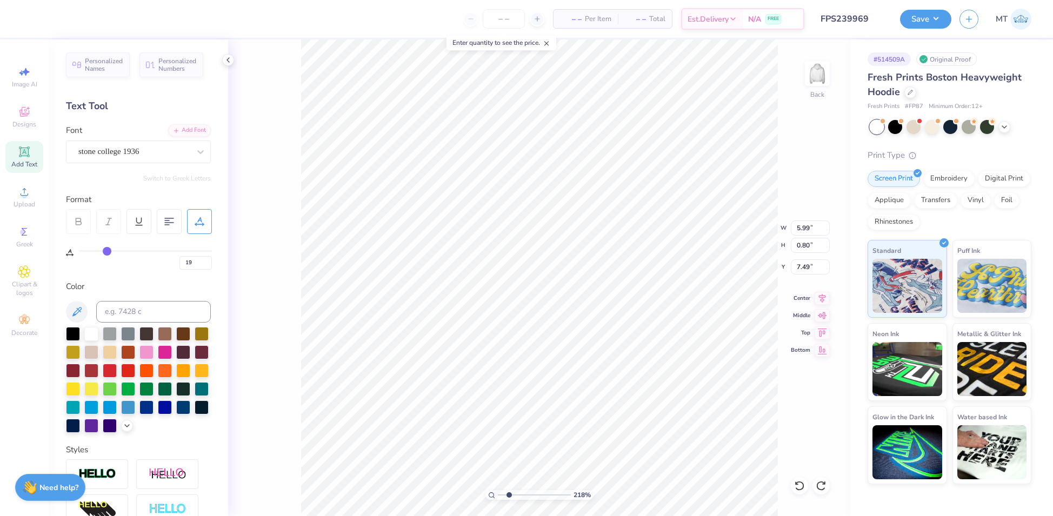
type input "19"
click at [107, 251] on input "range" at bounding box center [145, 251] width 133 height 2
type input "2.17604448800234"
type input "7.56"
type input "18"
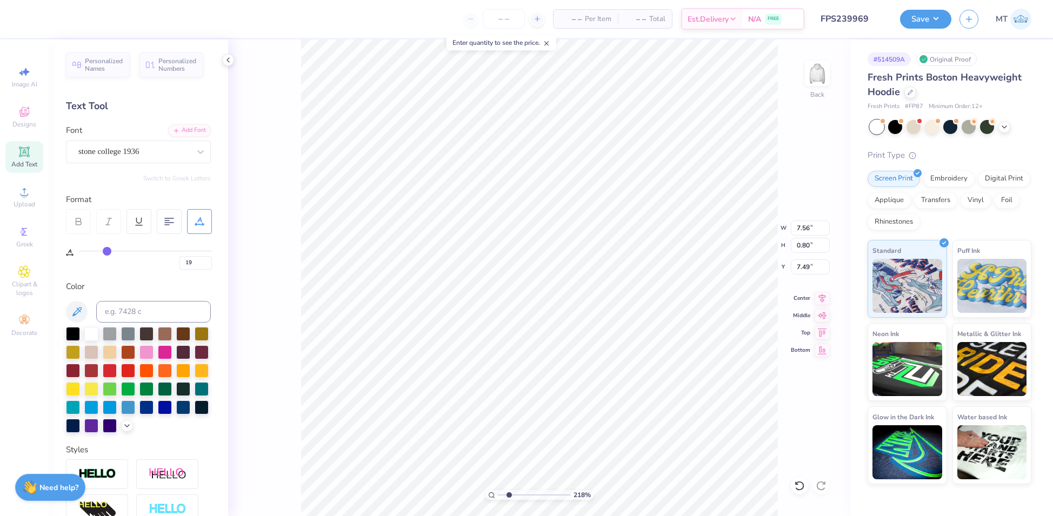
type input "18"
type input "19"
type input "20"
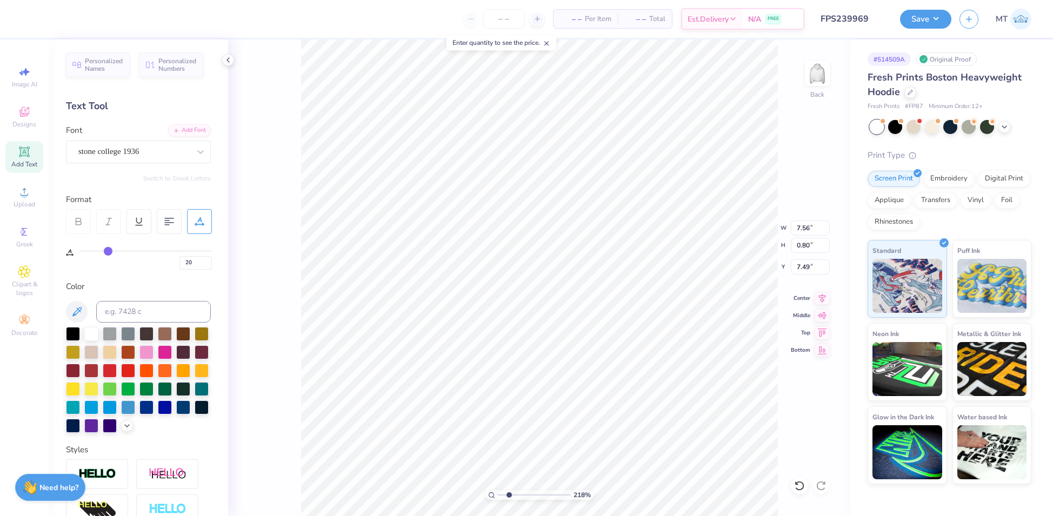
type input "21"
type input "22"
type input "23"
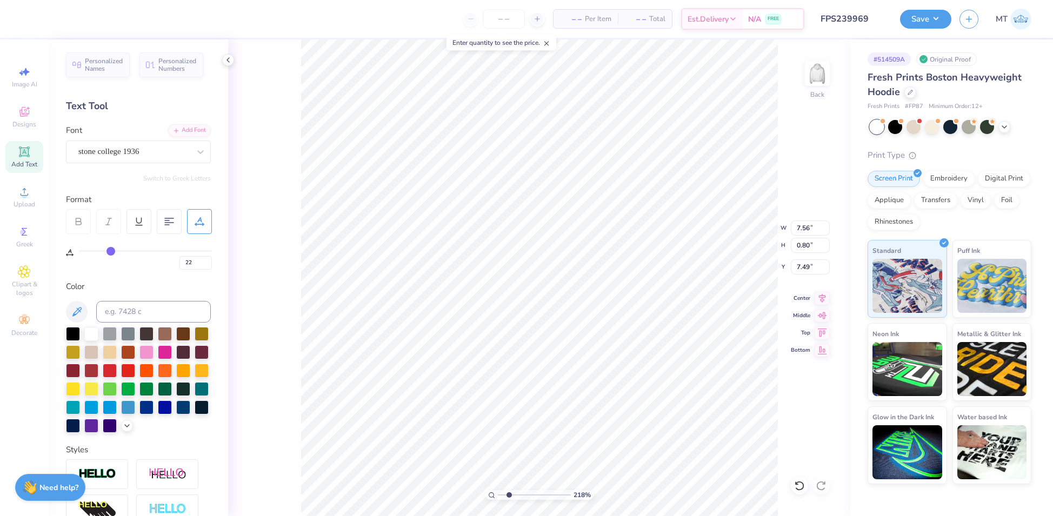
type input "23"
type input "24"
drag, startPoint x: 107, startPoint y: 253, endPoint x: 112, endPoint y: 253, distance: 6.0
type input "24"
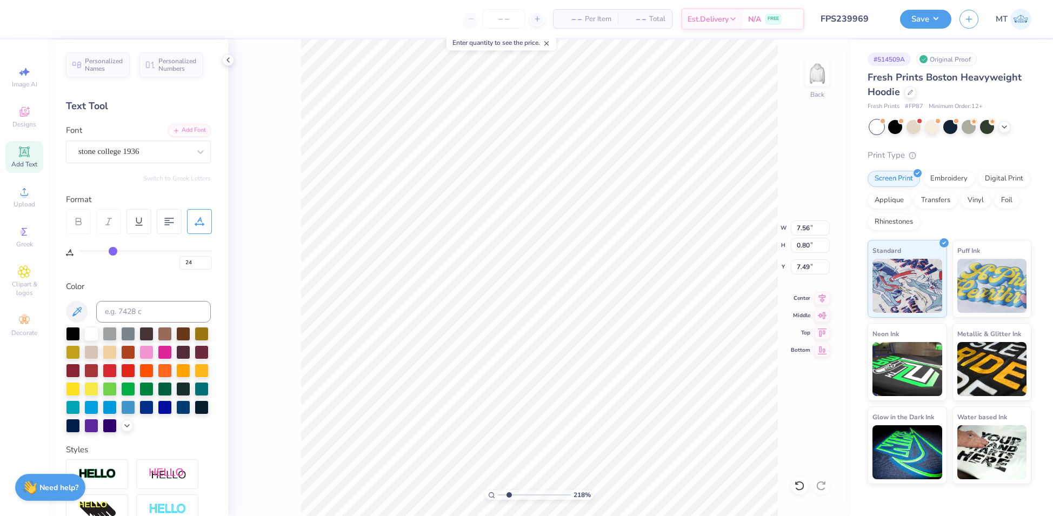
click at [112, 252] on input "range" at bounding box center [145, 251] width 133 height 2
type input "2.17604448800234"
type input "8.12"
type input "1.98172470577122"
type input "25"
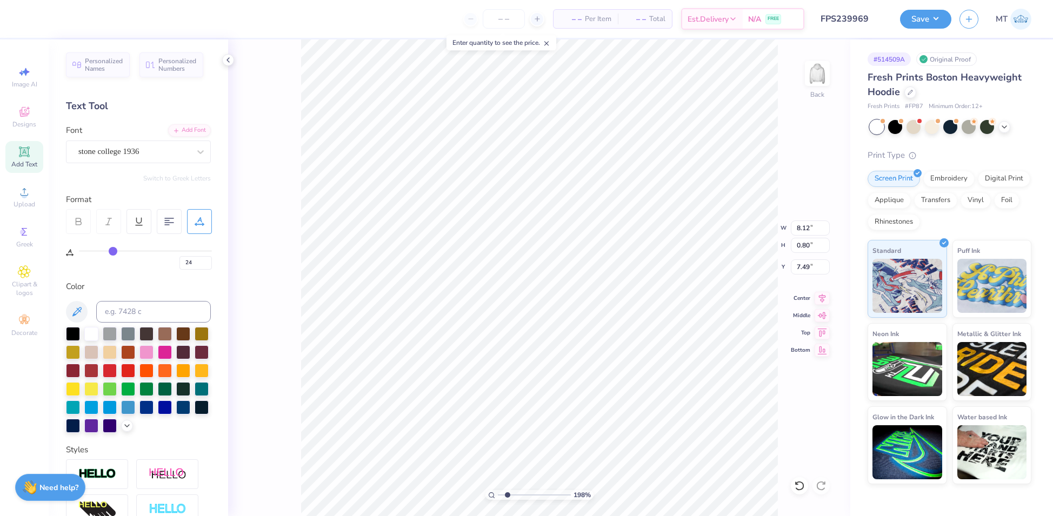
type input "25"
type input "26"
type input "27"
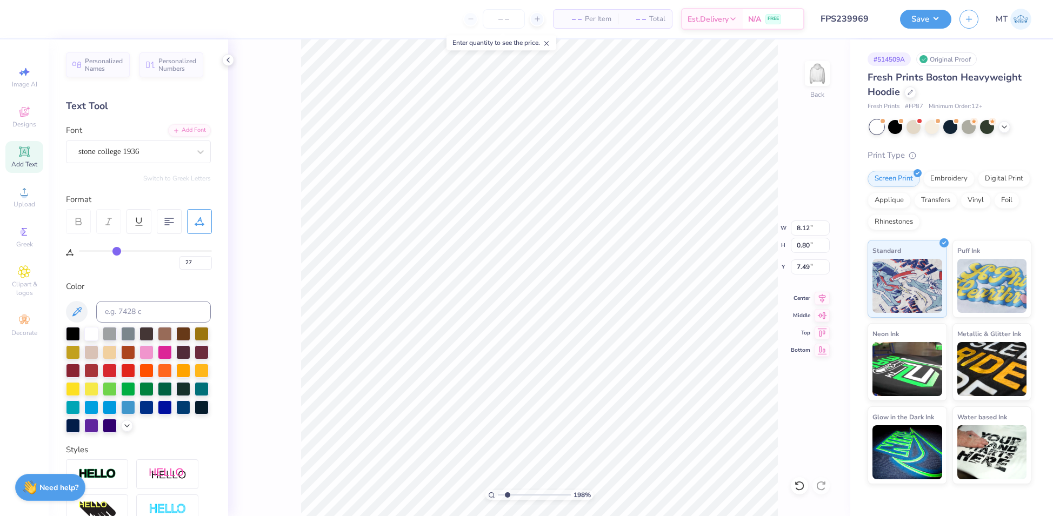
type input "28"
type input "29"
type input "30"
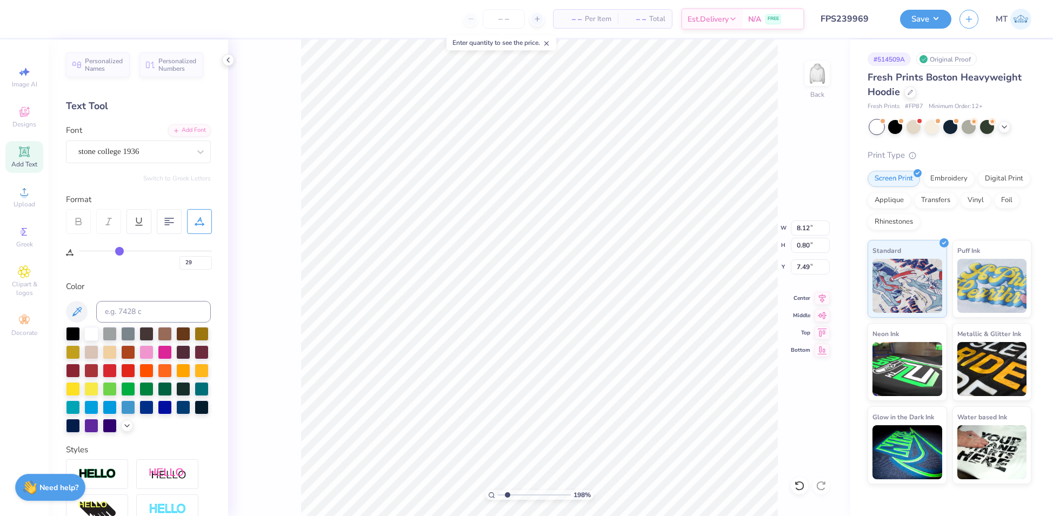
type input "30"
type input "31"
type input "32"
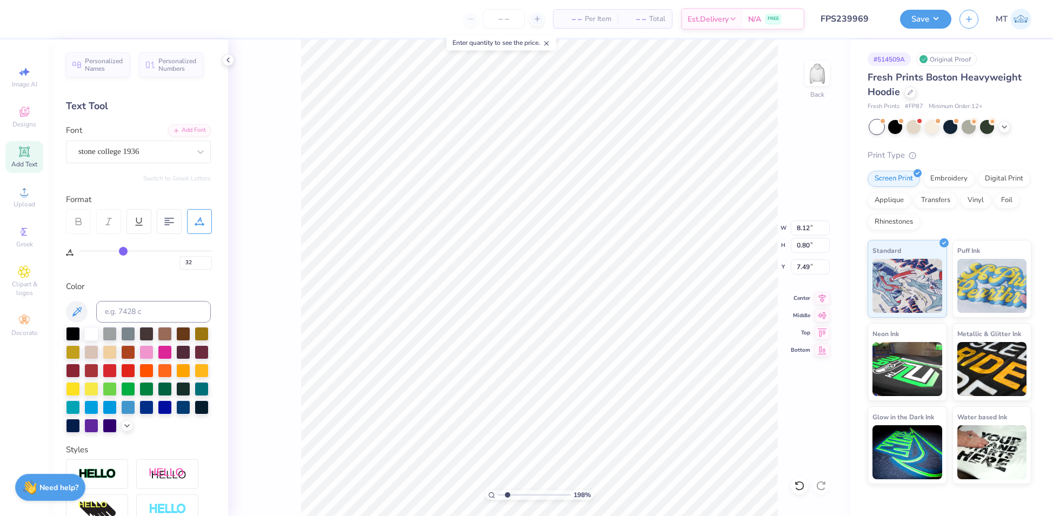
drag, startPoint x: 115, startPoint y: 251, endPoint x: 123, endPoint y: 251, distance: 7.6
type input "32"
click at [123, 251] on input "range" at bounding box center [145, 251] width 133 height 2
type input "1.98172470577122"
type input "9.02"
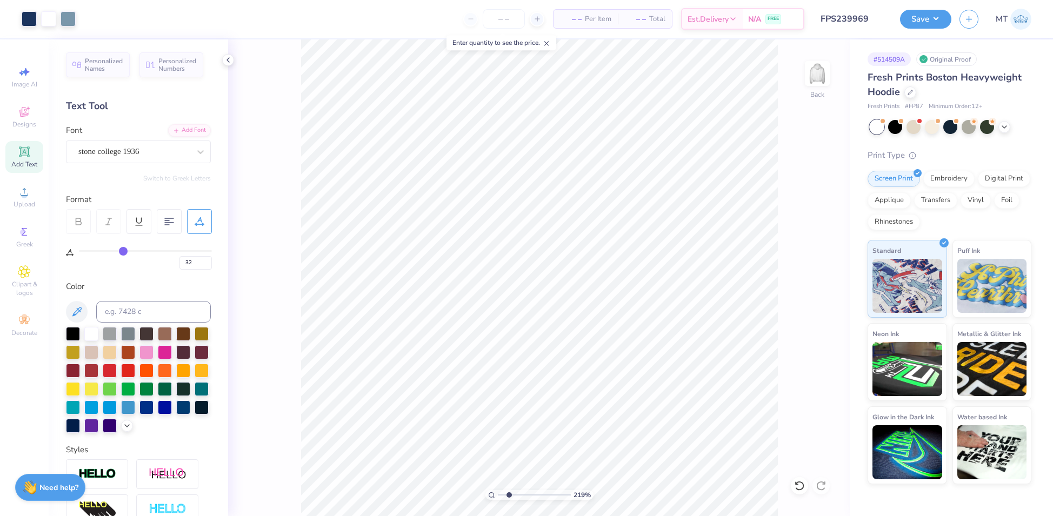
type input "2.18955870907859"
type input "5"
type input "2.18955870907859"
type input "8.58"
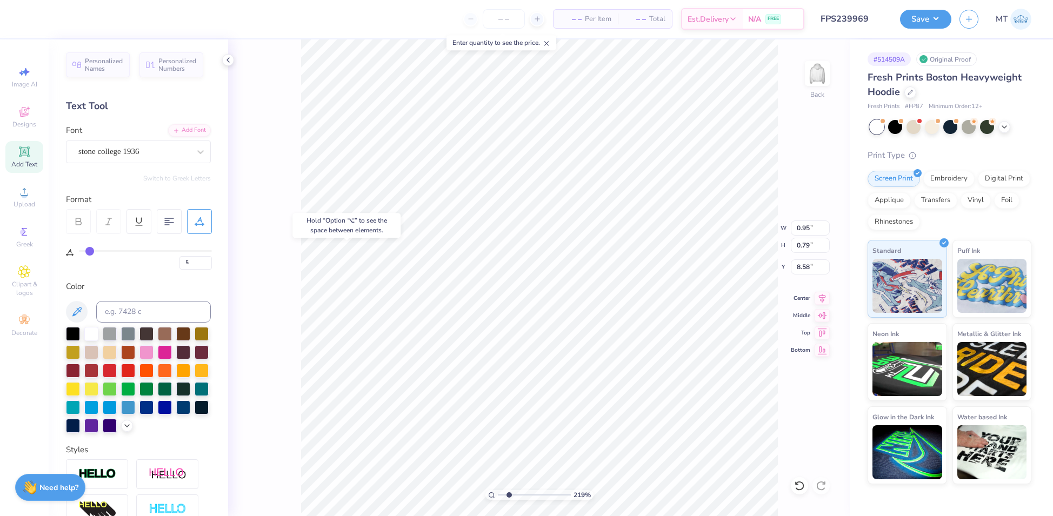
type input "2.18955870907859"
type input "0.93"
type input "9.19"
type input "2.18955870907859"
type input "8.58"
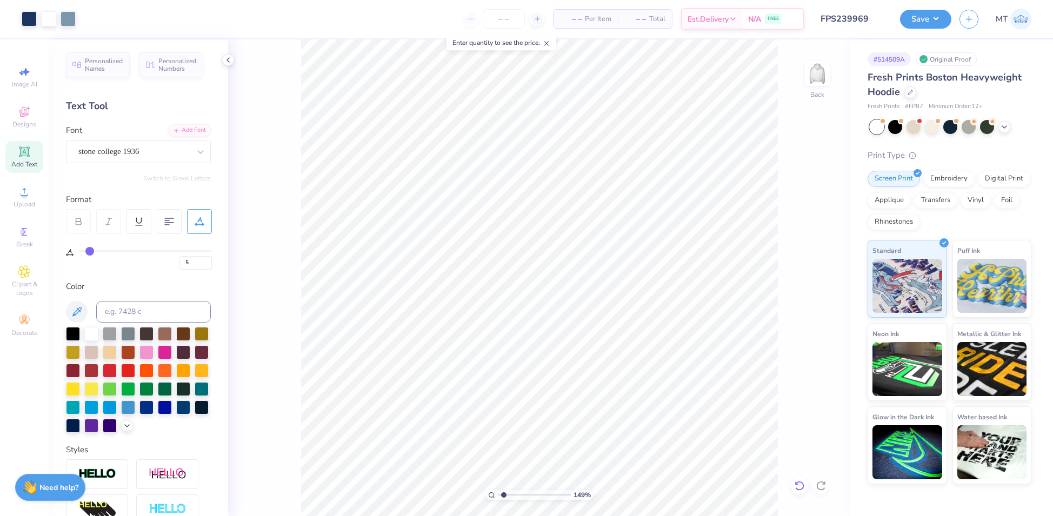
click at [799, 482] on icon at bounding box center [799, 486] width 9 height 10
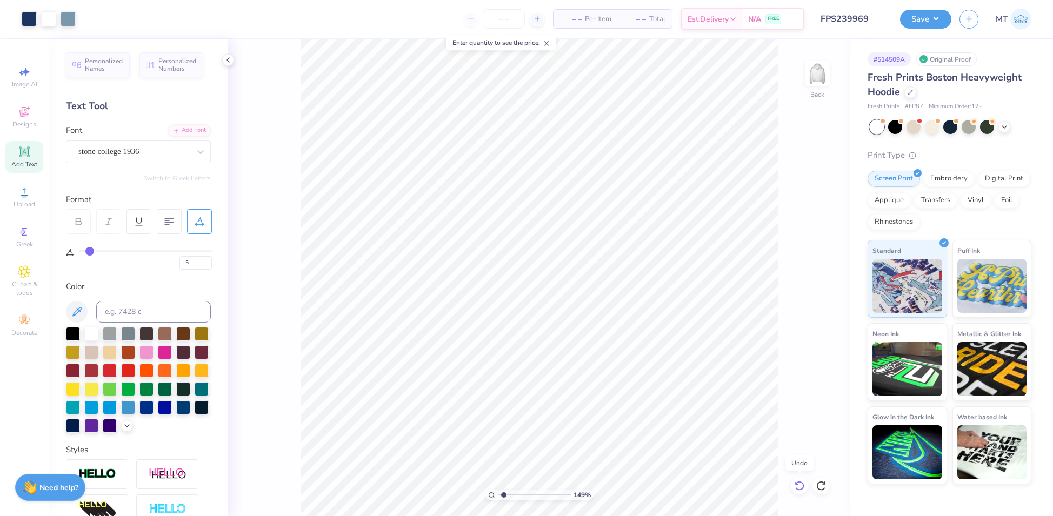
click at [799, 482] on icon at bounding box center [799, 486] width 9 height 10
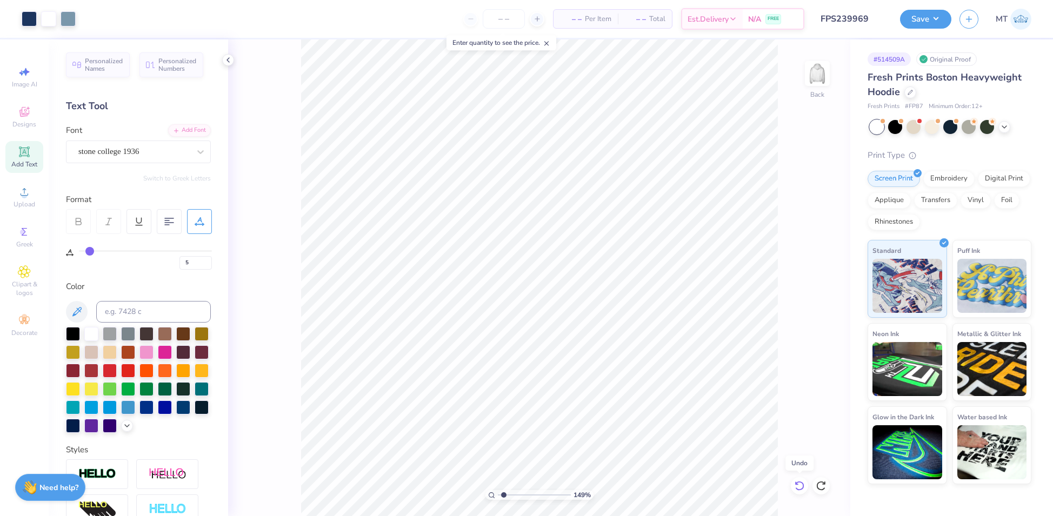
click at [799, 482] on icon at bounding box center [799, 486] width 9 height 10
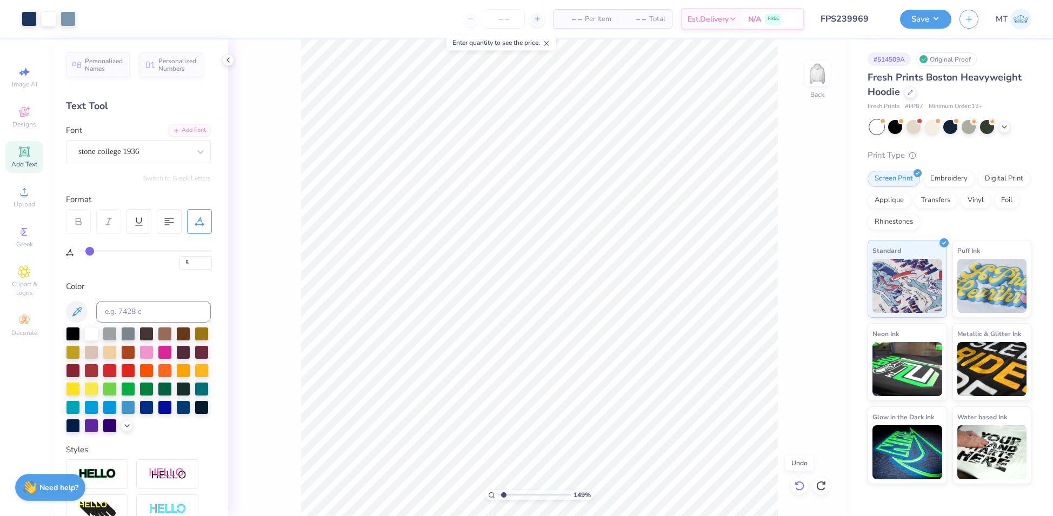
click at [799, 482] on icon at bounding box center [799, 486] width 9 height 10
click at [34, 21] on div at bounding box center [29, 17] width 15 height 15
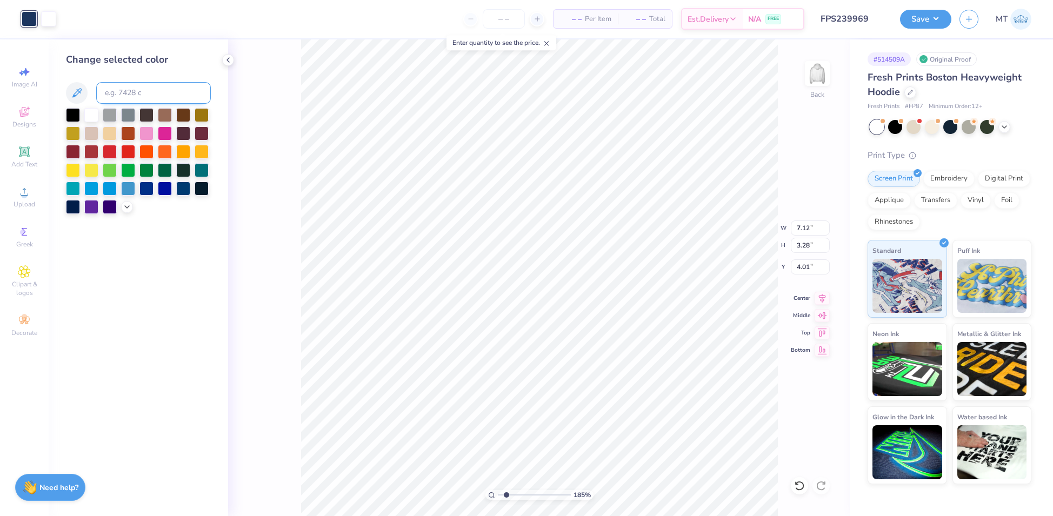
click at [146, 91] on input at bounding box center [153, 93] width 115 height 22
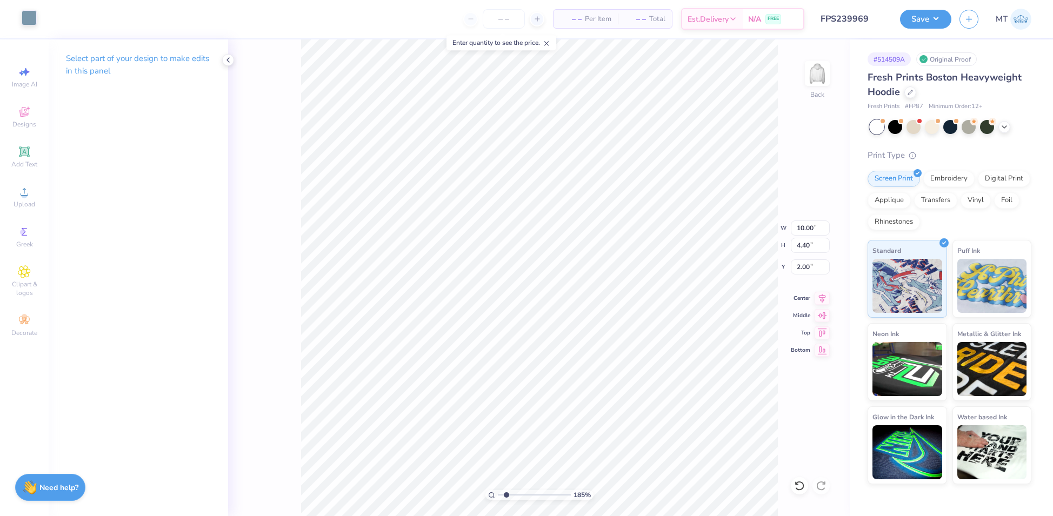
click at [34, 17] on div at bounding box center [29, 17] width 15 height 15
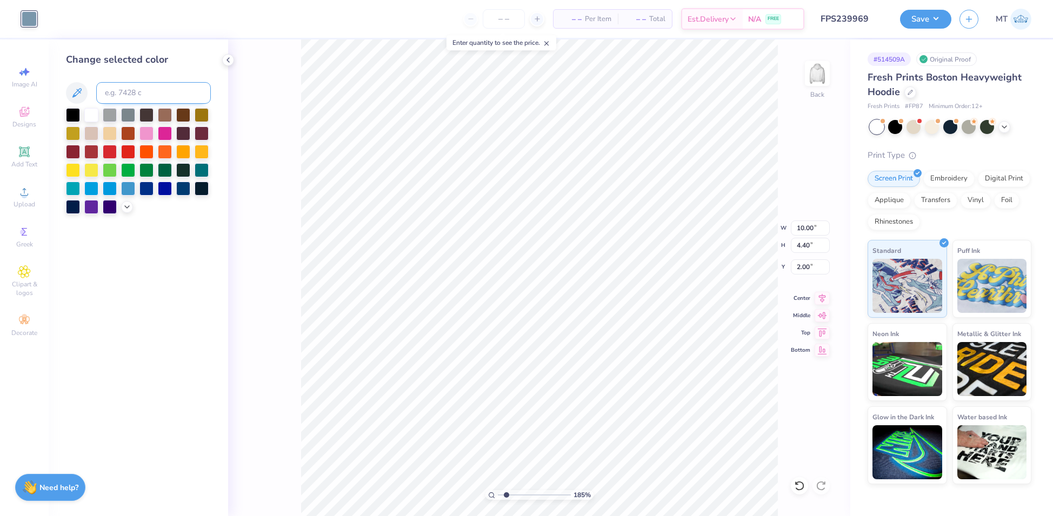
click at [131, 97] on input at bounding box center [153, 93] width 115 height 22
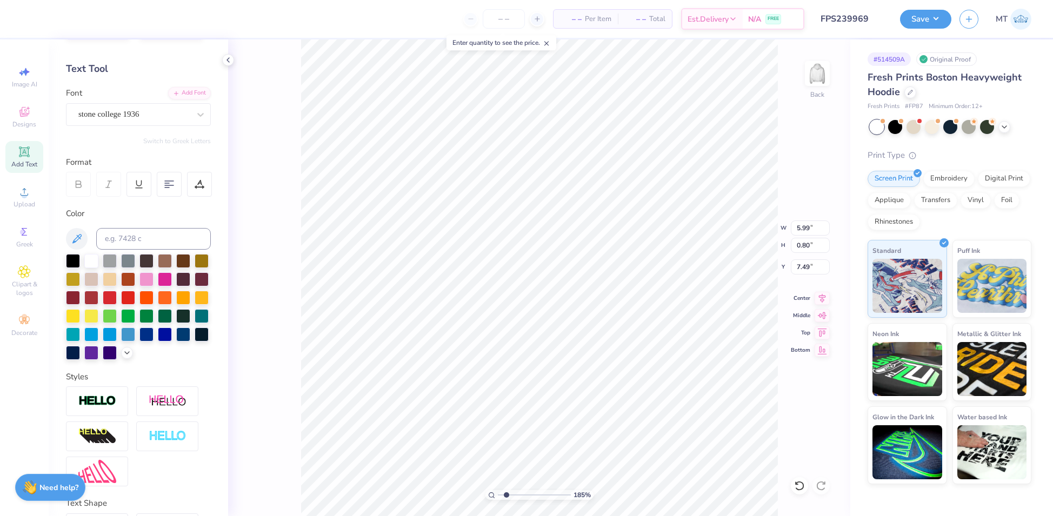
scroll to position [121, 0]
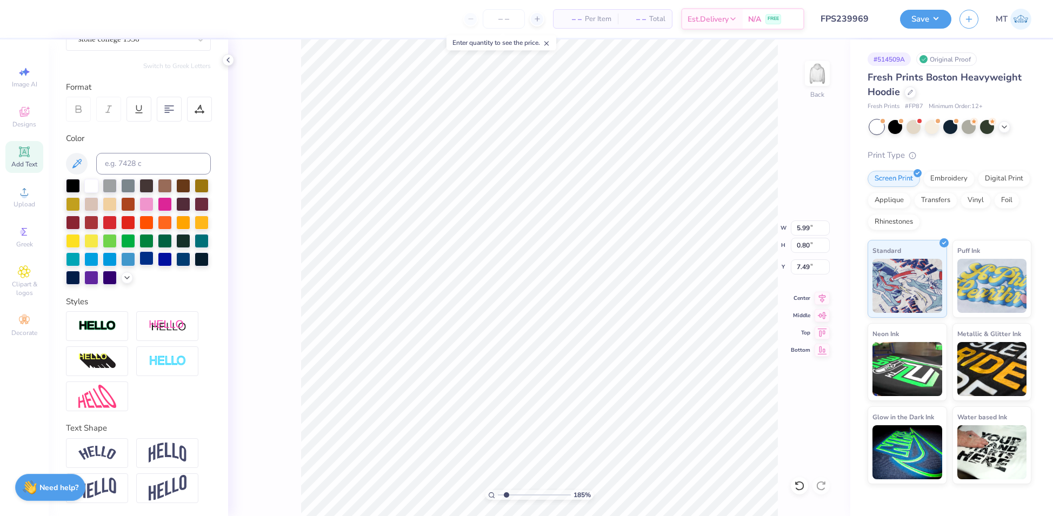
click at [140, 265] on div at bounding box center [147, 258] width 14 height 14
click at [87, 18] on div at bounding box center [87, 17] width 15 height 15
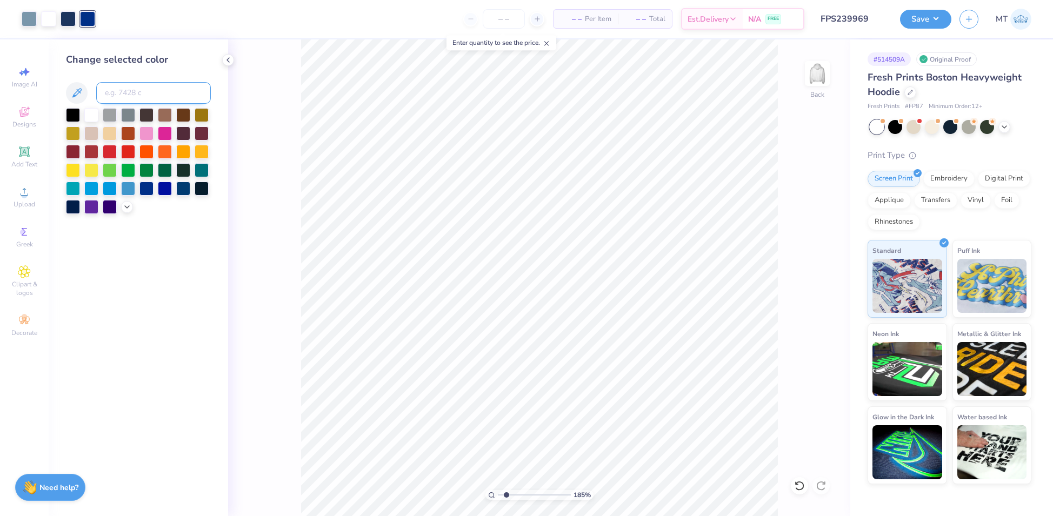
click at [142, 92] on input at bounding box center [153, 93] width 115 height 22
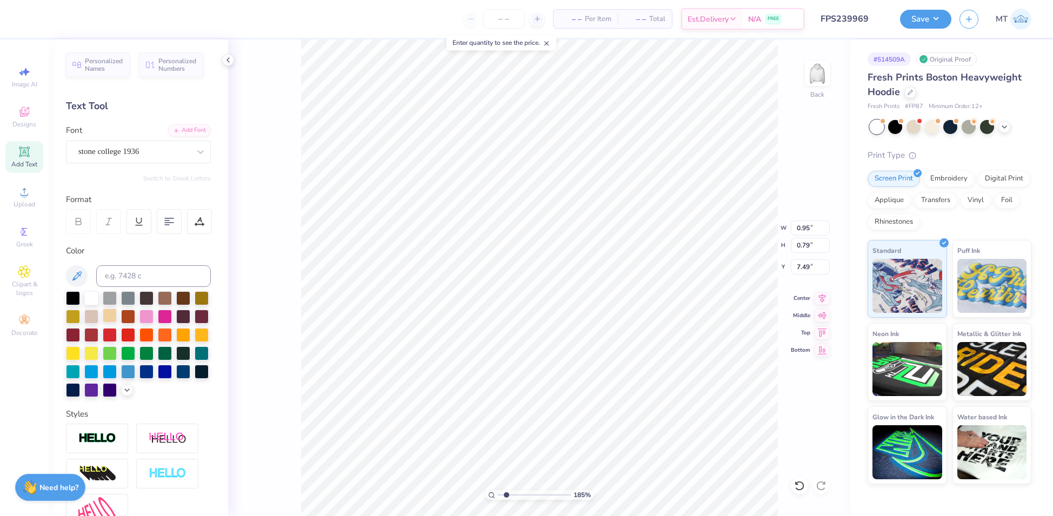
click at [117, 313] on div at bounding box center [110, 316] width 14 height 14
click at [117, 315] on div at bounding box center [110, 316] width 14 height 14
click at [69, 19] on div at bounding box center [68, 17] width 15 height 15
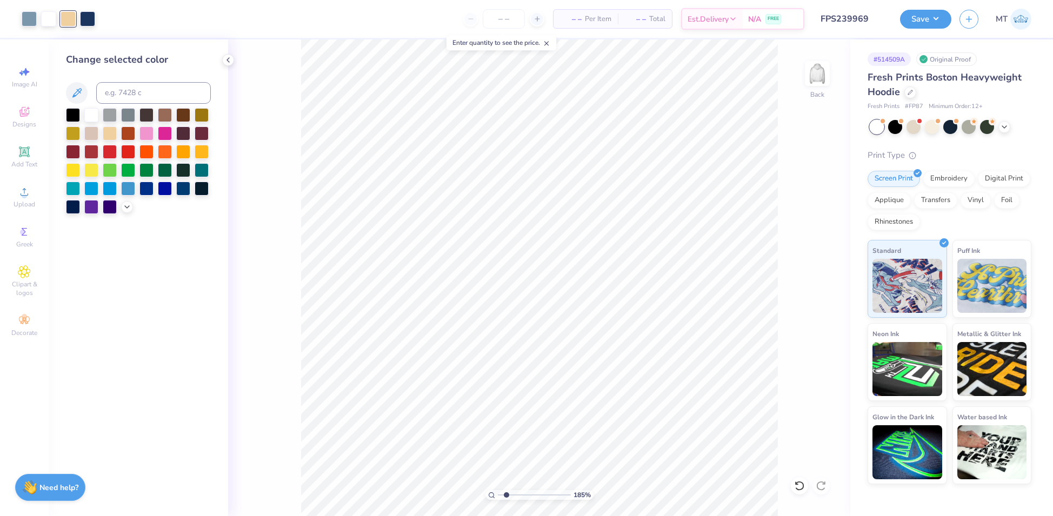
click at [170, 82] on div "Change selected color" at bounding box center [138, 133] width 145 height 162
click at [170, 94] on input at bounding box center [153, 93] width 115 height 22
click at [63, 21] on div at bounding box center [68, 17] width 15 height 15
click at [138, 89] on input at bounding box center [153, 93] width 115 height 22
click at [32, 15] on div at bounding box center [29, 17] width 15 height 15
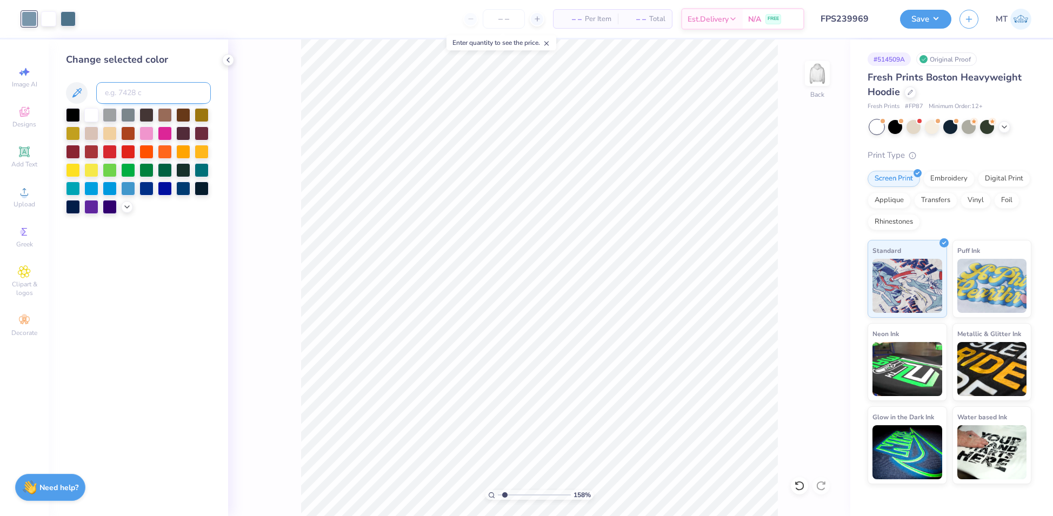
click at [121, 91] on input at bounding box center [153, 93] width 115 height 22
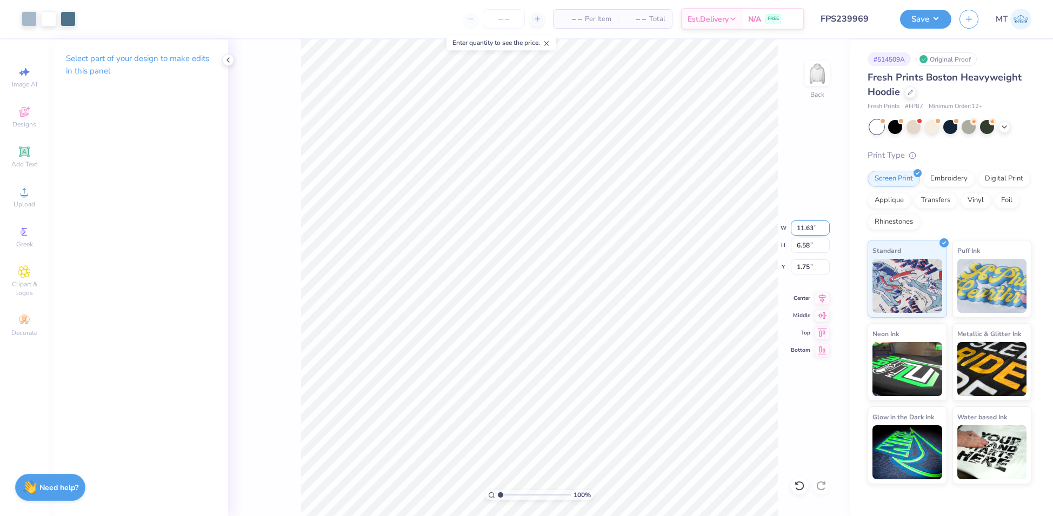
click at [809, 227] on input "11.63" at bounding box center [810, 228] width 39 height 15
click at [803, 262] on input "1.93" at bounding box center [810, 267] width 39 height 15
click input "1.93"
click input "2.00"
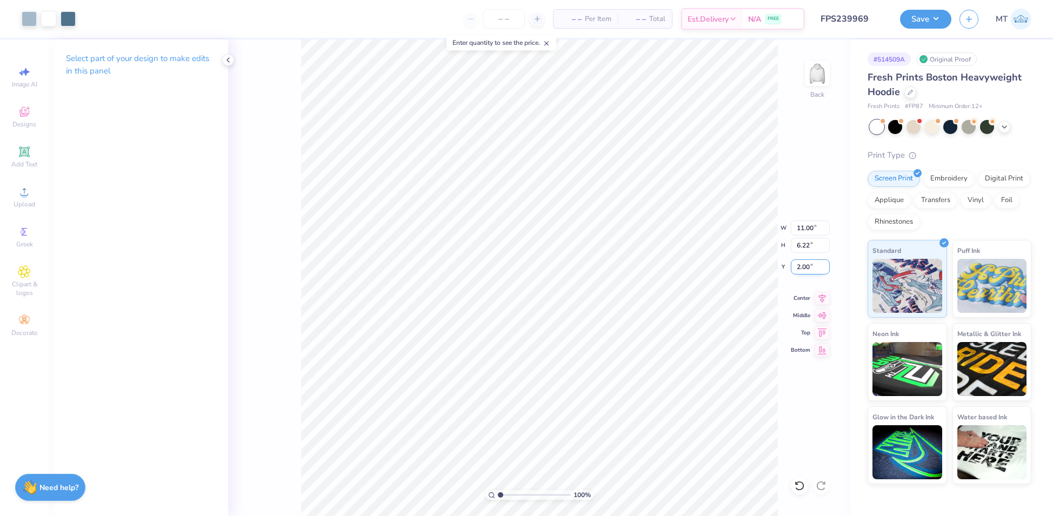
click input "2.00"
click button "Save"
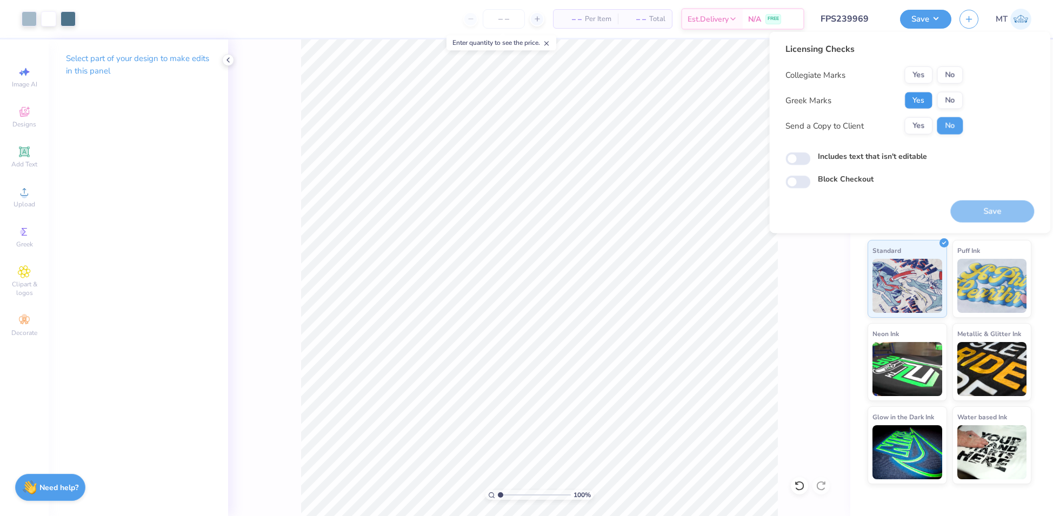
click button "Yes"
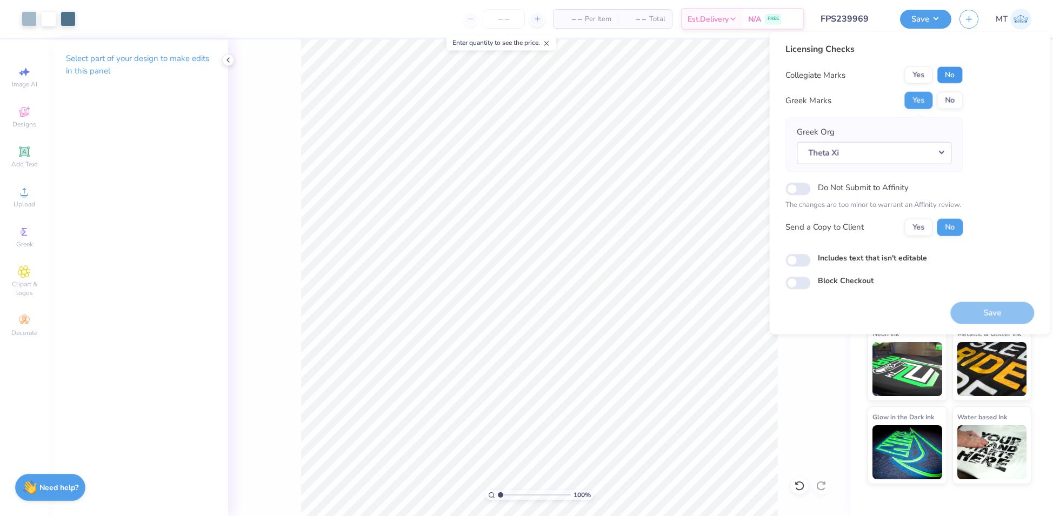
click button "No"
click button "Save"
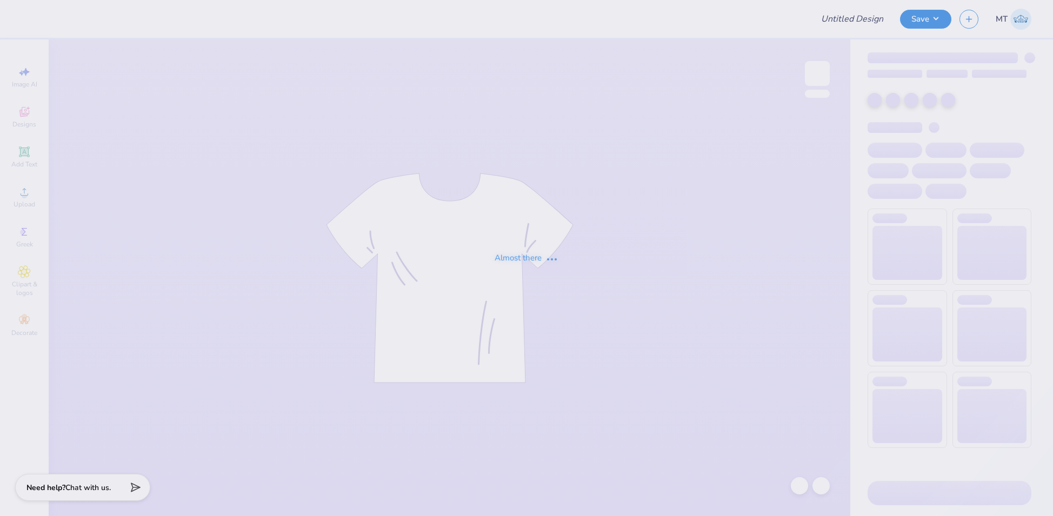
type input "FPS239921"
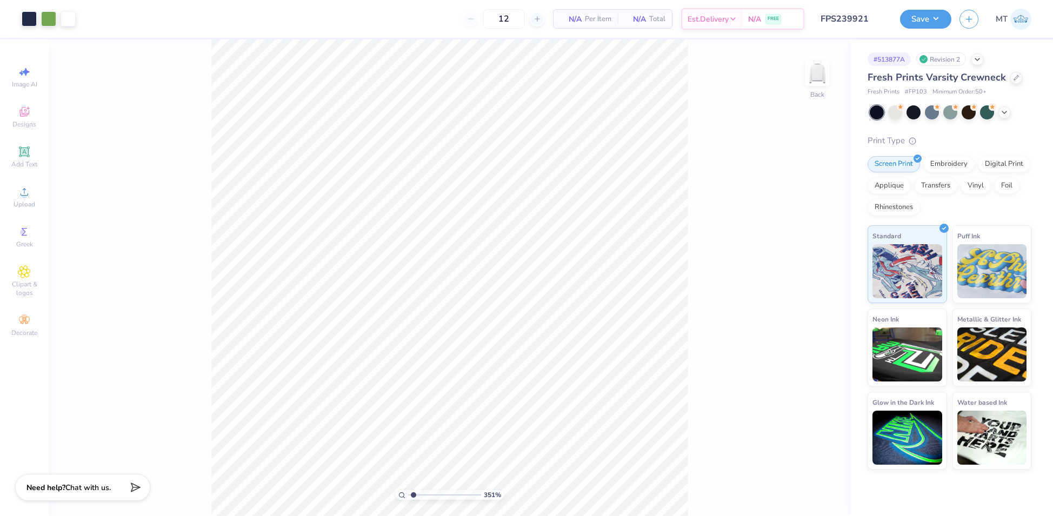
type input "1"
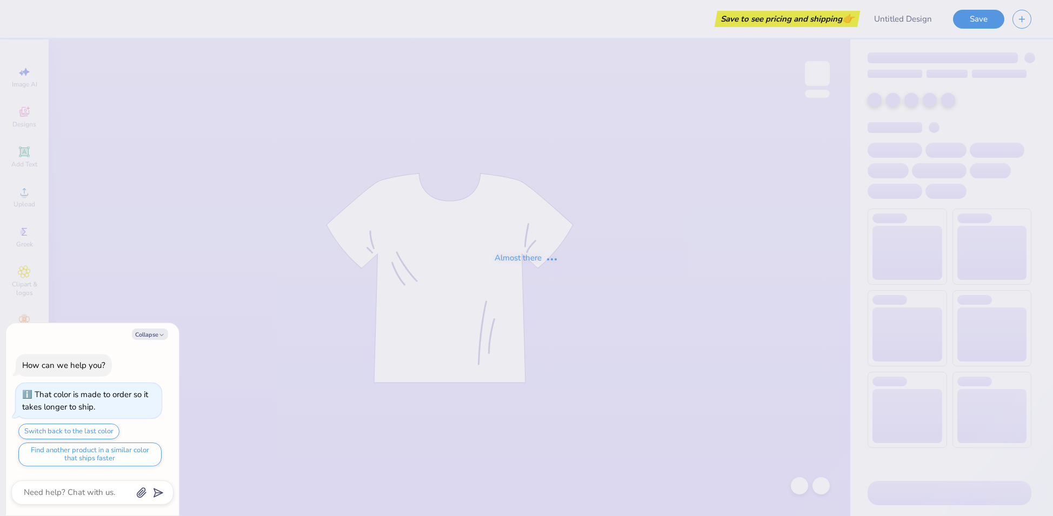
type textarea "x"
type input "FPS239923"
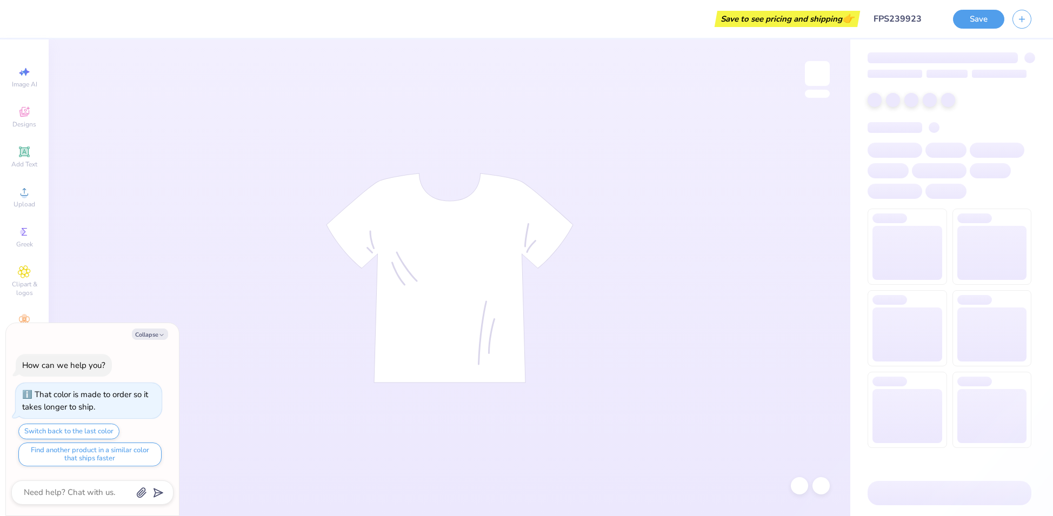
type textarea "x"
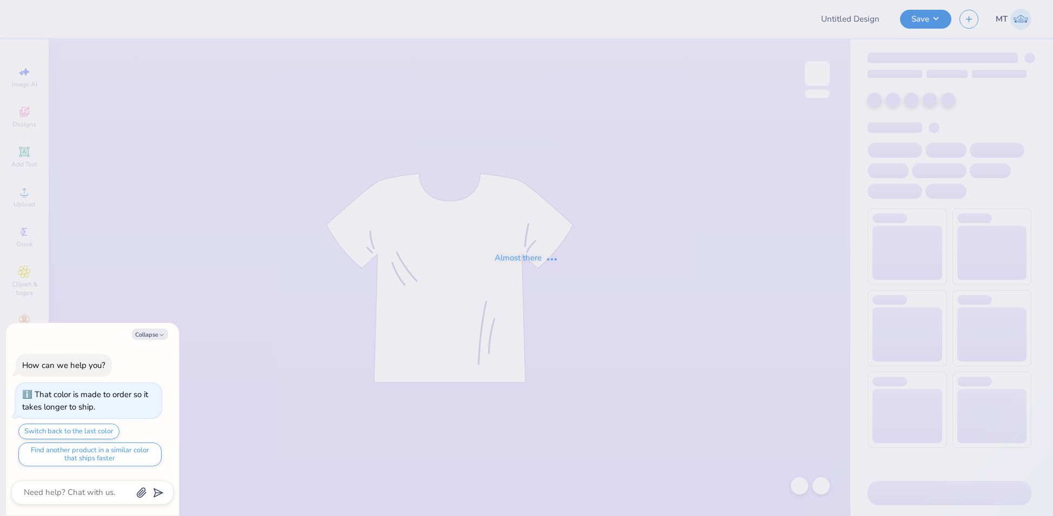
type textarea "x"
type input "FPS239923"
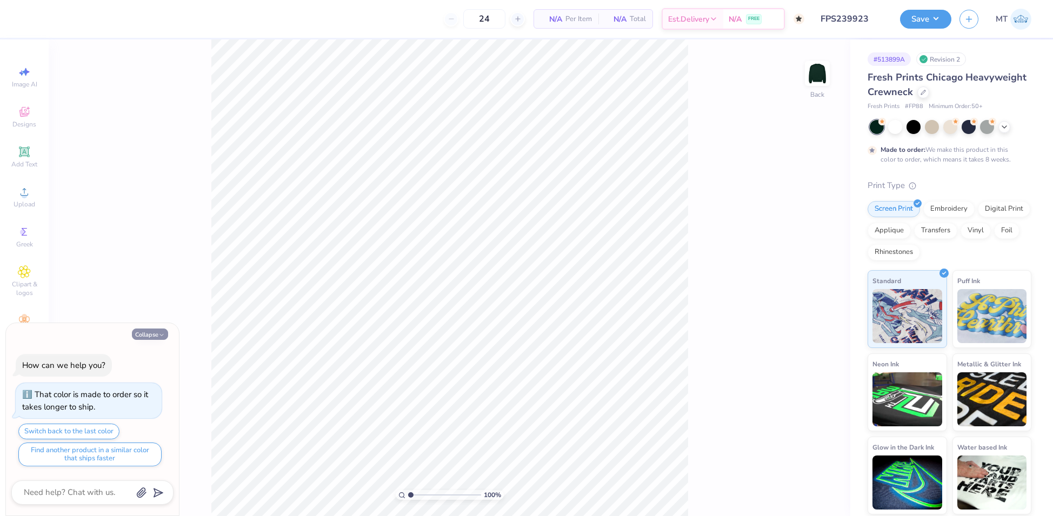
click at [156, 334] on button "Collapse" at bounding box center [150, 334] width 36 height 11
type textarea "x"
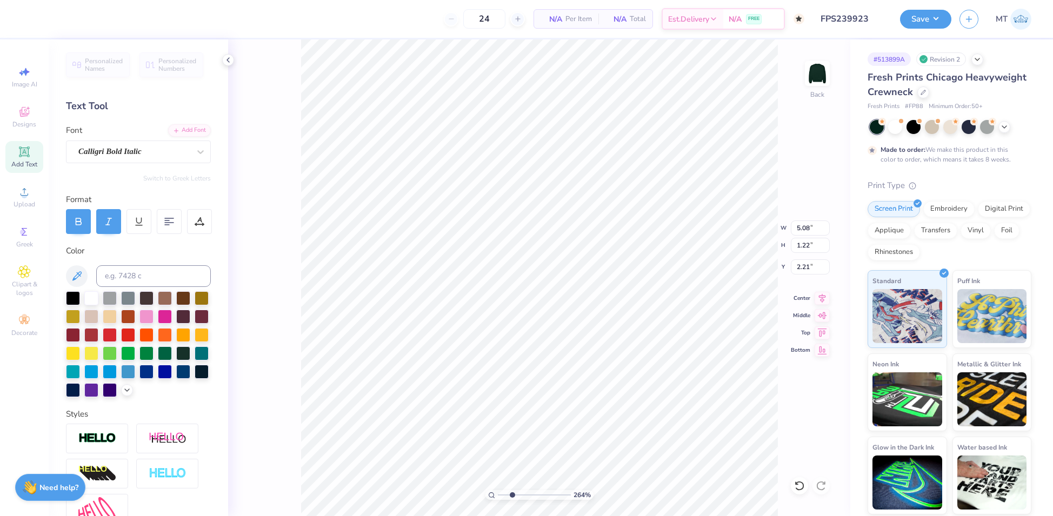
type input "2.63635353545325"
type textarea "Retreat"
type input "2.63635353545325"
type textarea "Retreat 2"
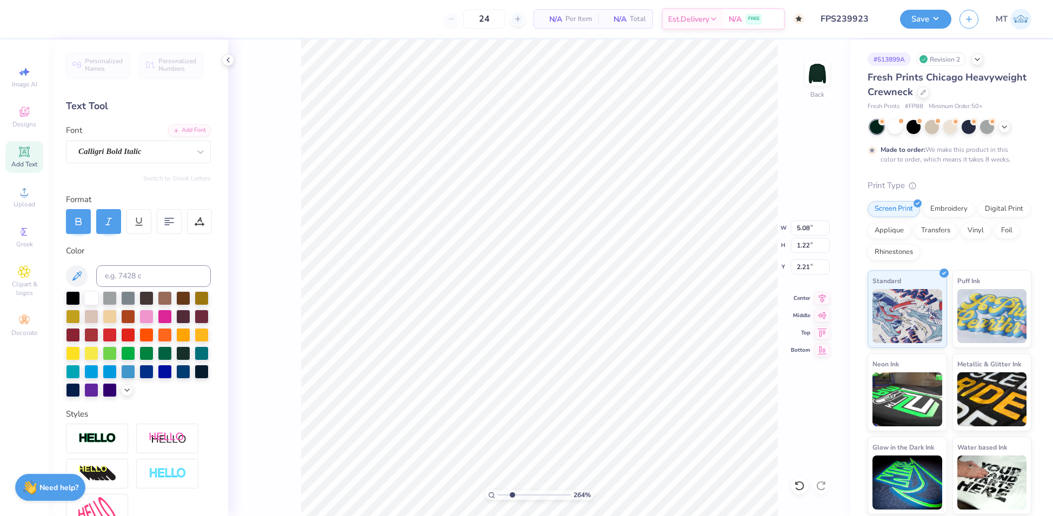
type input "2.63635353545325"
type textarea "Retreat 20"
type input "2.63635353545325"
type textarea "Retreat 202"
type input "2.63635353545325"
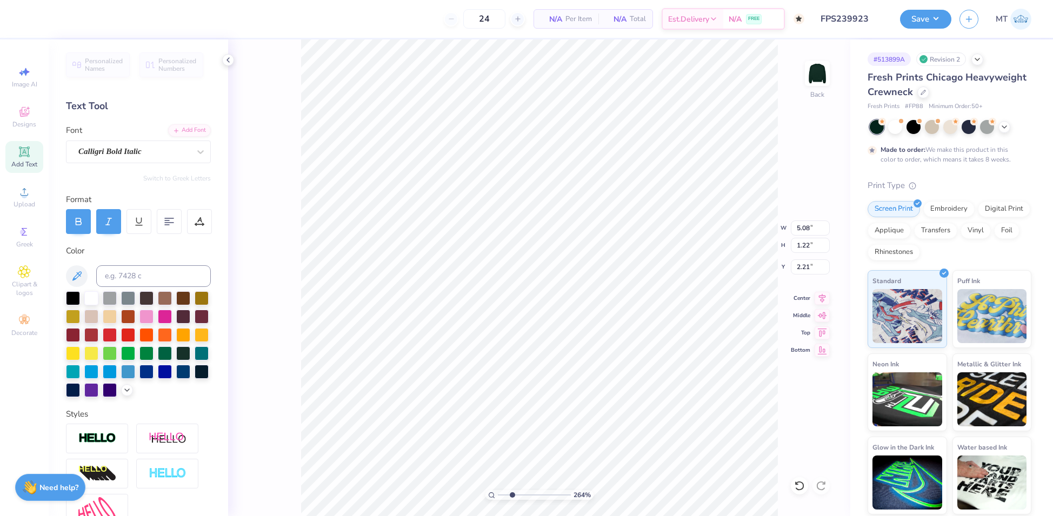
type textarea "Retreat 2025"
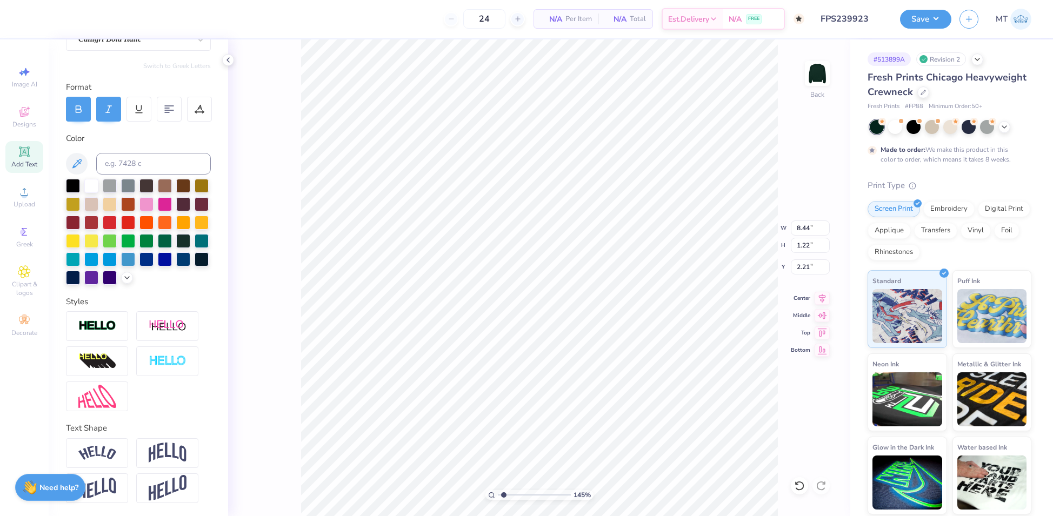
type input "1.45127919115719"
type input "7.04"
type input "1.02"
type input "2.41"
type input "2.43275930634831"
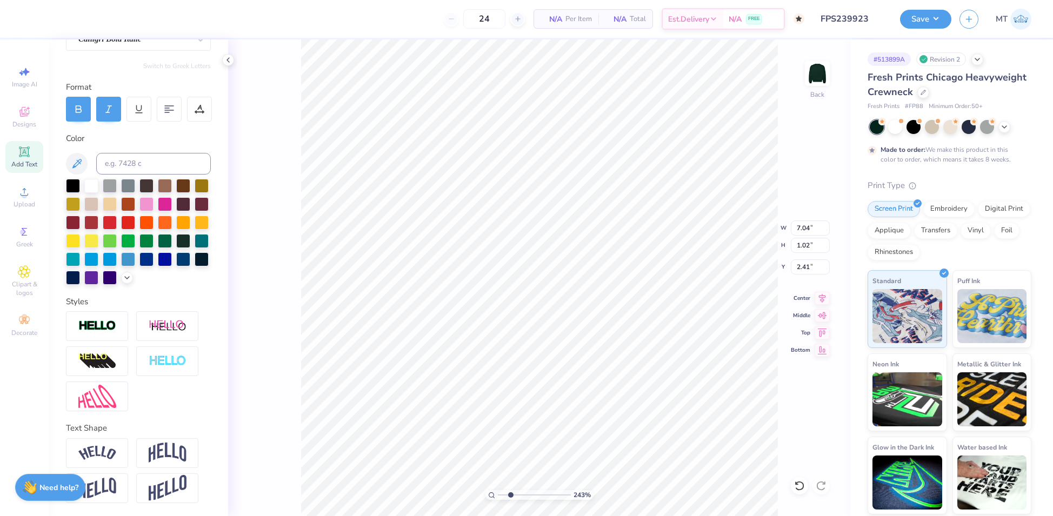
type input "2.49"
click at [169, 460] on img at bounding box center [168, 453] width 38 height 21
type input "2.82916882985204"
type input "2.12"
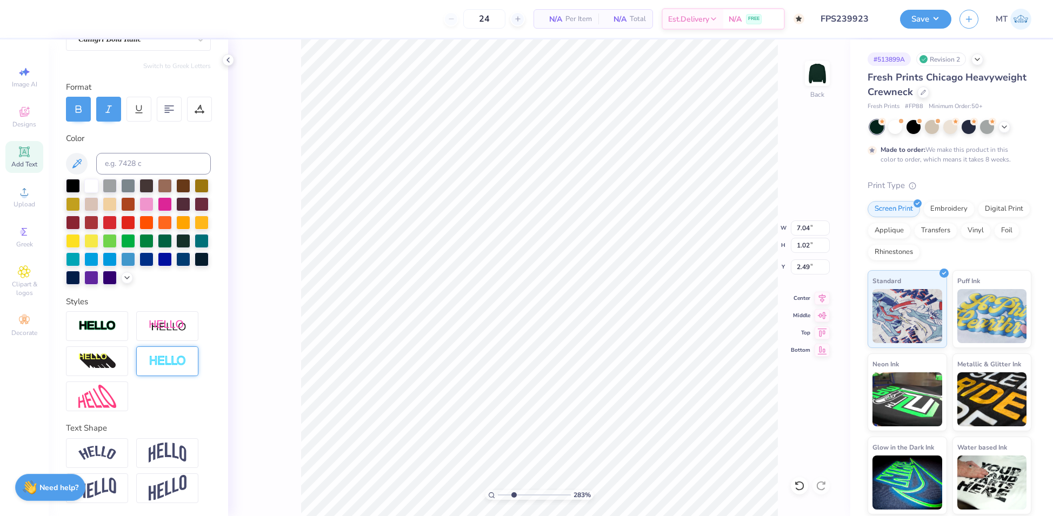
type input "1.94"
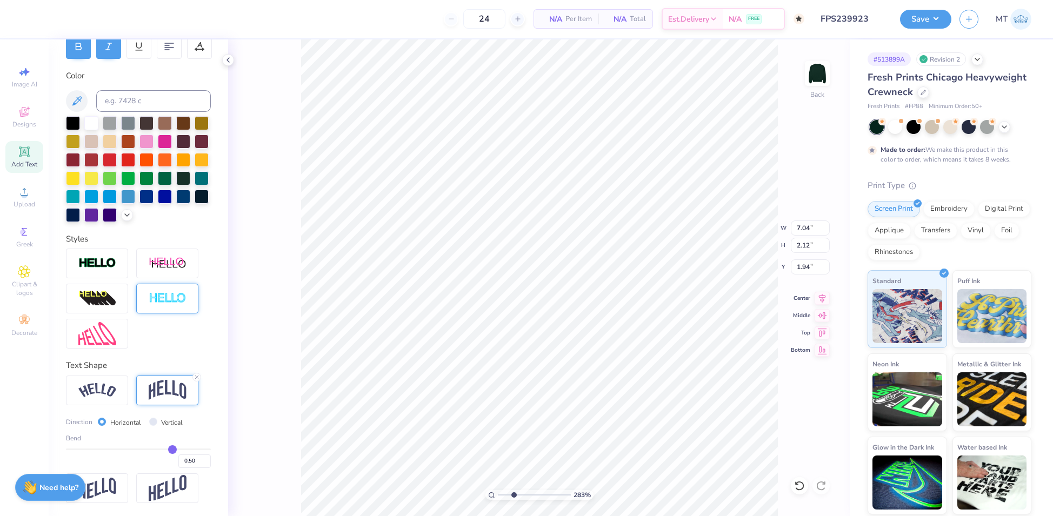
scroll to position [192, 0]
type input "0.52"
type input "0.5"
type input "0.50"
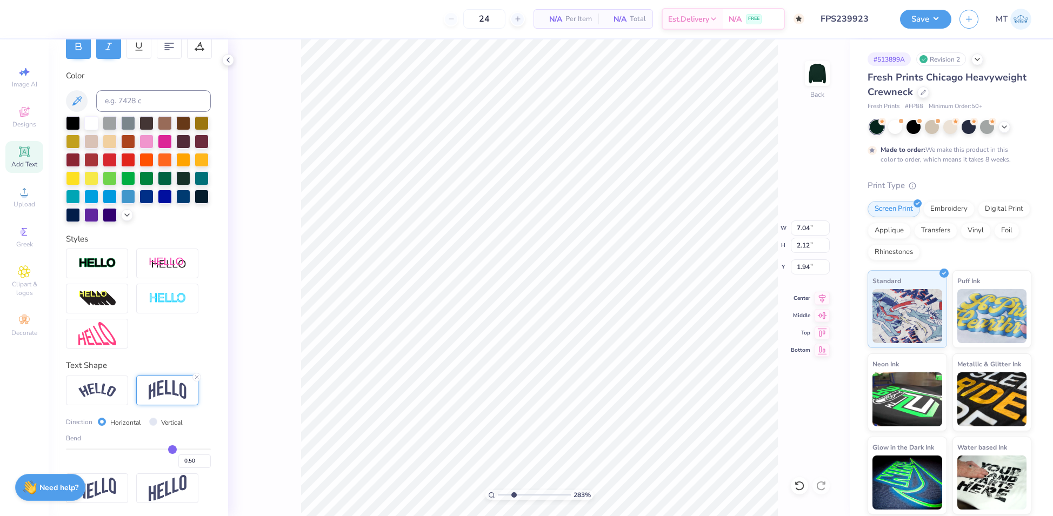
type input "0.46"
type input "0.41"
type input "0.26"
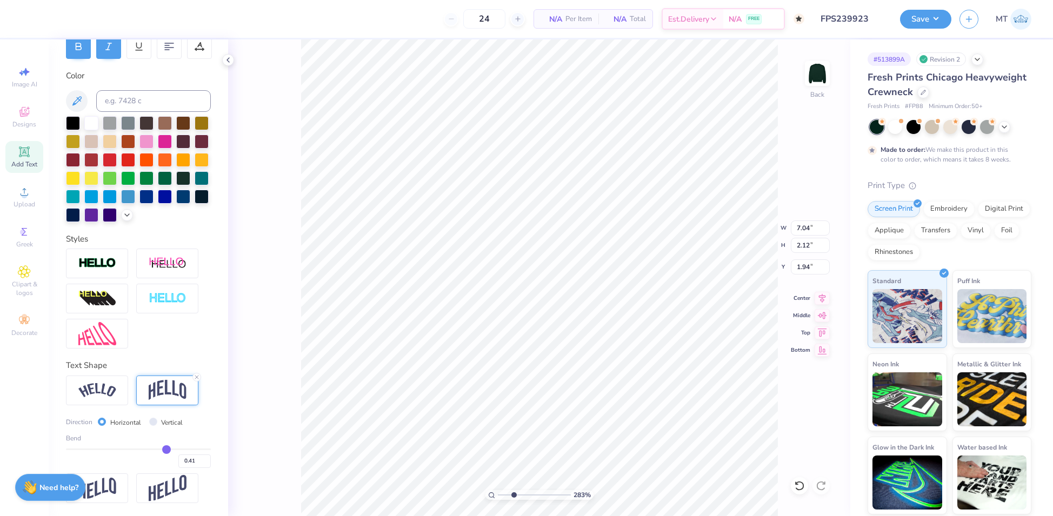
type input "0.26"
type input "0.18"
type input "0.11"
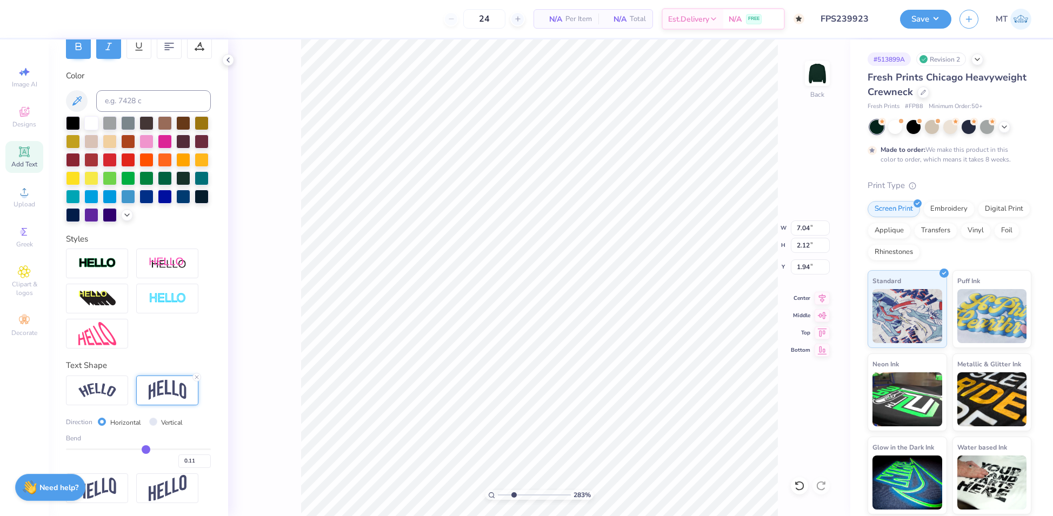
type input "0.07"
type input "0.03"
type input "0"
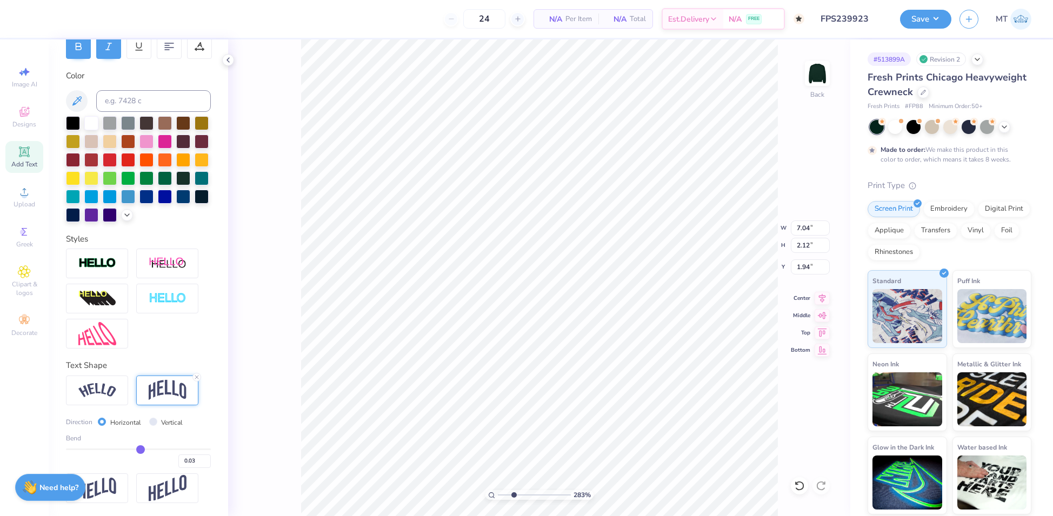
type input "0.00"
type input "-0.02"
type input "-0.03"
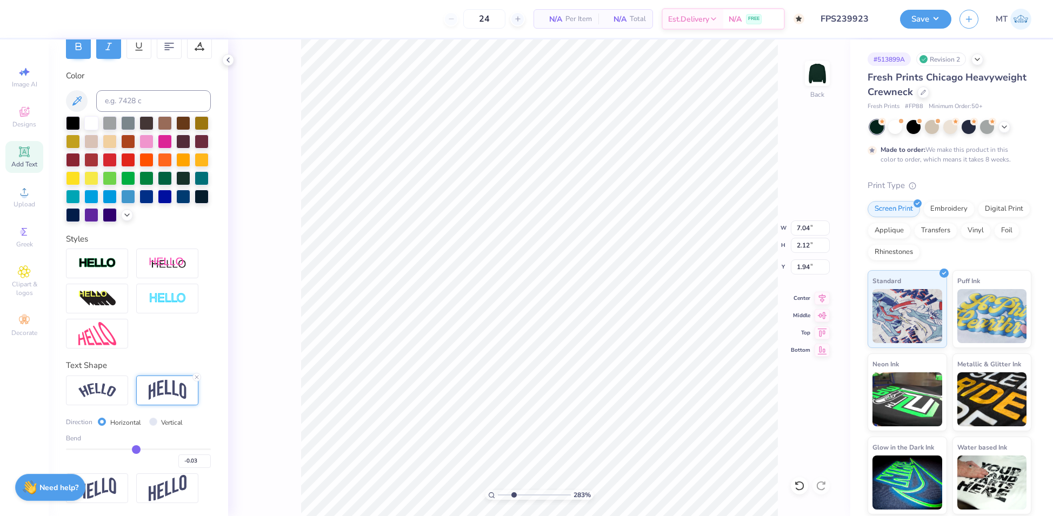
type input "-0.04"
type input "-0.05"
type input "-0.06"
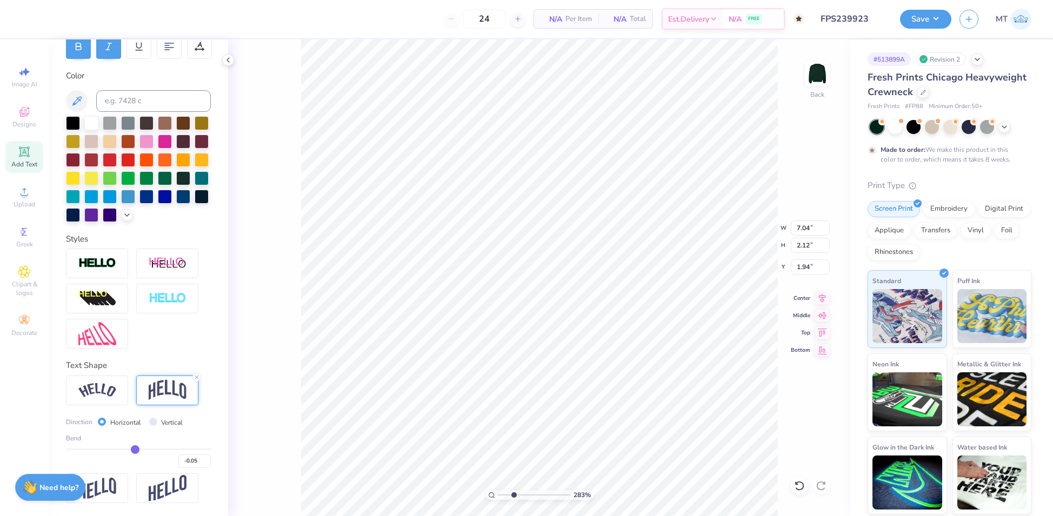
type input "-0.06"
type input "-0.05"
type input "-0.04"
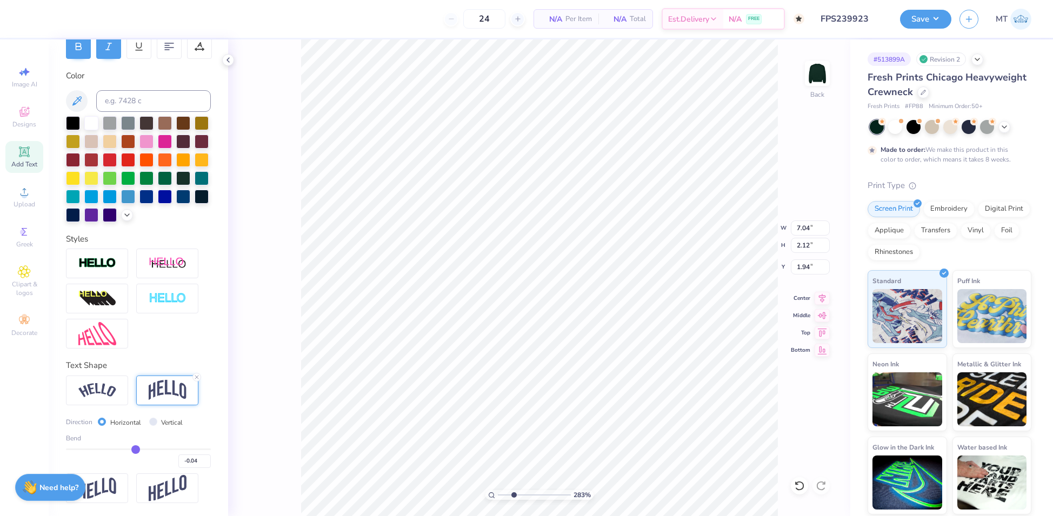
type input "-0.03"
type input "-0.02"
type input "-0.01"
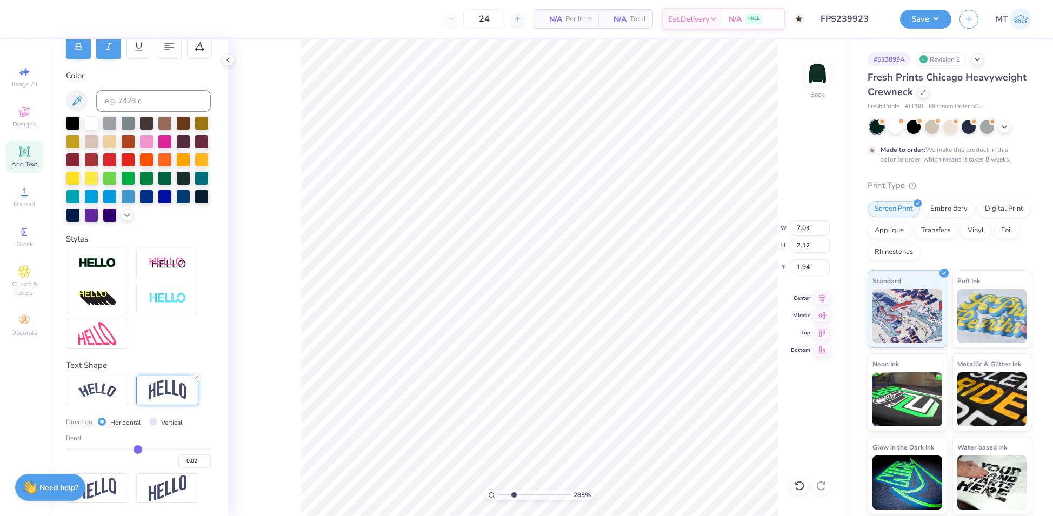
type input "-0.01"
type input "0"
type input "0.00"
type input "0.01"
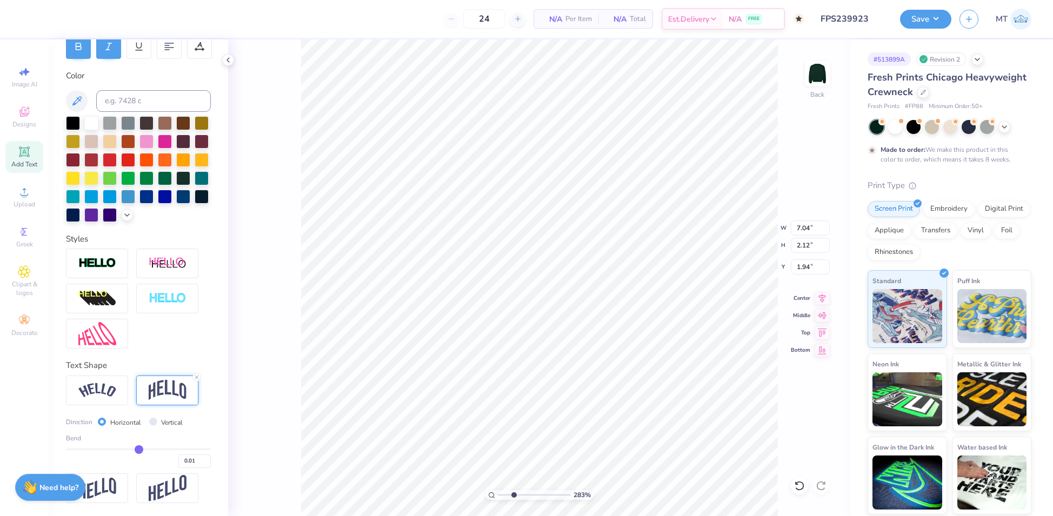
type input "0.02"
type input "0.03"
type input "0.04"
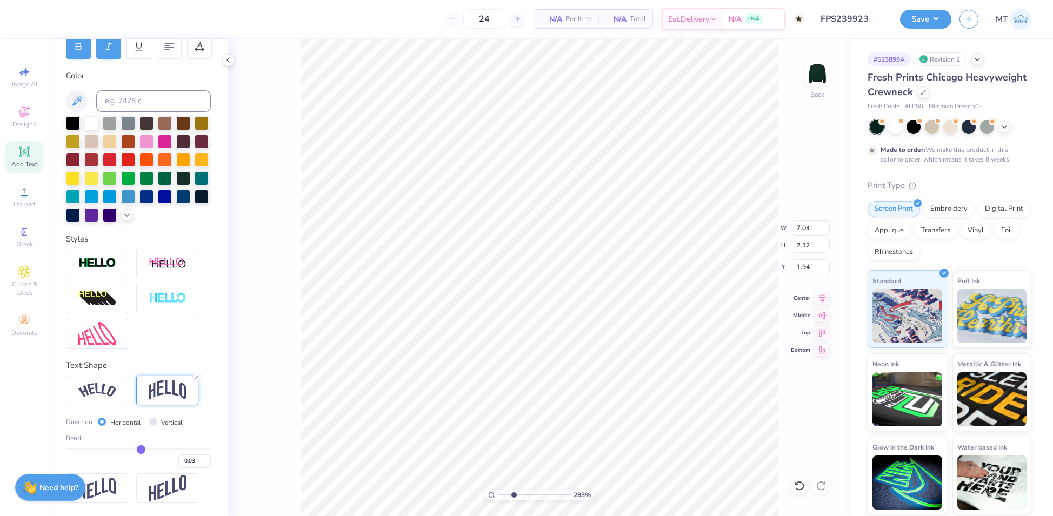
type input "0.04"
type input "0.05"
type input "0.06"
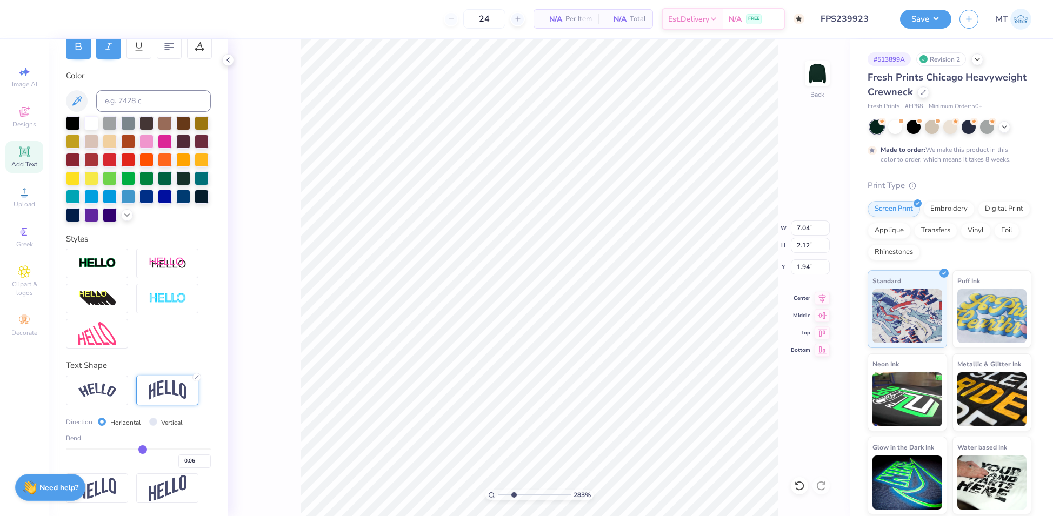
type input "0.07"
type input "0.08"
type input "0.09"
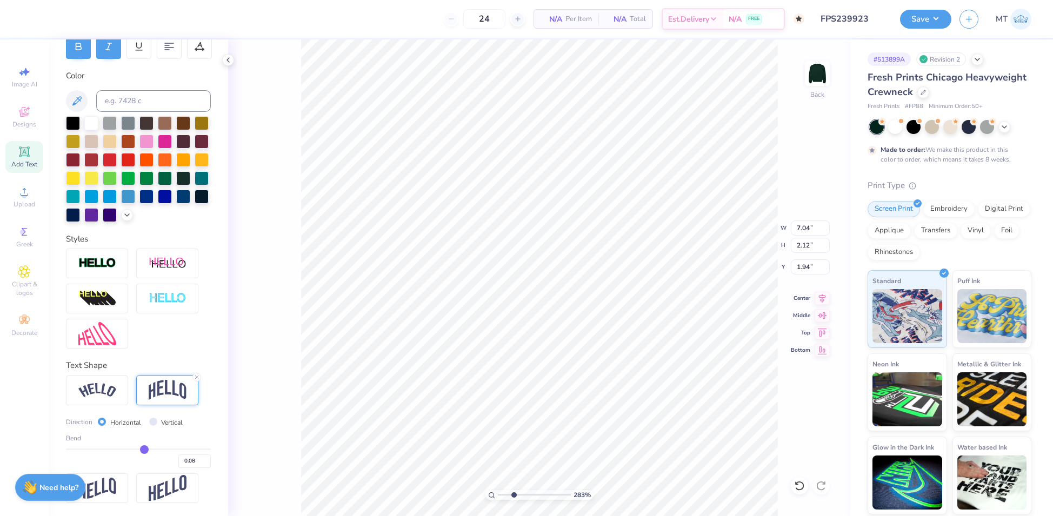
type input "0.09"
type input "0.1"
type input "0.10"
drag, startPoint x: 165, startPoint y: 450, endPoint x: 139, endPoint y: 450, distance: 26.5
type input "0.1"
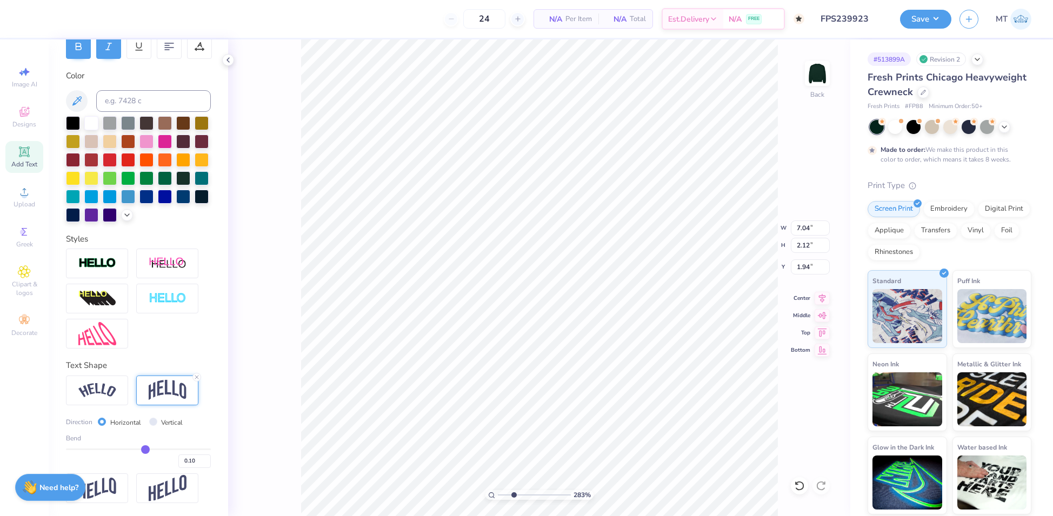
click at [139, 450] on input "range" at bounding box center [138, 450] width 145 height 2
type input "2.82916882985204"
type input "1.14"
type input "2.43"
type input "2.45611510433784"
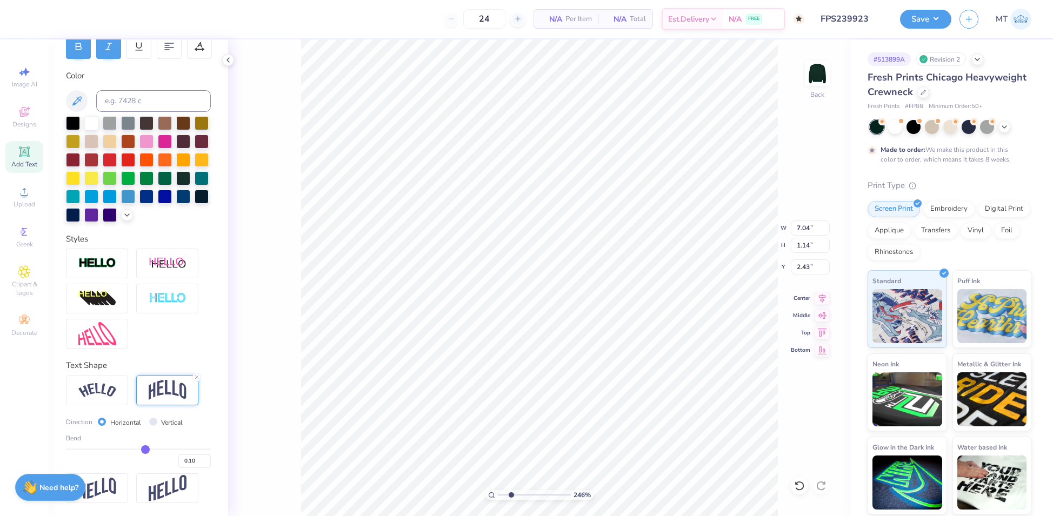
type input "6.29"
type input "1.02"
type input "2.55"
type input "2.45611510433784"
type input "2.49"
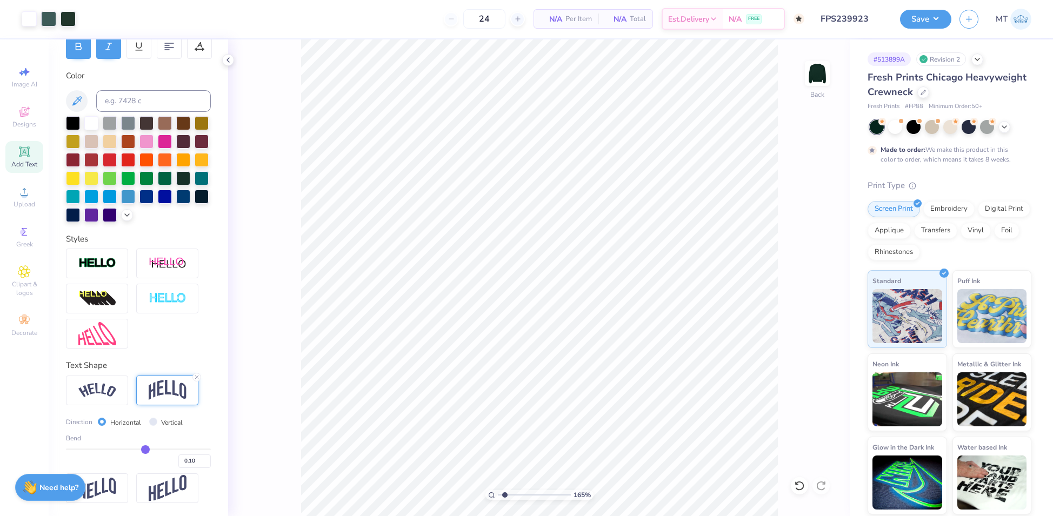
type input "1"
click at [932, 21] on button "Save" at bounding box center [925, 17] width 51 height 19
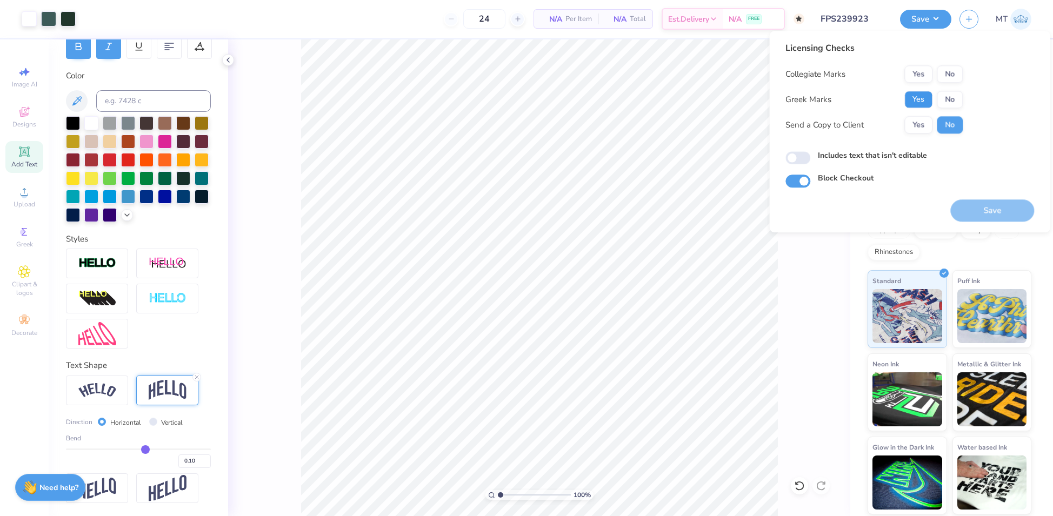
click at [920, 94] on button "Yes" at bounding box center [919, 99] width 28 height 17
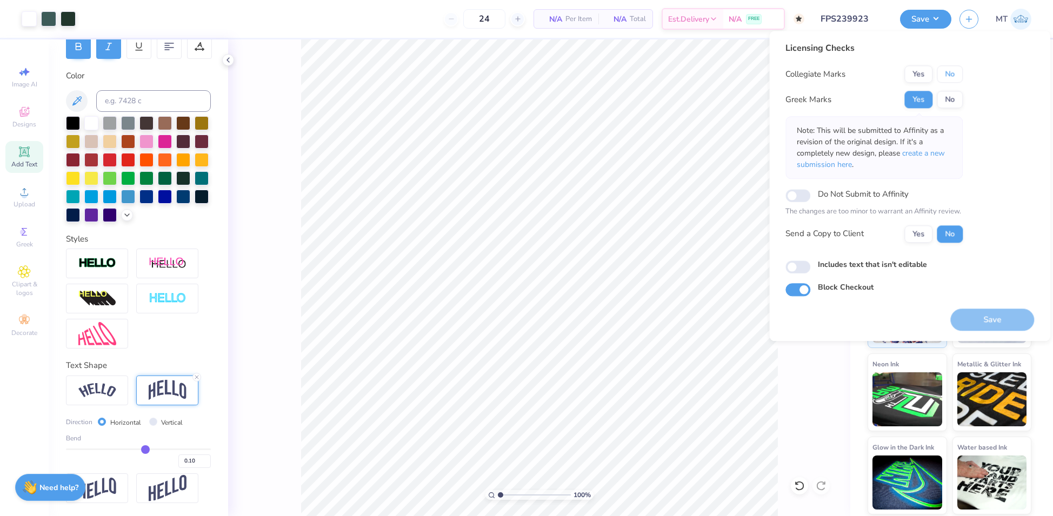
click at [952, 76] on button "No" at bounding box center [950, 73] width 26 height 17
click at [983, 318] on button "Save" at bounding box center [993, 320] width 84 height 22
